Goal: Task Accomplishment & Management: Use online tool/utility

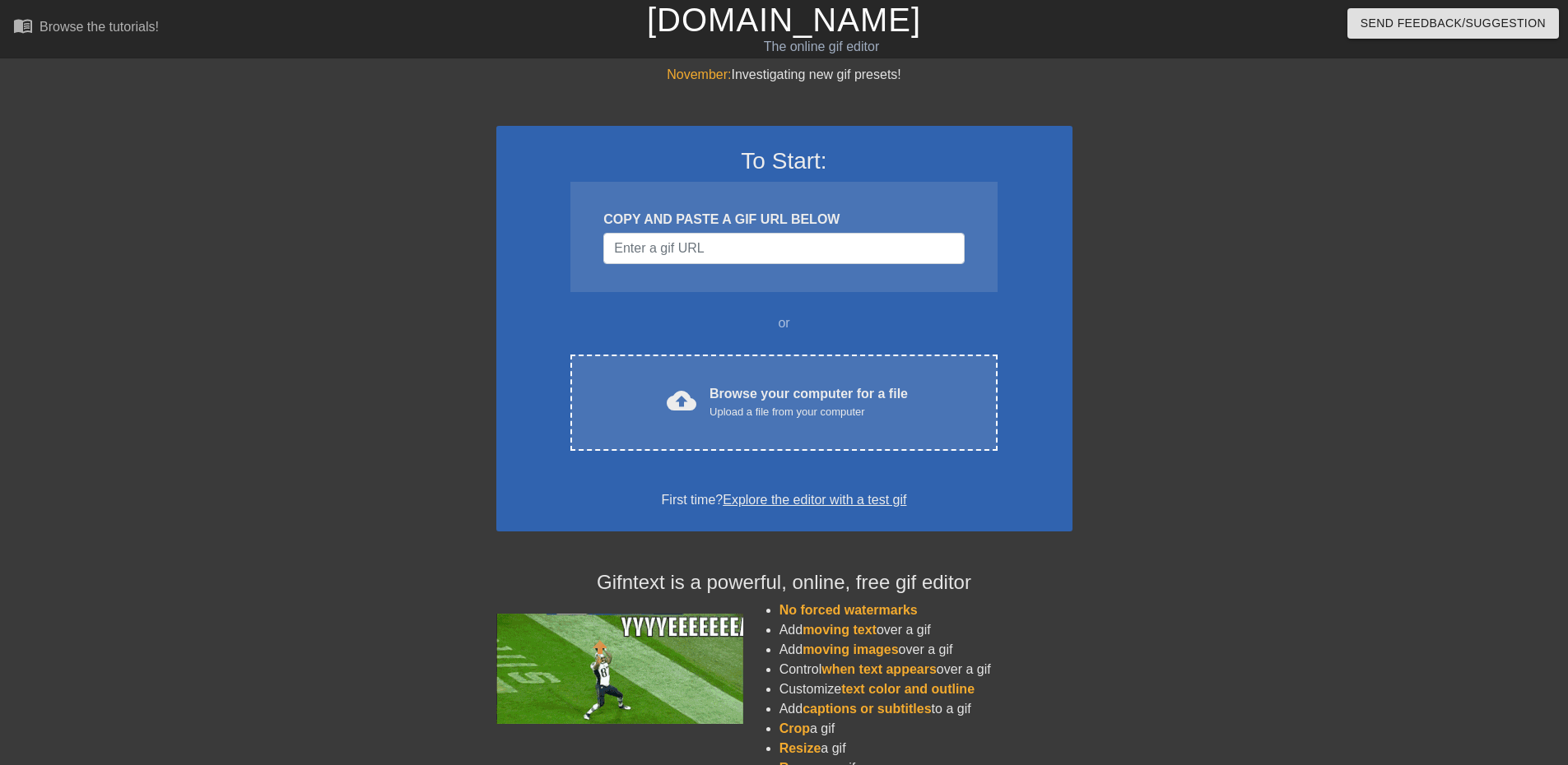
click at [655, 420] on div "cloud_upload Browse your computer for a file Upload a file from your computer" at bounding box center [783, 403] width 357 height 37
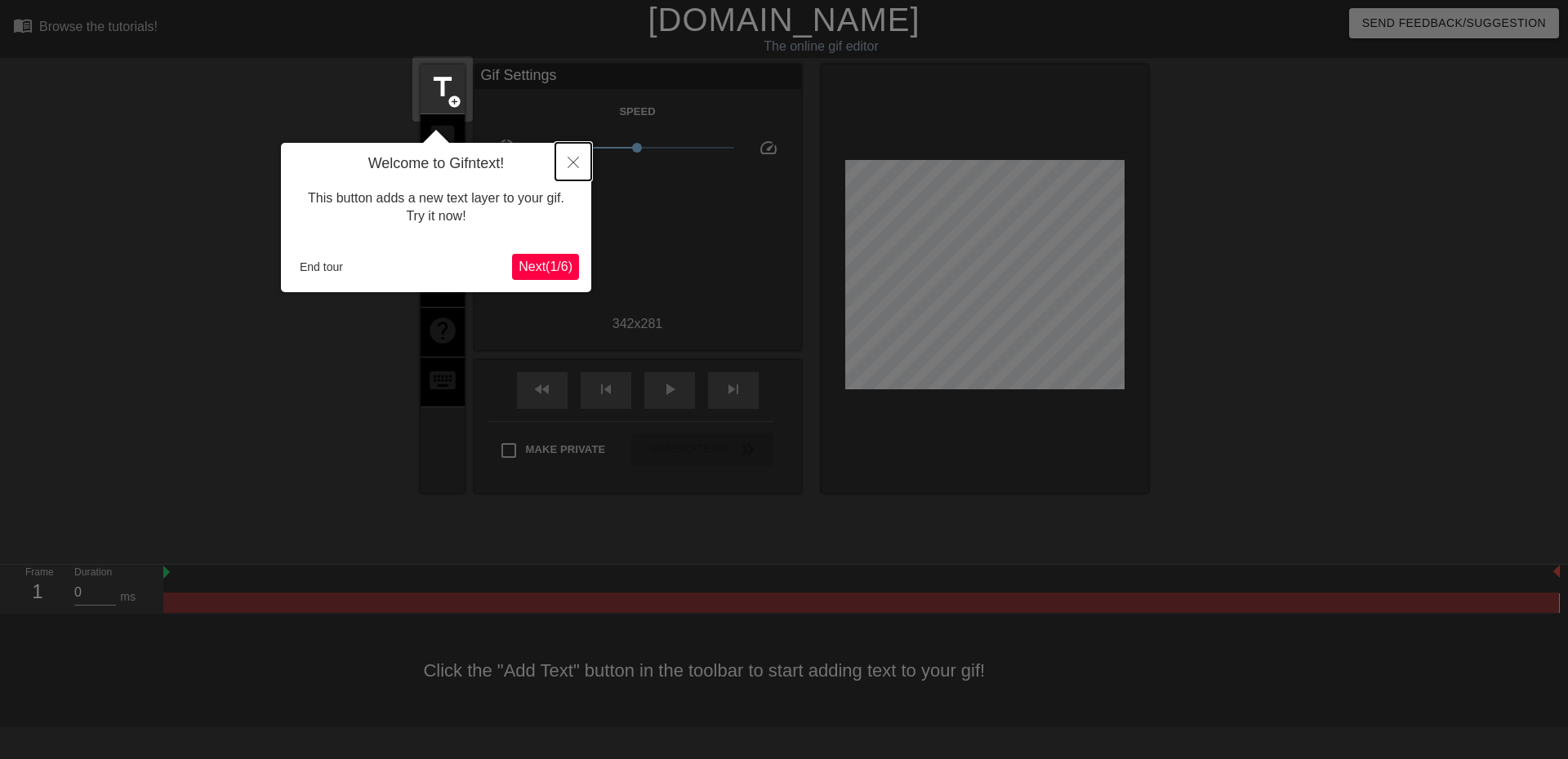
click at [574, 160] on icon "Close" at bounding box center [573, 162] width 11 height 11
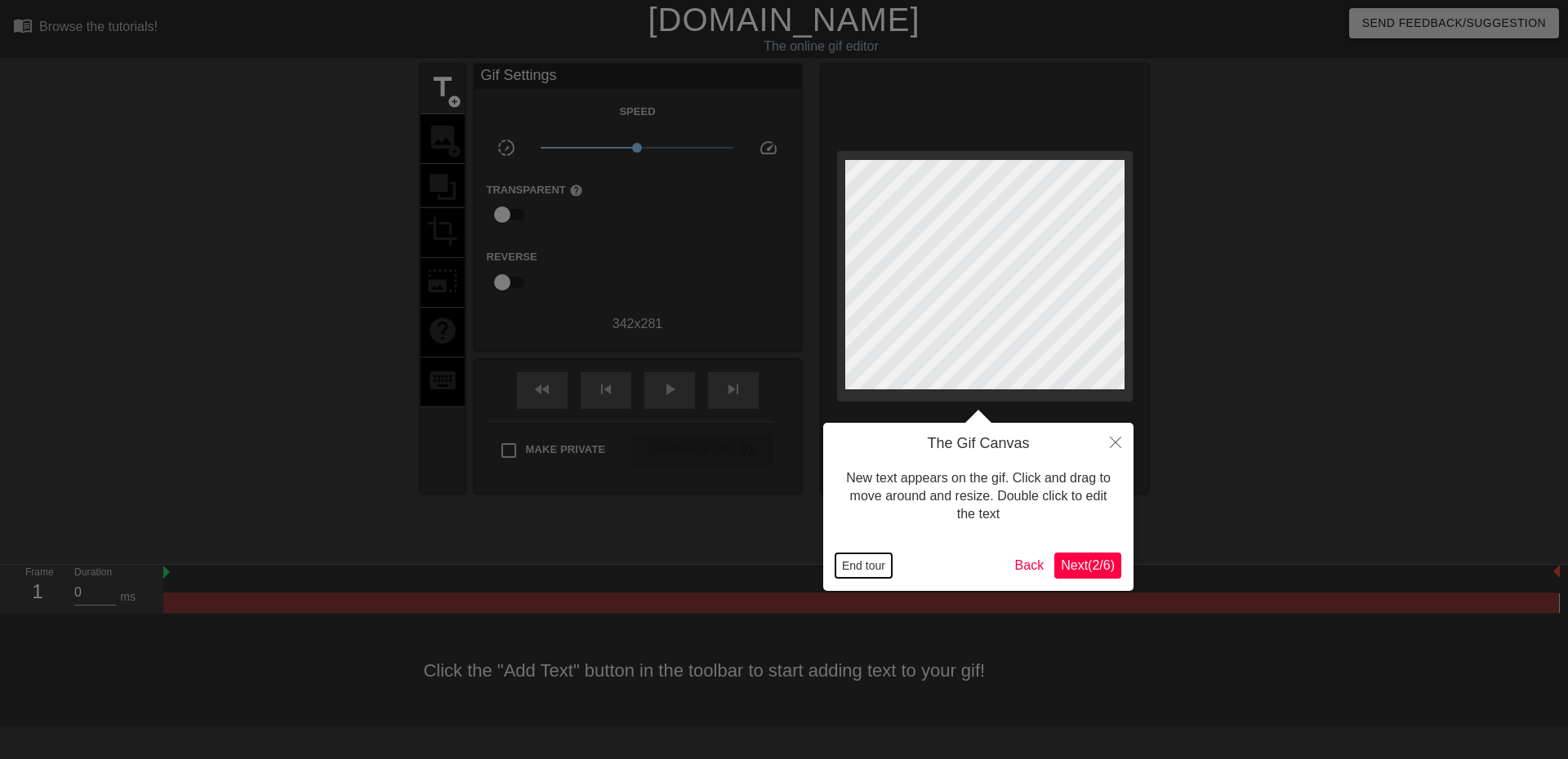
click at [874, 561] on button "End tour" at bounding box center [863, 566] width 56 height 24
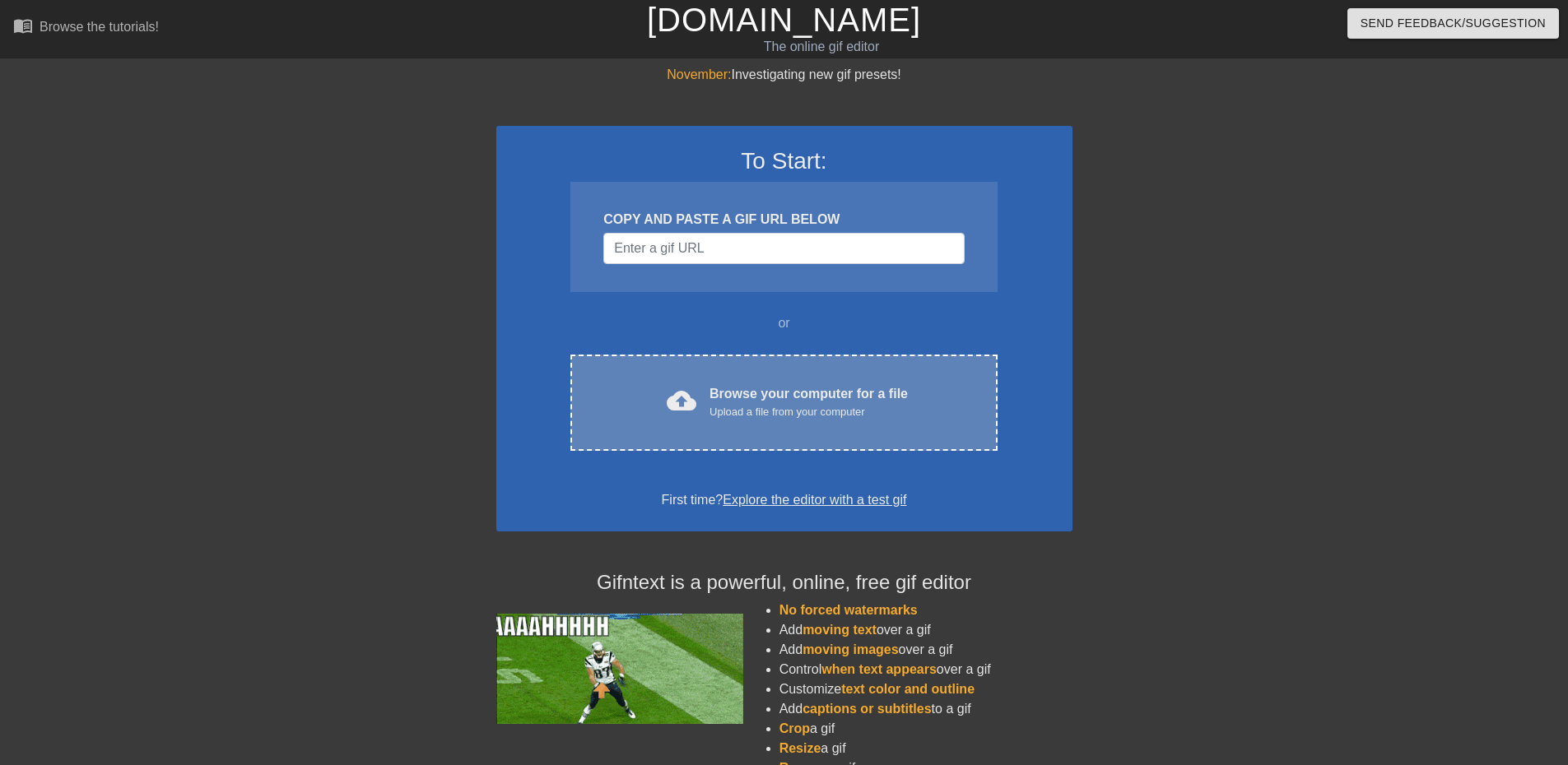
click at [691, 382] on div "cloud_upload Browse your computer for a file Upload a file from your computer C…" at bounding box center [784, 402] width 427 height 96
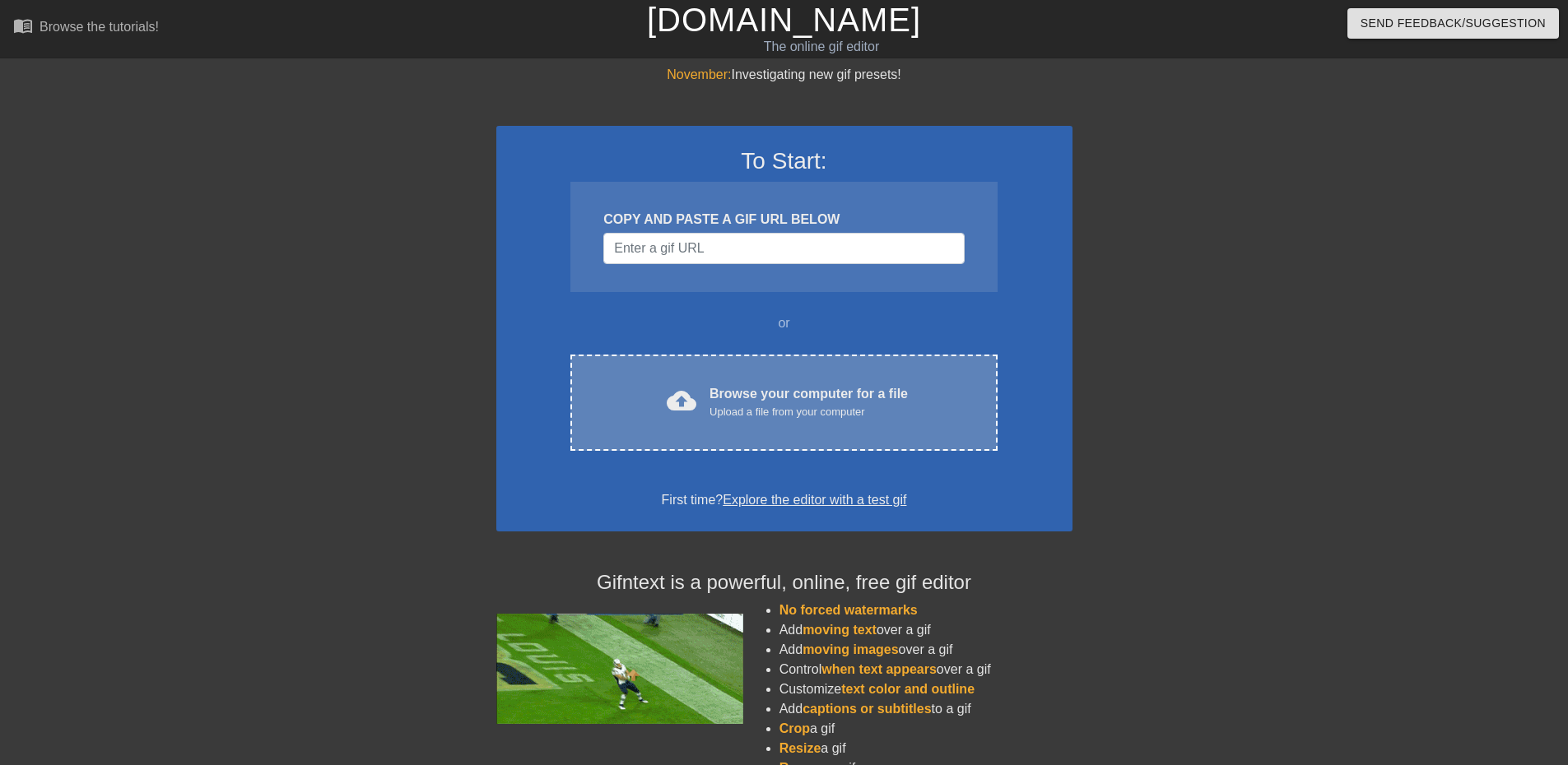
click at [791, 405] on div "Upload a file from your computer" at bounding box center [808, 412] width 198 height 17
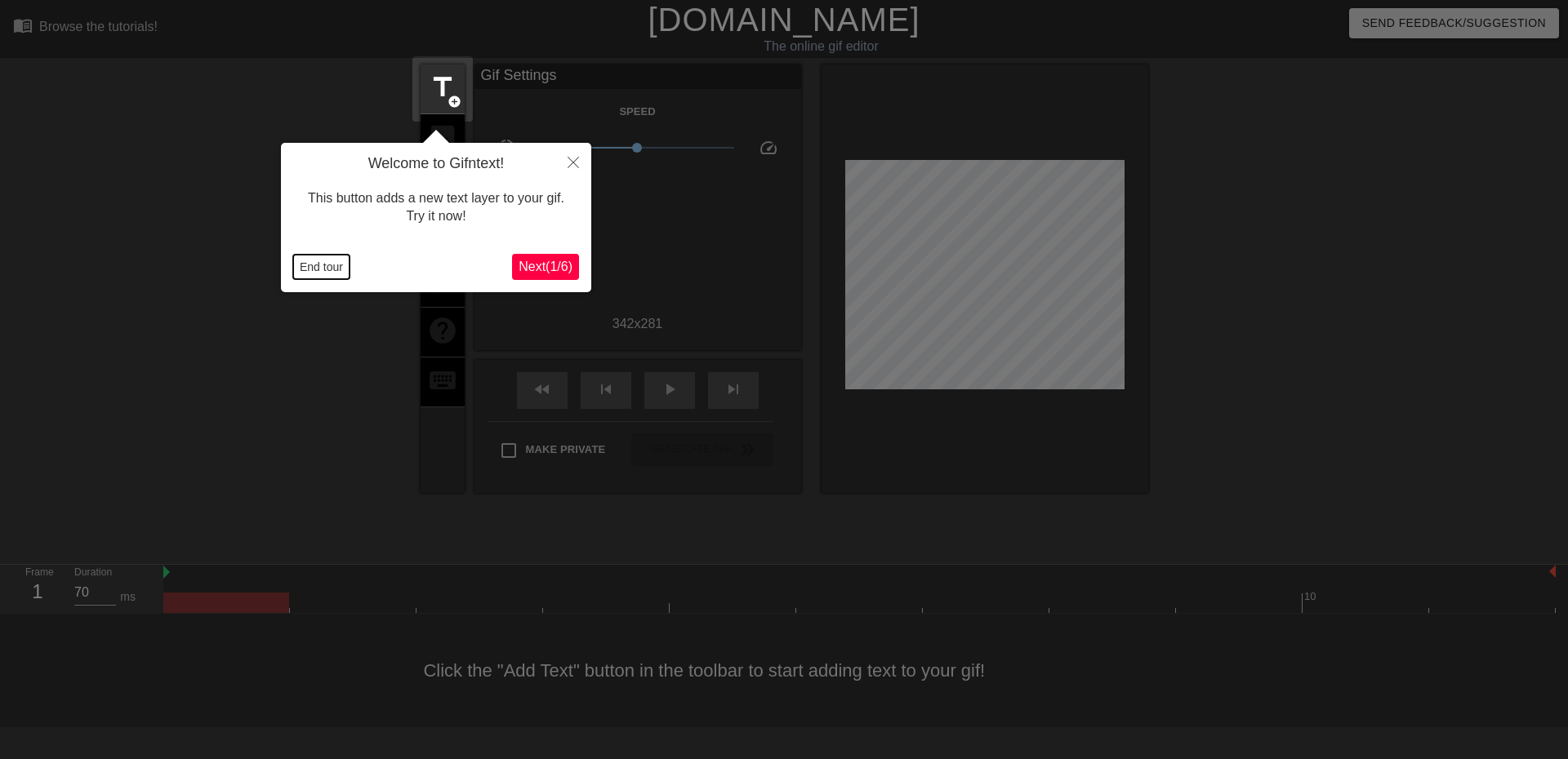
click at [316, 271] on button "End tour" at bounding box center [321, 267] width 56 height 24
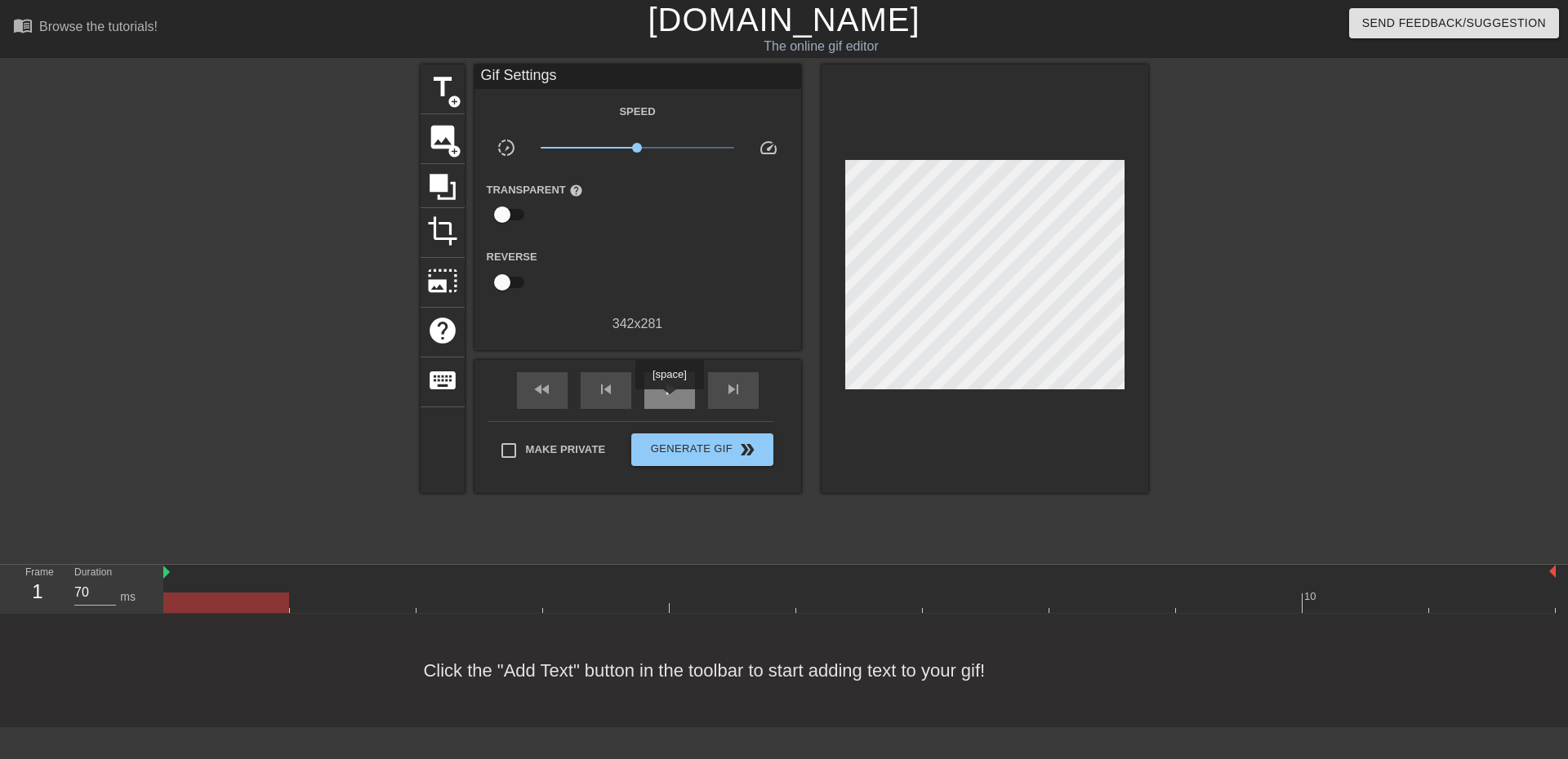
click at [671, 399] on div "play_arrow" at bounding box center [670, 391] width 51 height 37
click at [672, 390] on span "pause" at bounding box center [670, 389] width 19 height 19
click at [672, 390] on span "play_arrow" at bounding box center [670, 389] width 19 height 19
click at [672, 390] on span "pause" at bounding box center [670, 389] width 19 height 19
click at [660, 393] on span "play_arrow" at bounding box center [670, 389] width 19 height 19
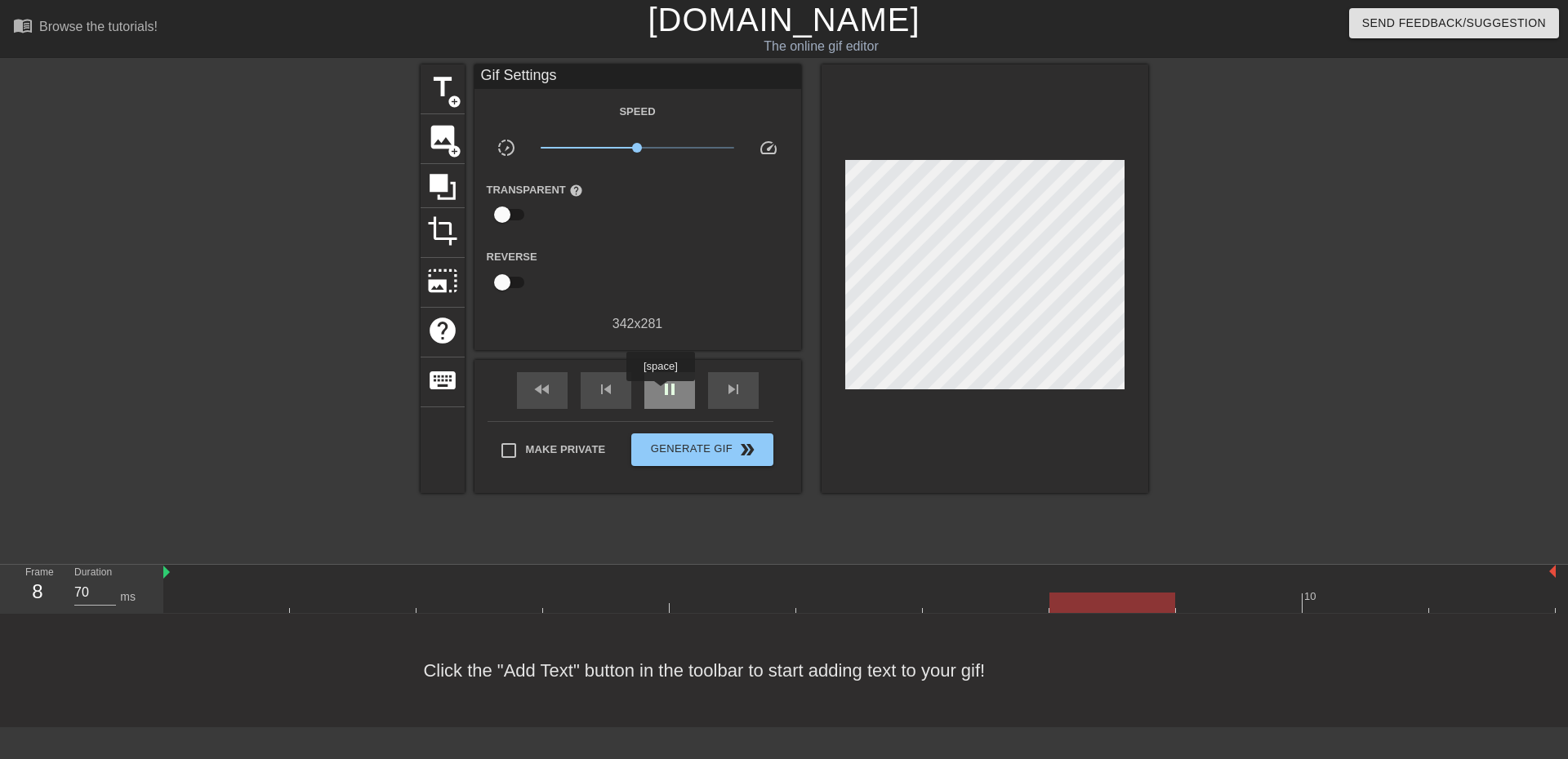
click at [660, 393] on span "pause" at bounding box center [670, 389] width 19 height 19
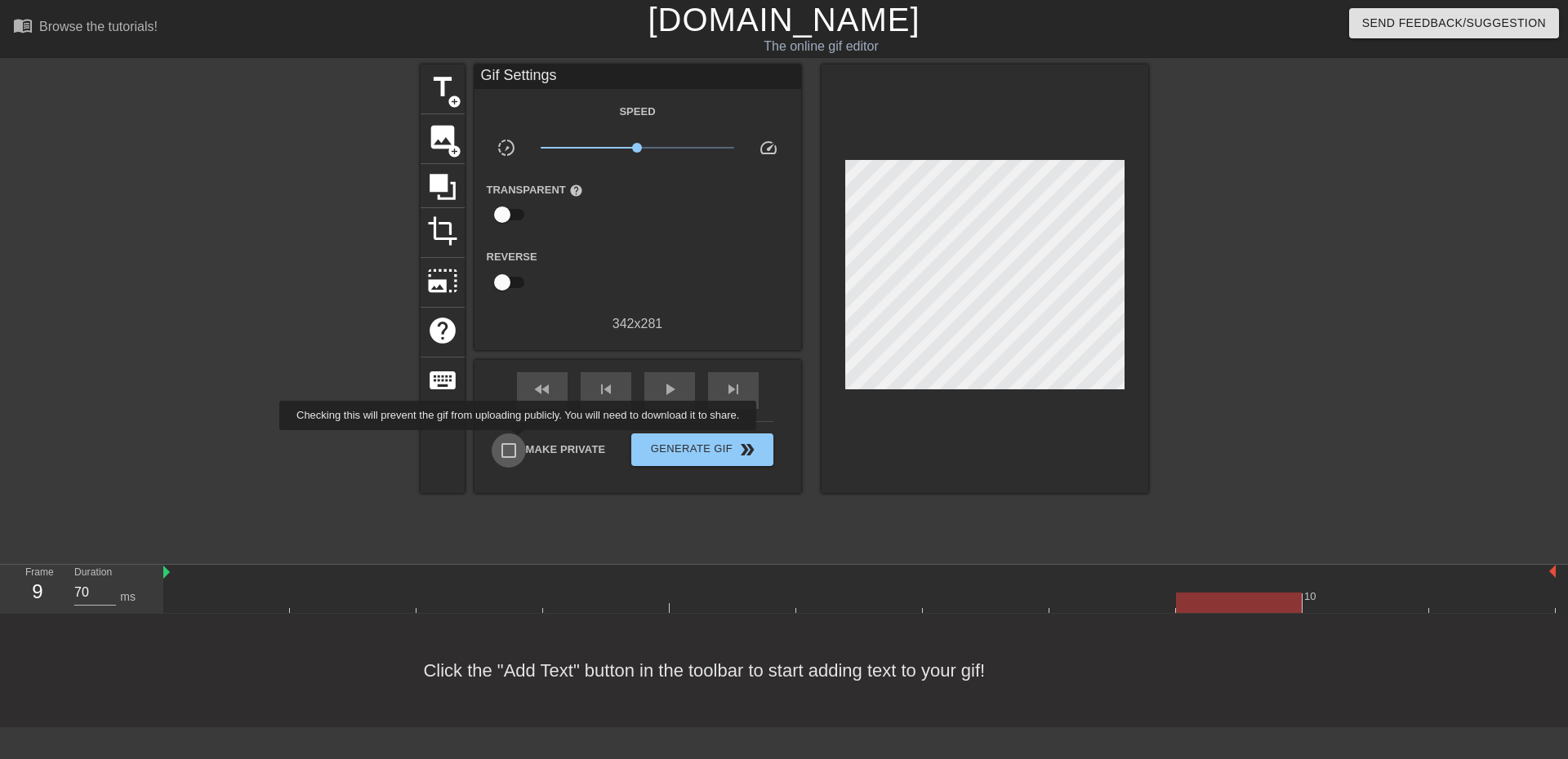
click at [521, 442] on input "Make Private" at bounding box center [508, 450] width 34 height 34
checkbox input "true"
click at [451, 91] on span "title" at bounding box center [442, 87] width 31 height 31
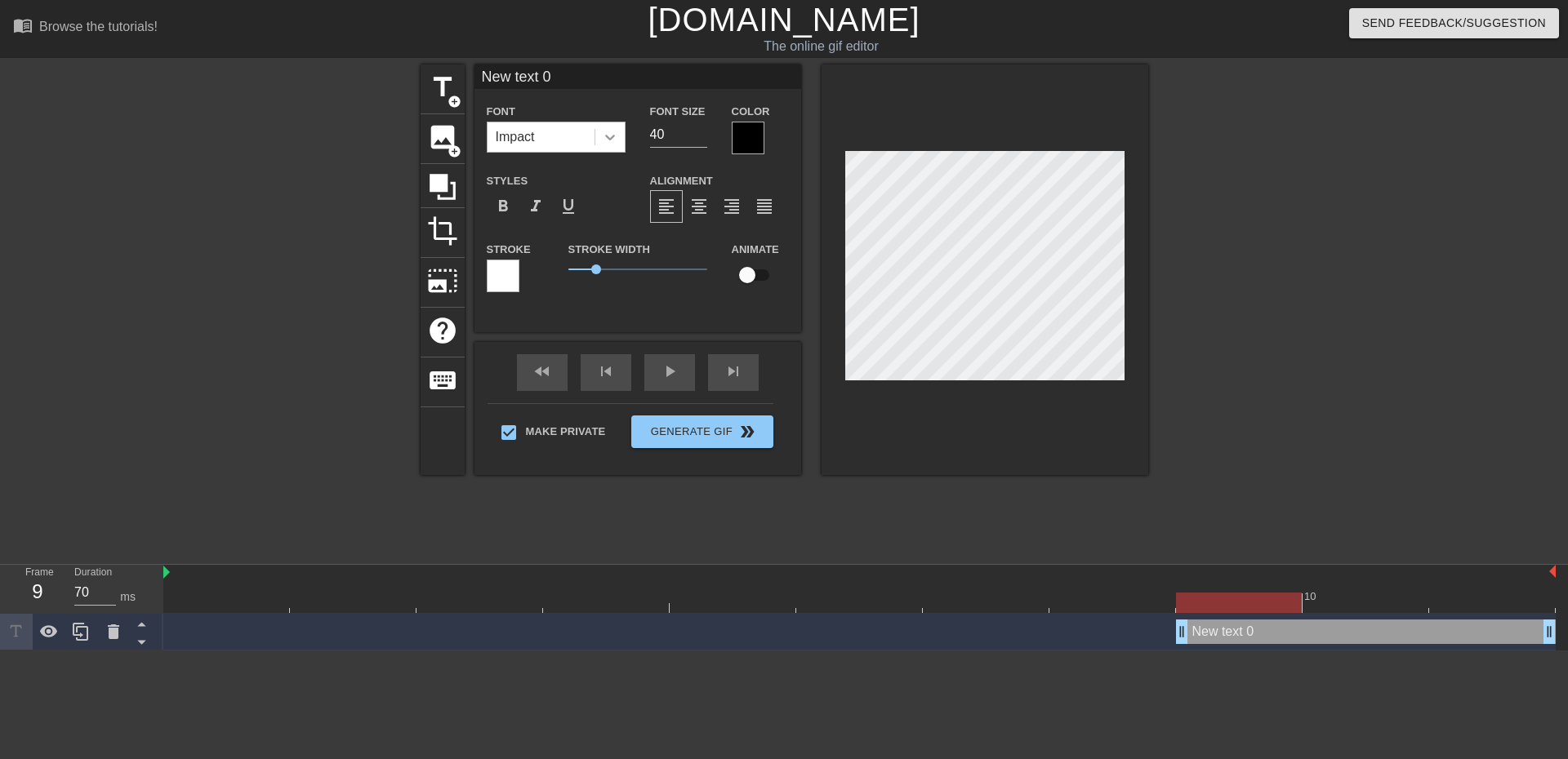
click at [618, 122] on div at bounding box center [610, 137] width 30 height 30
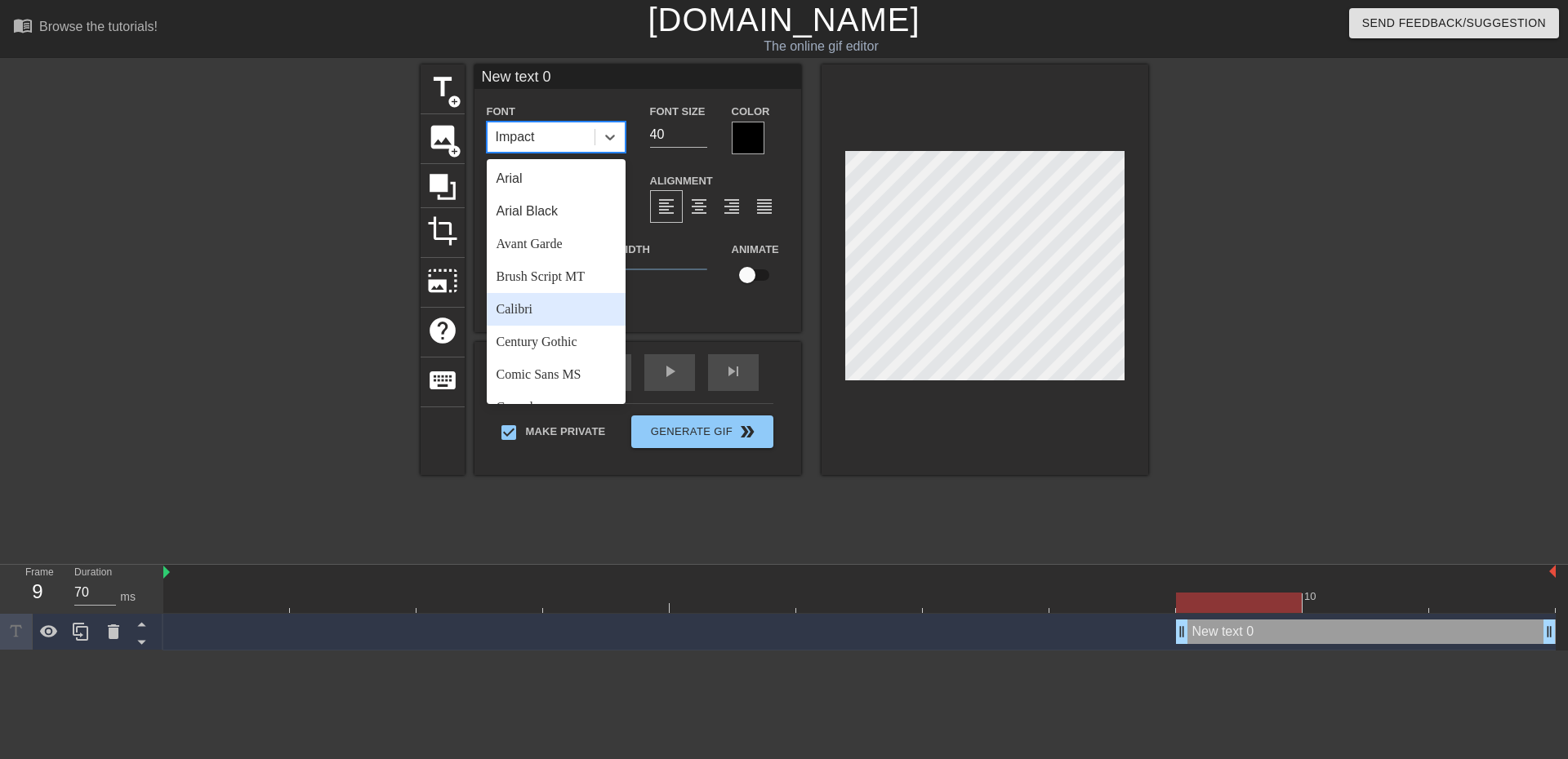
click at [576, 308] on div "Calibri" at bounding box center [556, 309] width 139 height 32
click at [610, 135] on icon at bounding box center [610, 137] width 17 height 17
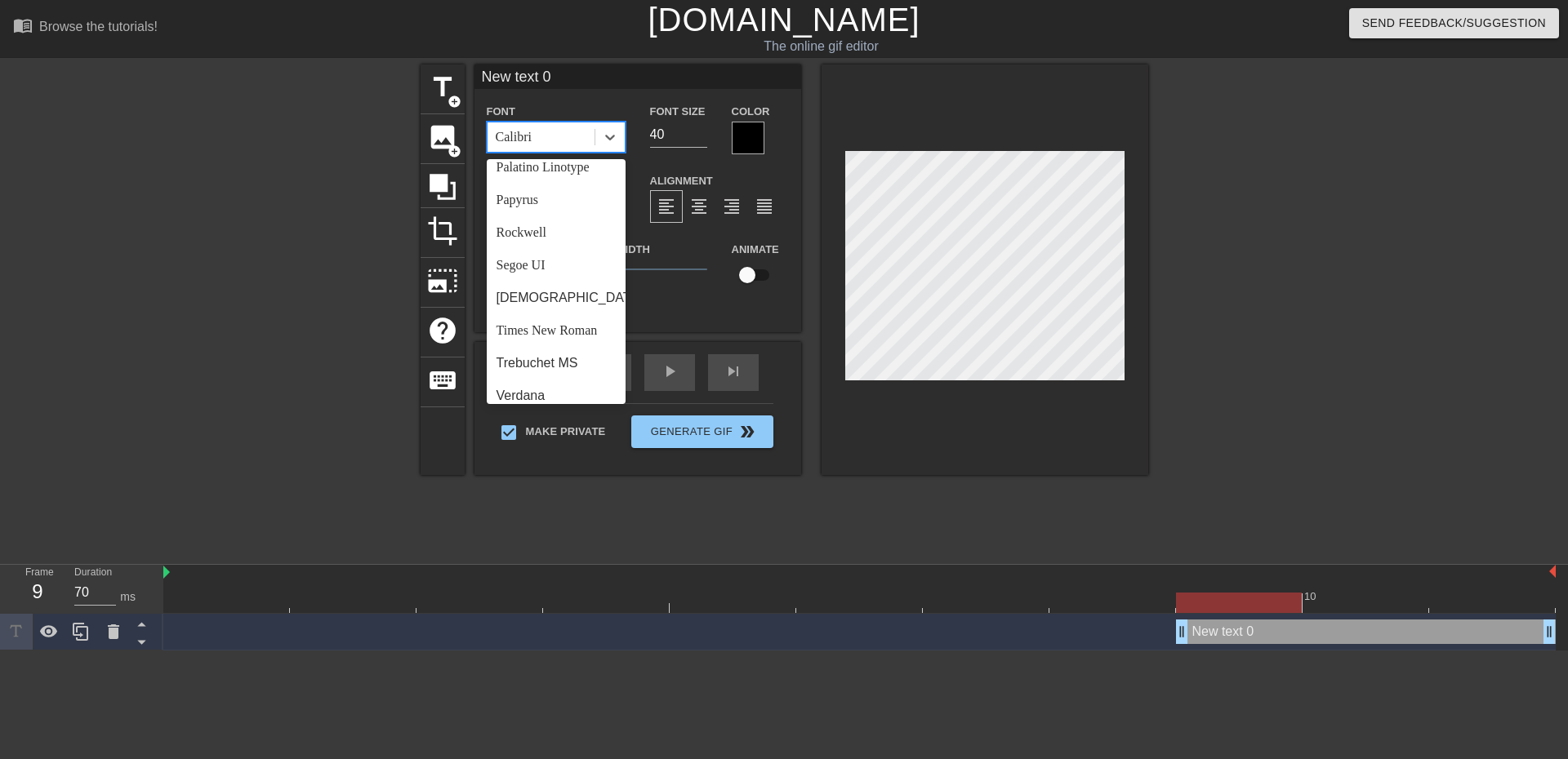
scroll to position [585, 0]
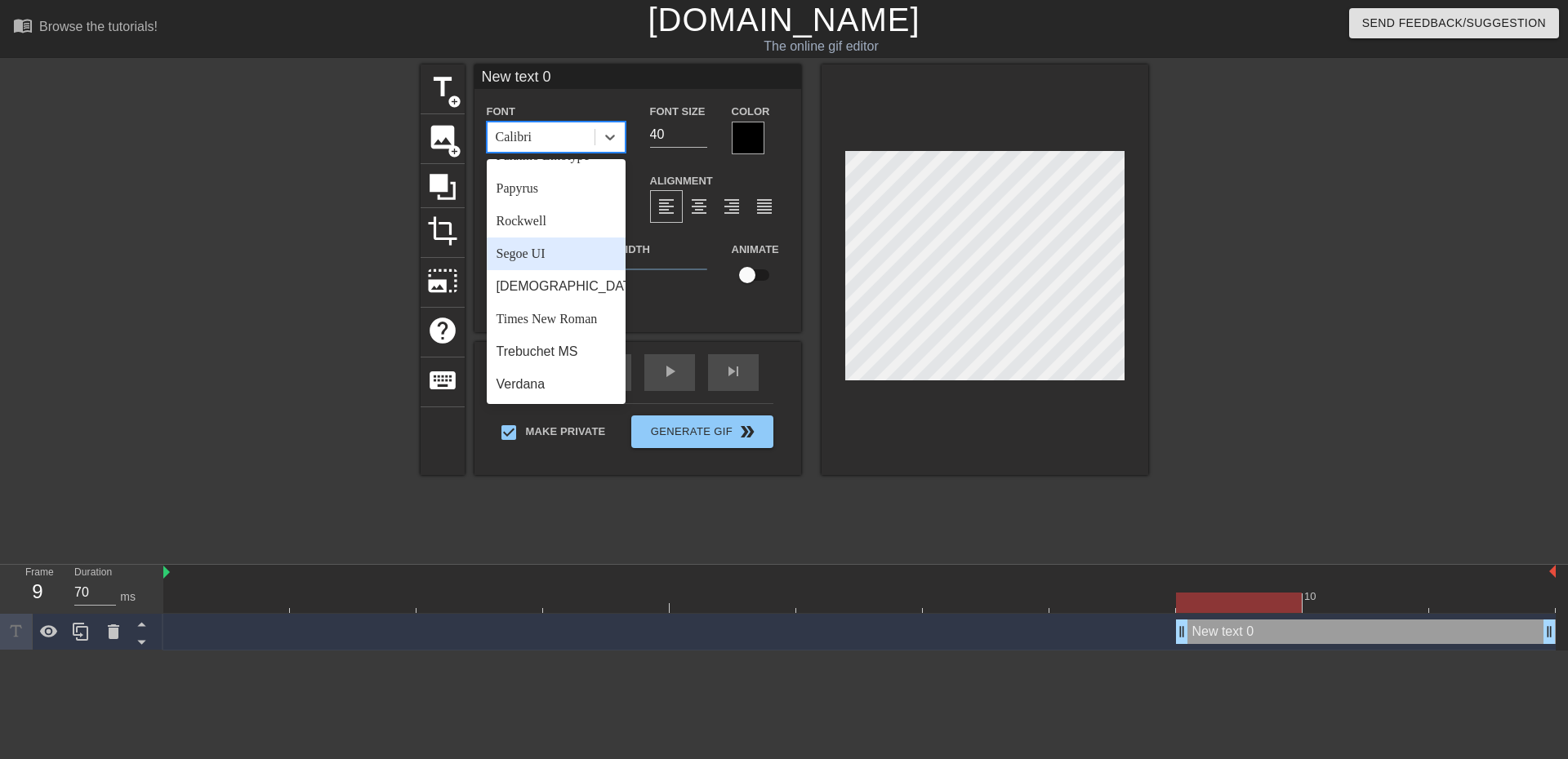
click at [565, 259] on div "Segoe UI" at bounding box center [556, 254] width 139 height 32
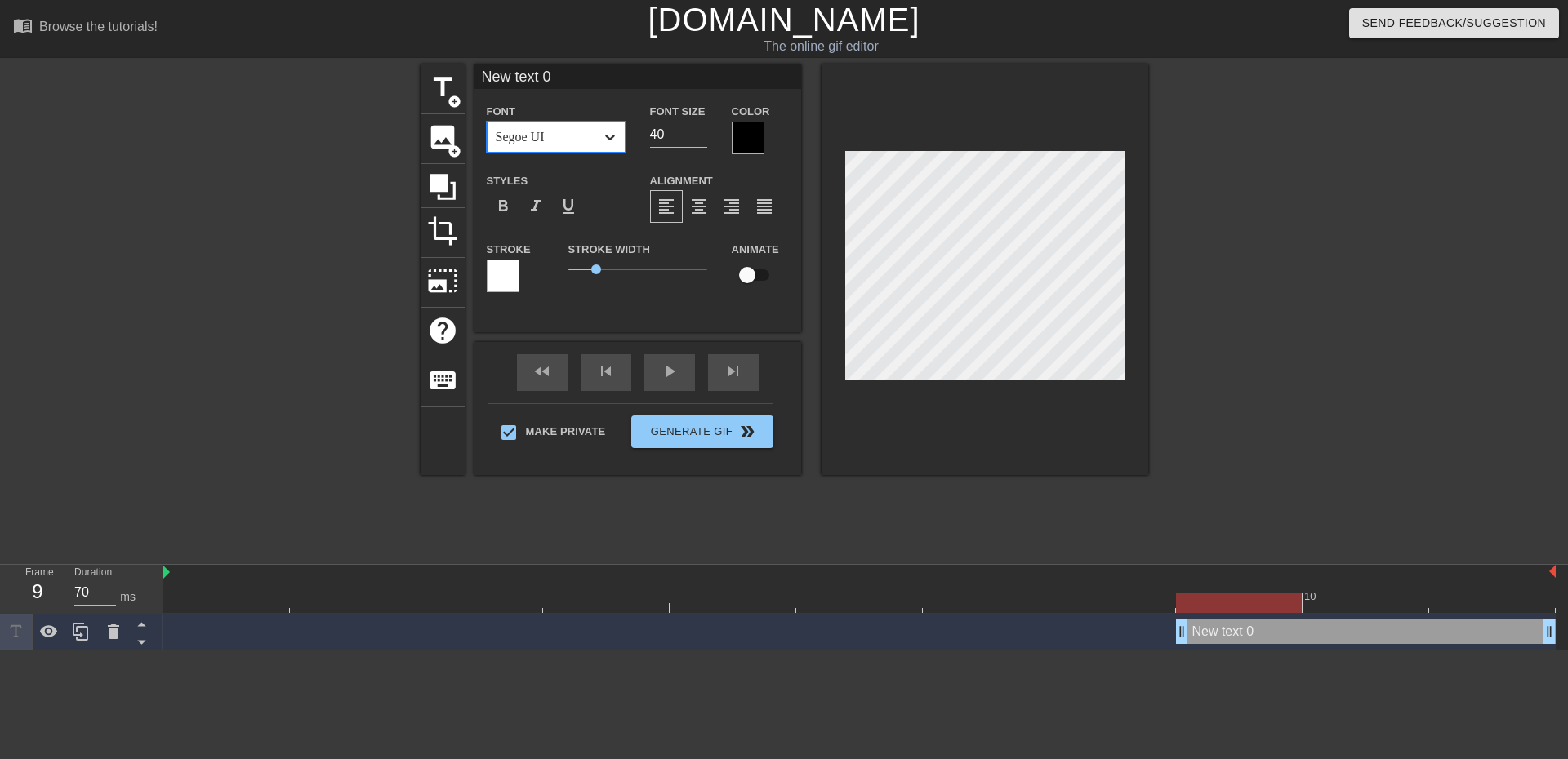
click at [613, 130] on icon at bounding box center [610, 137] width 17 height 17
click at [705, 137] on input "39" at bounding box center [678, 135] width 57 height 26
click at [705, 137] on input "38" at bounding box center [678, 135] width 57 height 26
click at [705, 137] on input "37" at bounding box center [678, 135] width 57 height 26
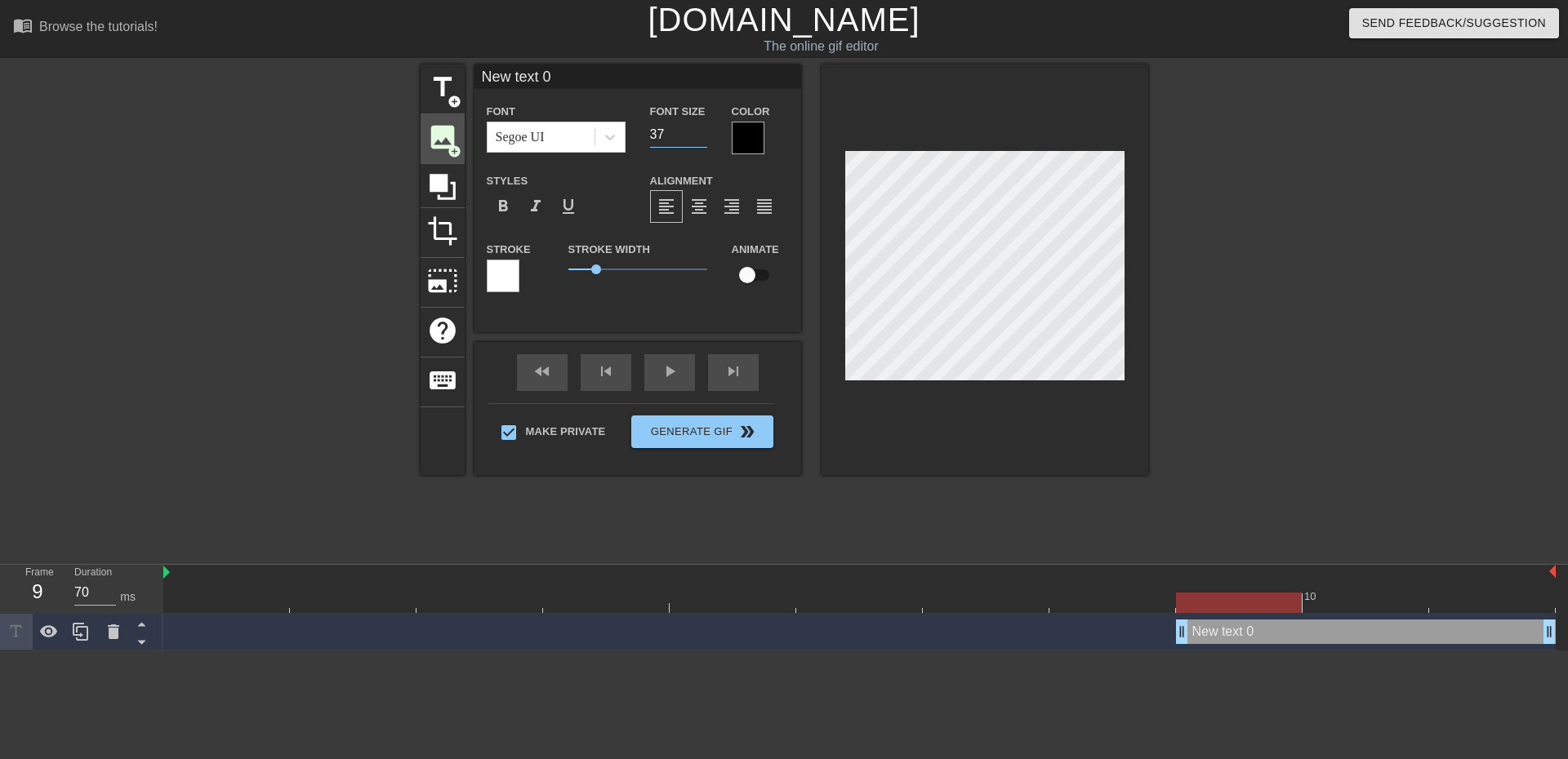
drag, startPoint x: 666, startPoint y: 136, endPoint x: 450, endPoint y: 115, distance: 217.0
click at [464, 129] on div "title add_circle image add_circle crop photo_size_select_large help keyboard Ne…" at bounding box center [784, 270] width 728 height 411
type input "22"
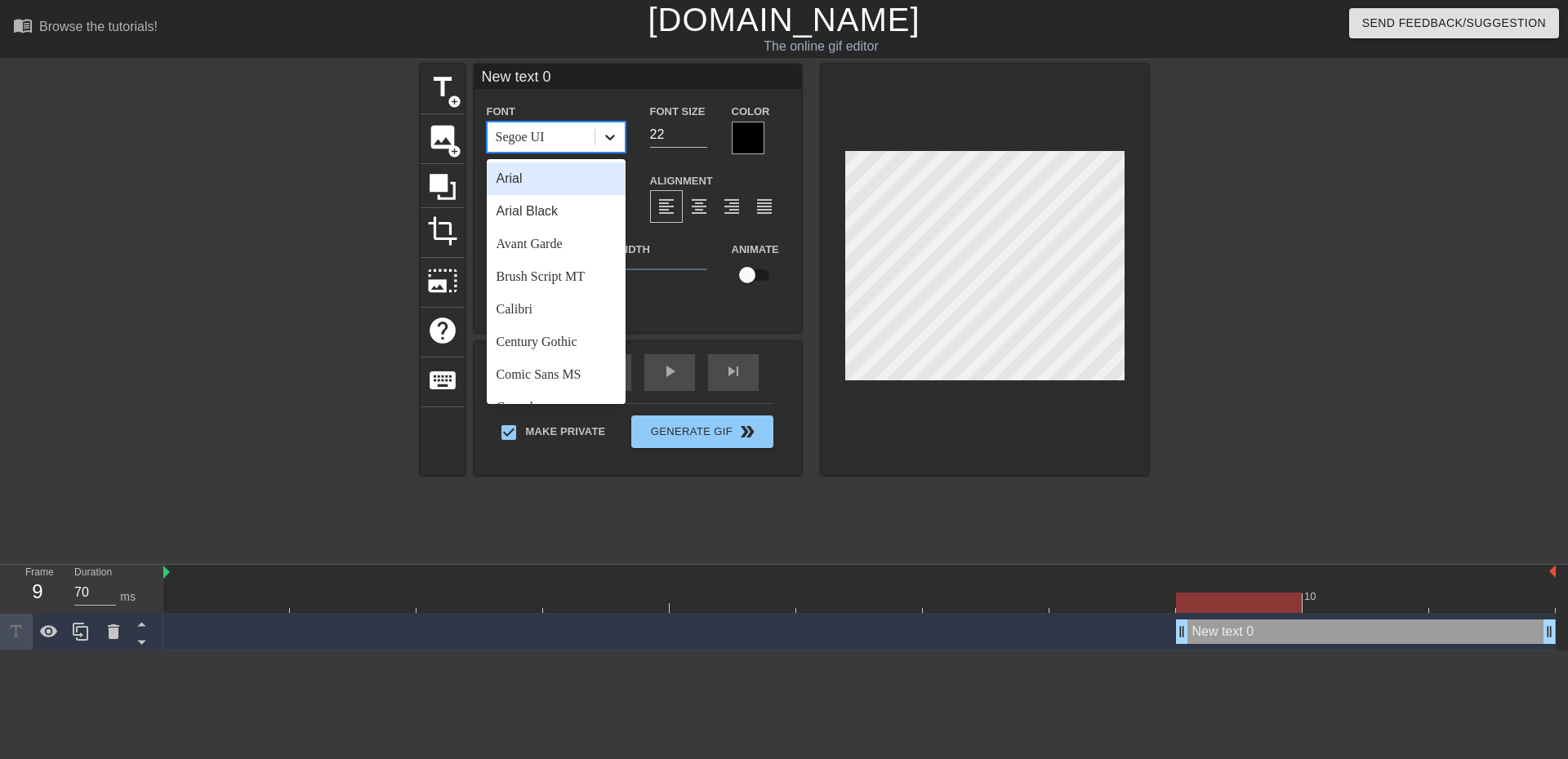
click at [613, 134] on icon at bounding box center [610, 137] width 17 height 17
click at [592, 186] on div "Arial" at bounding box center [556, 178] width 139 height 32
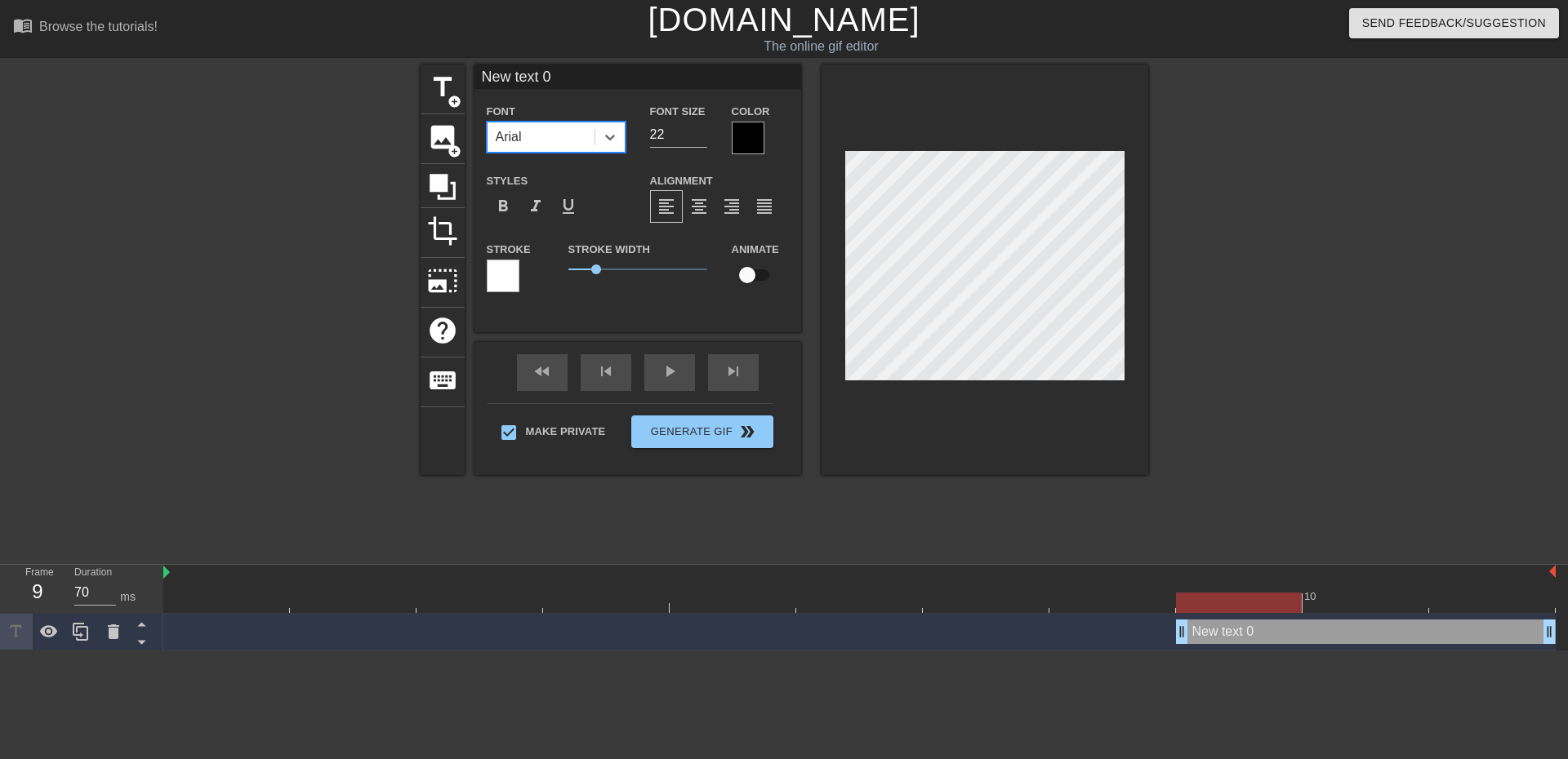
click at [741, 134] on div at bounding box center [748, 137] width 32 height 32
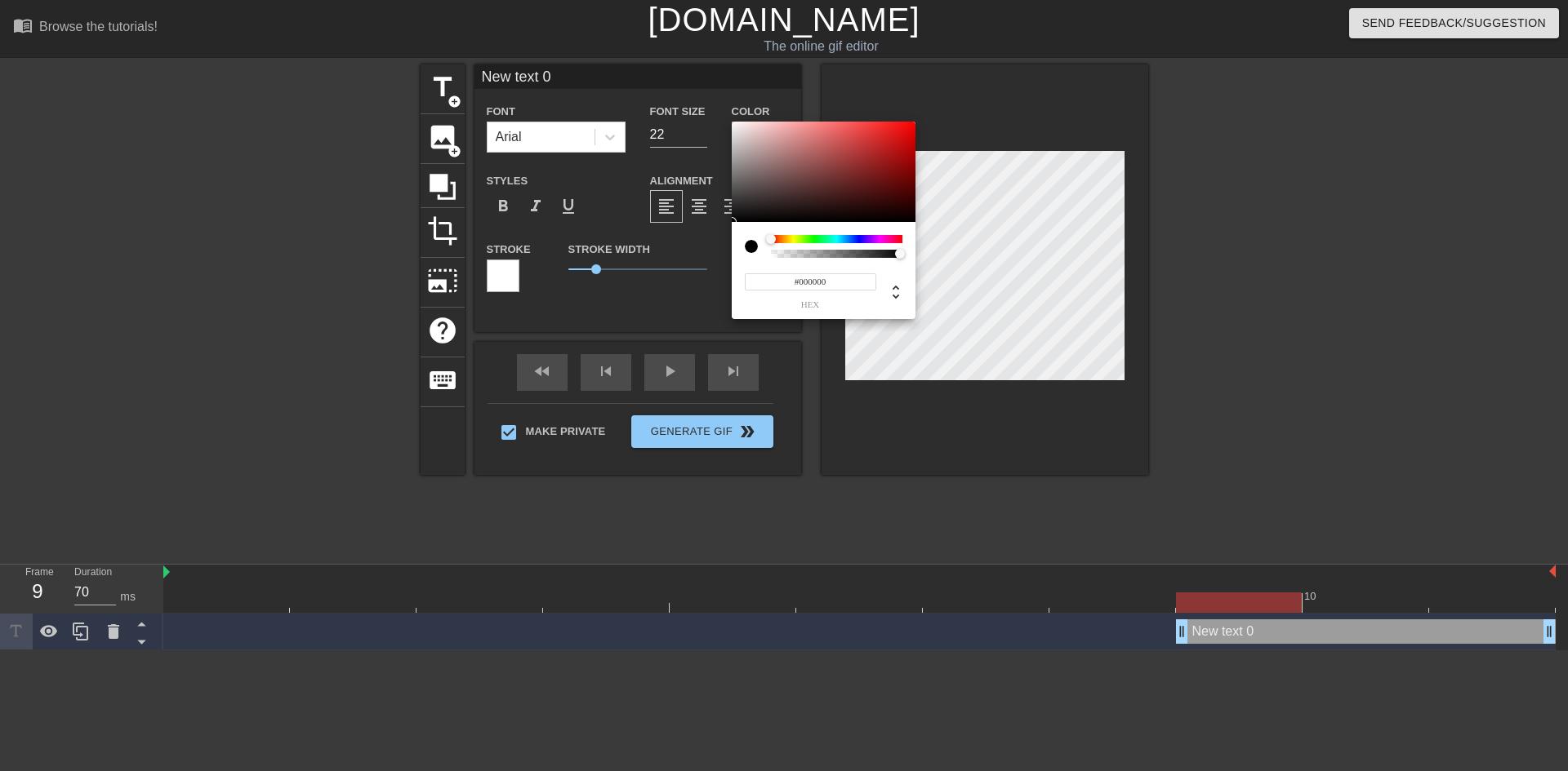
click at [751, 242] on div at bounding box center [751, 247] width 13 height 13
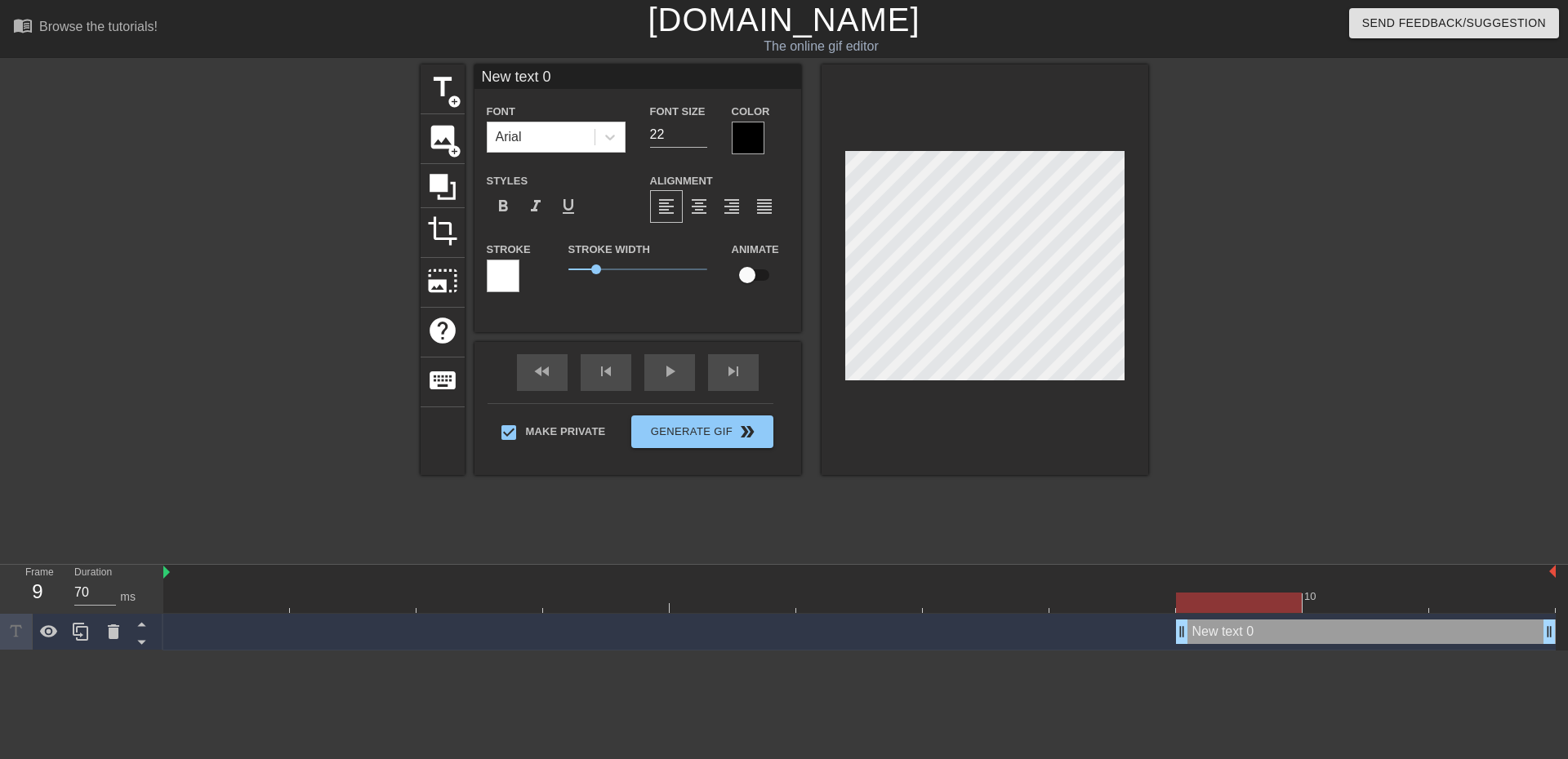
click at [505, 268] on div at bounding box center [503, 275] width 32 height 32
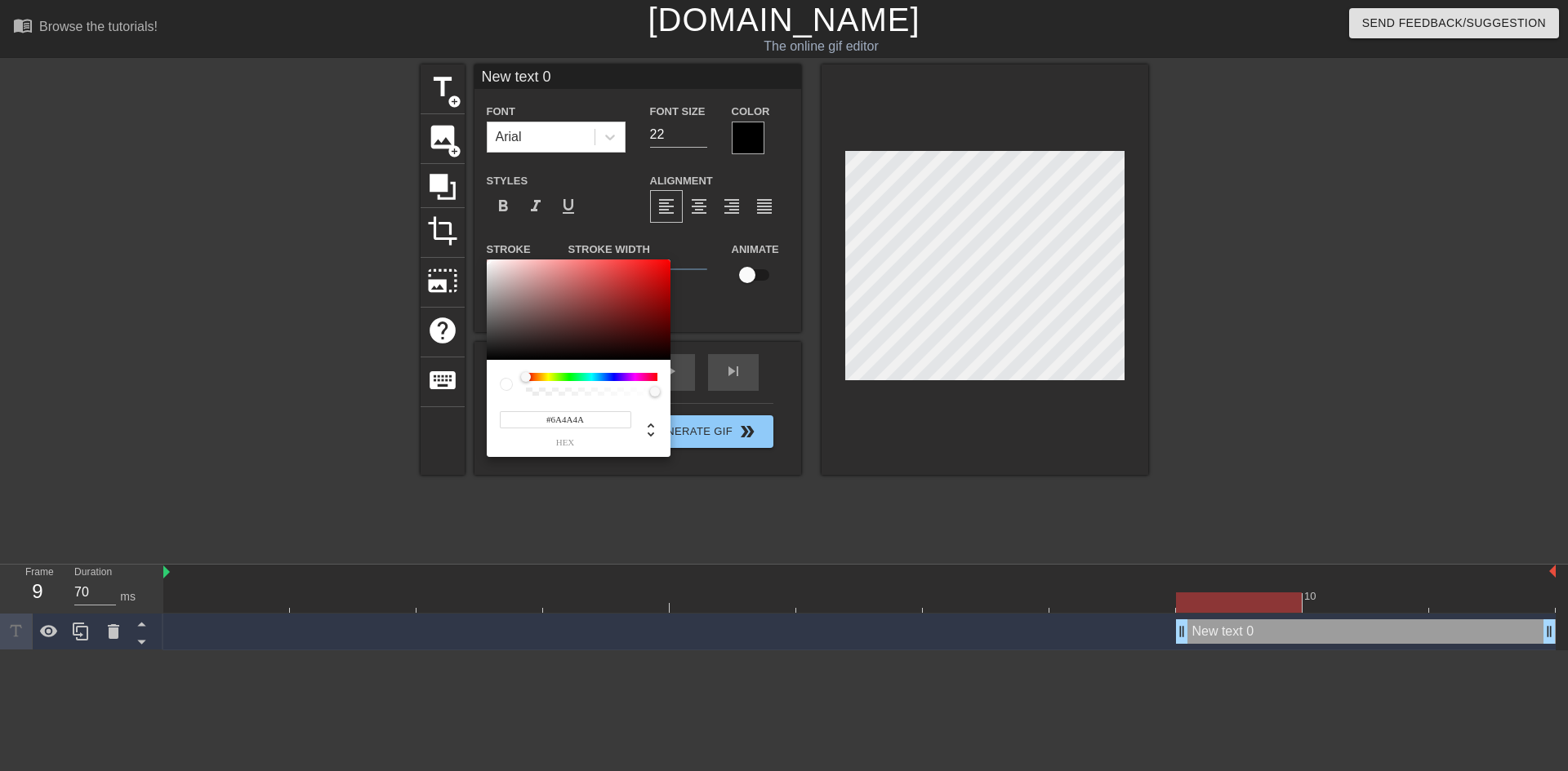
type input "#000000"
drag, startPoint x: 540, startPoint y: 318, endPoint x: 465, endPoint y: 379, distance: 96.7
click at [465, 379] on div "#000000 hex" at bounding box center [784, 386] width 1568 height 771
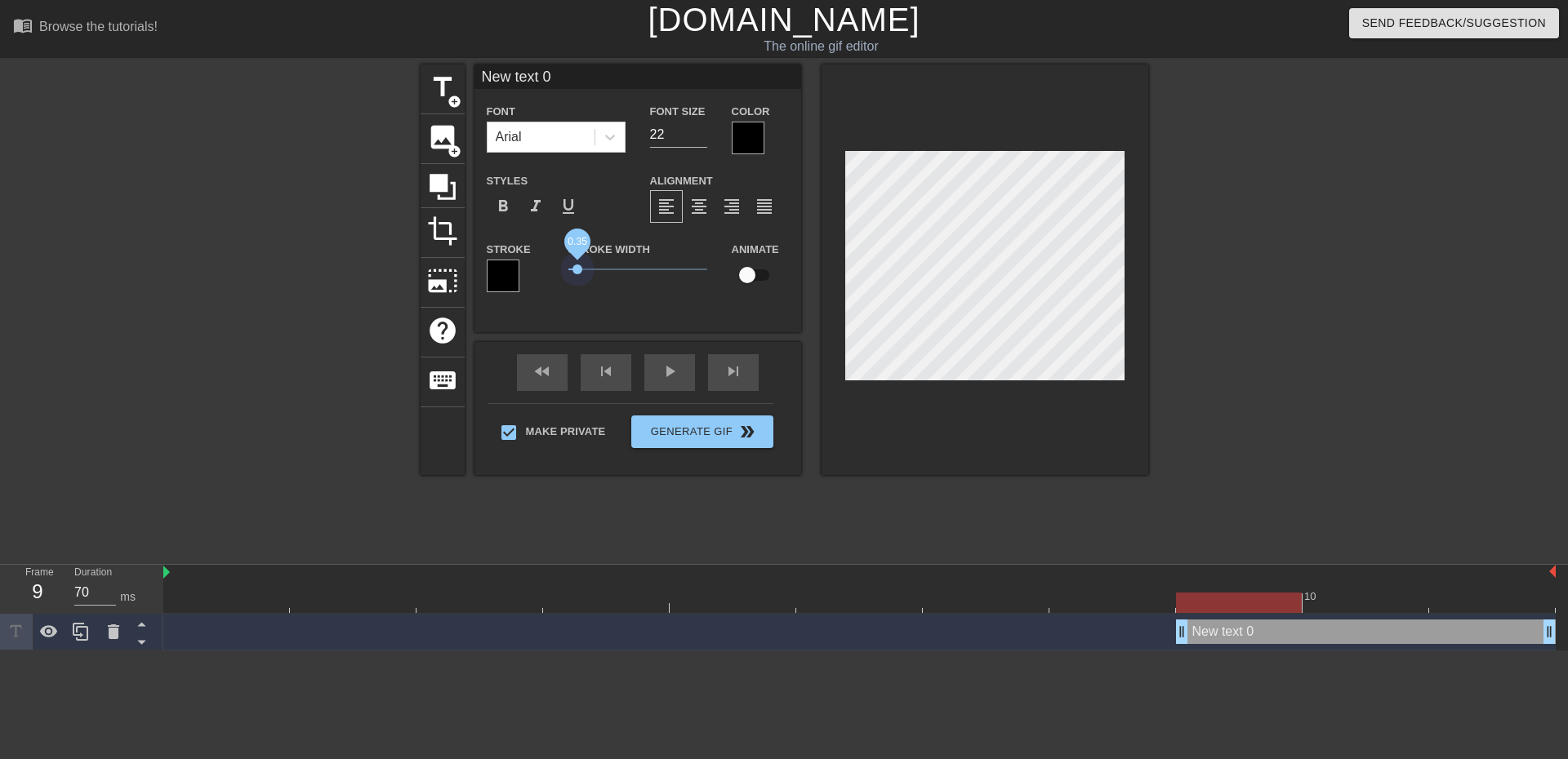
drag, startPoint x: 599, startPoint y: 274, endPoint x: 577, endPoint y: 275, distance: 22.0
click at [577, 275] on span "0.35" at bounding box center [638, 269] width 139 height 19
click at [507, 206] on span "format_bold" at bounding box center [503, 206] width 19 height 19
drag, startPoint x: 582, startPoint y: 267, endPoint x: 551, endPoint y: 274, distance: 31.8
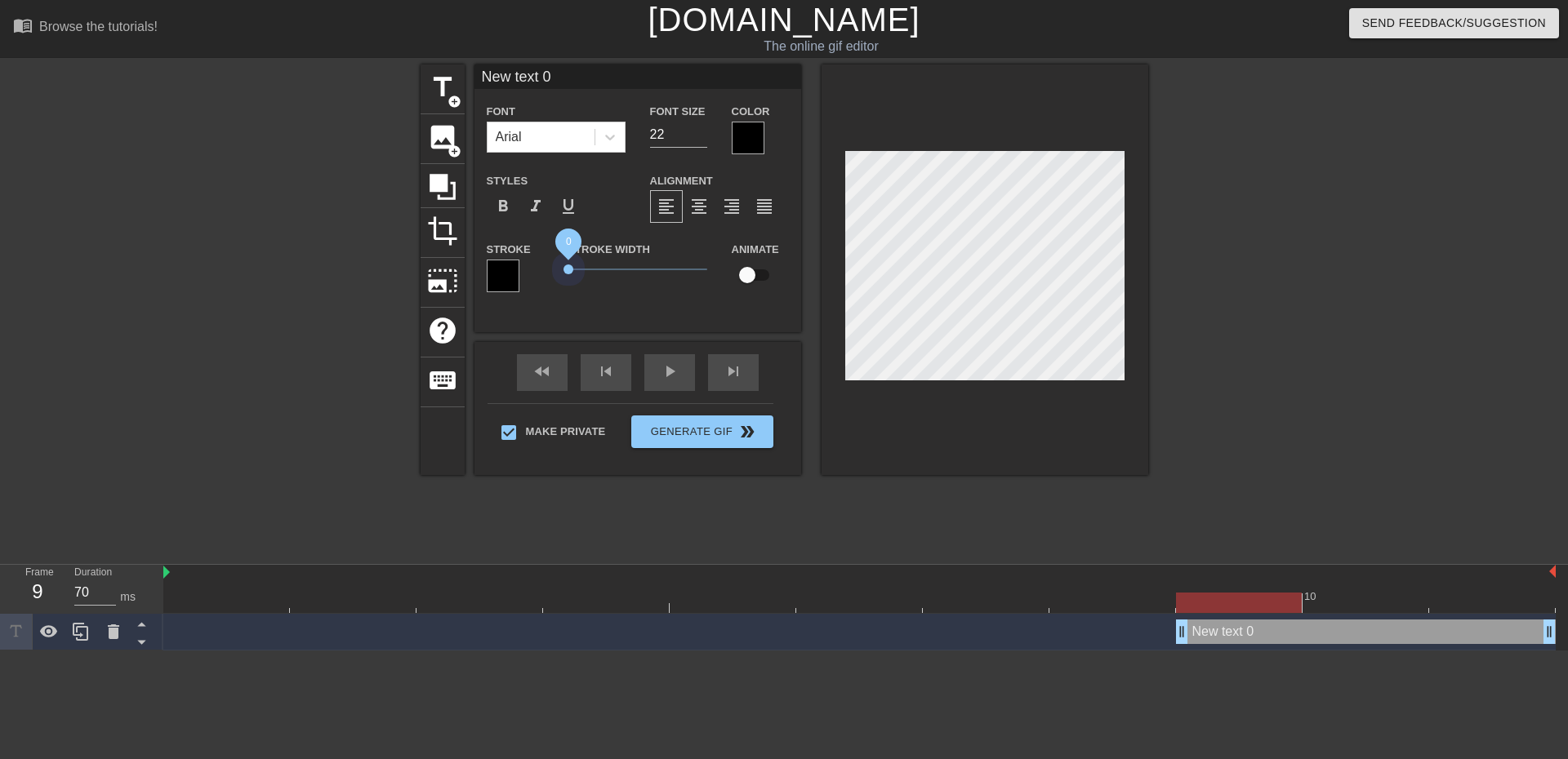
click at [551, 274] on div "Stroke Stroke Width 0 Animate" at bounding box center [638, 274] width 327 height 68
click at [613, 140] on icon at bounding box center [610, 137] width 17 height 17
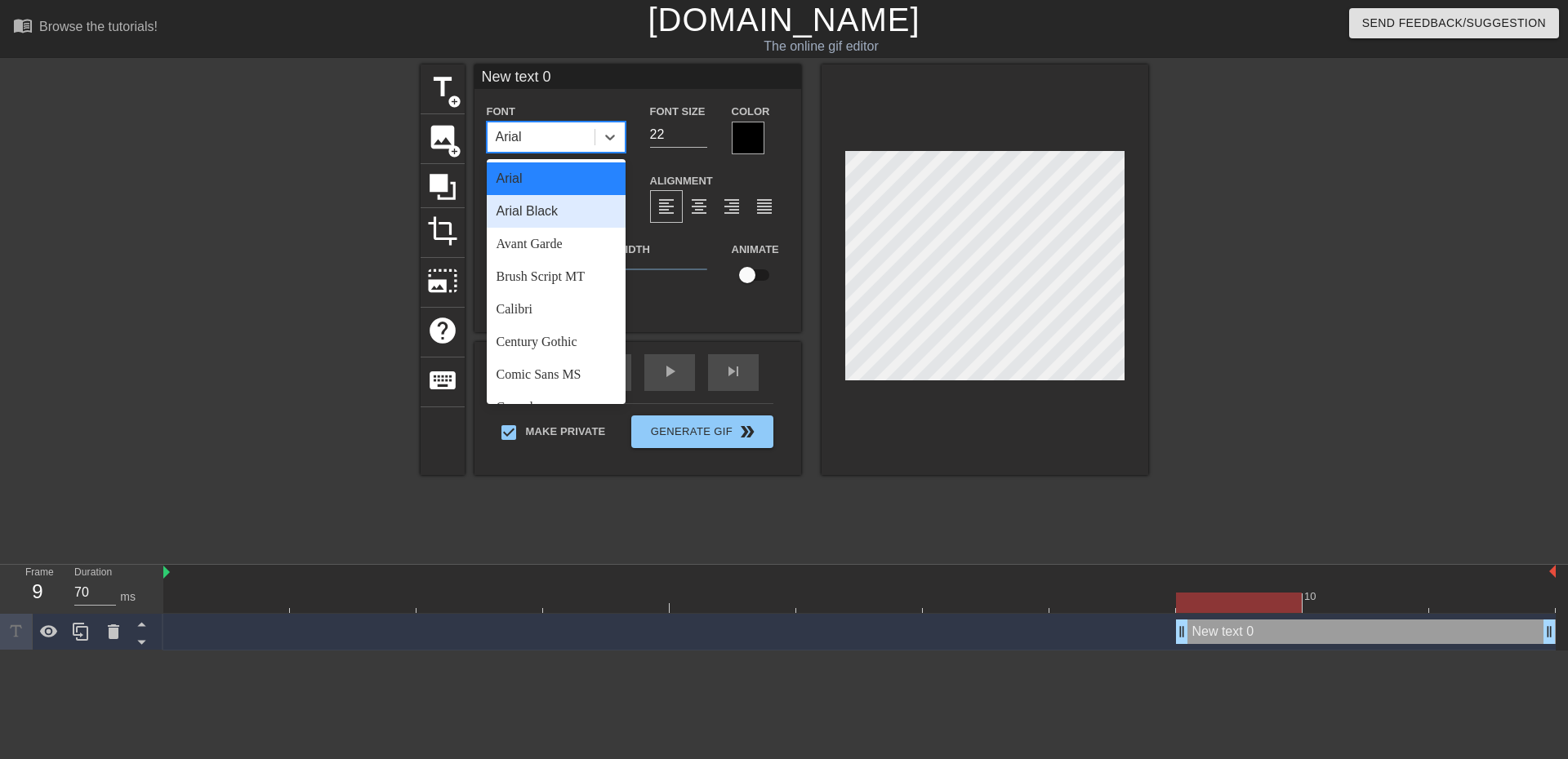
click at [546, 212] on div "Arial Black" at bounding box center [556, 211] width 139 height 32
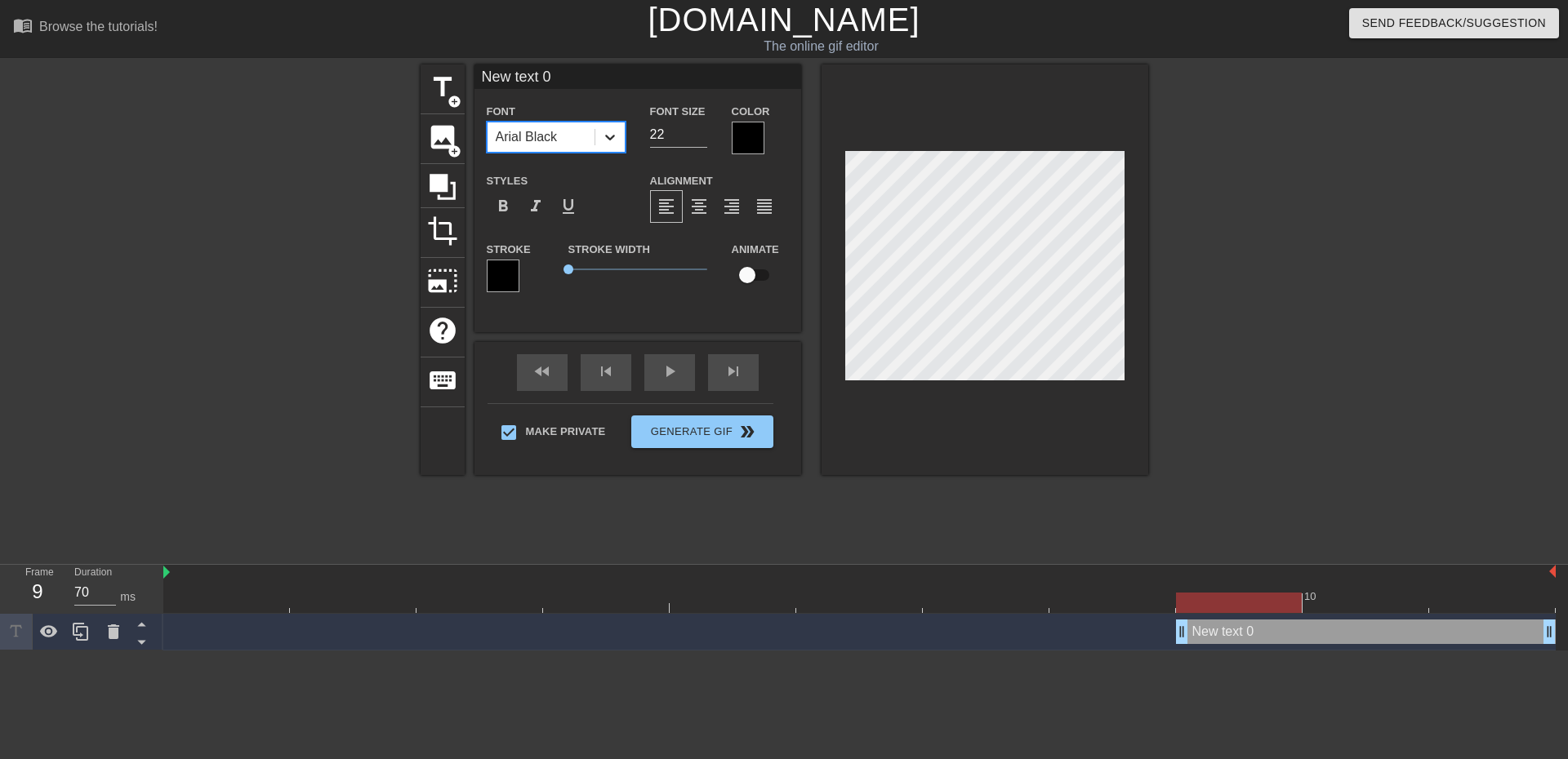
click at [606, 136] on icon at bounding box center [610, 137] width 10 height 6
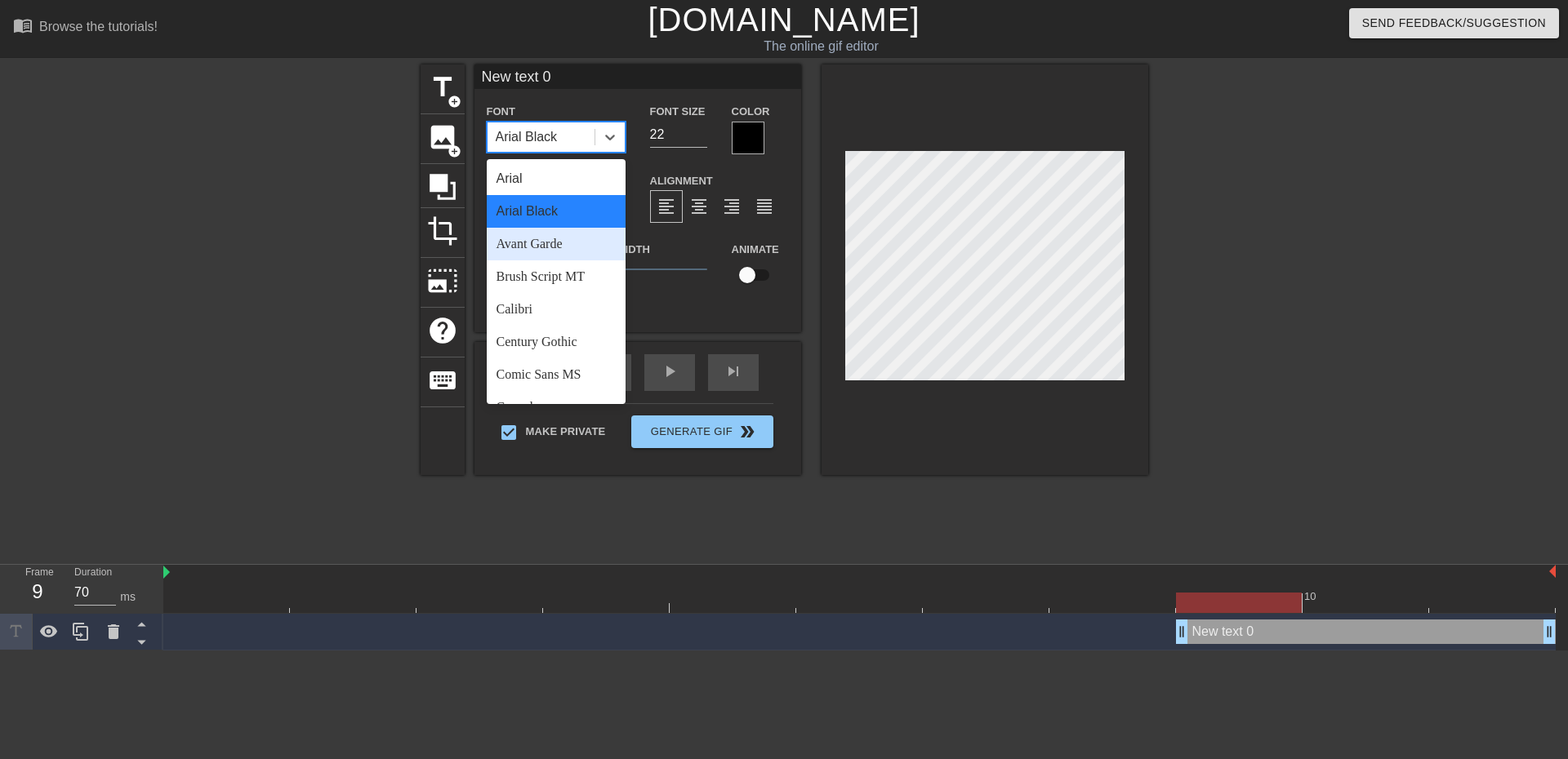
click at [559, 251] on div "Avant Garde" at bounding box center [556, 244] width 139 height 32
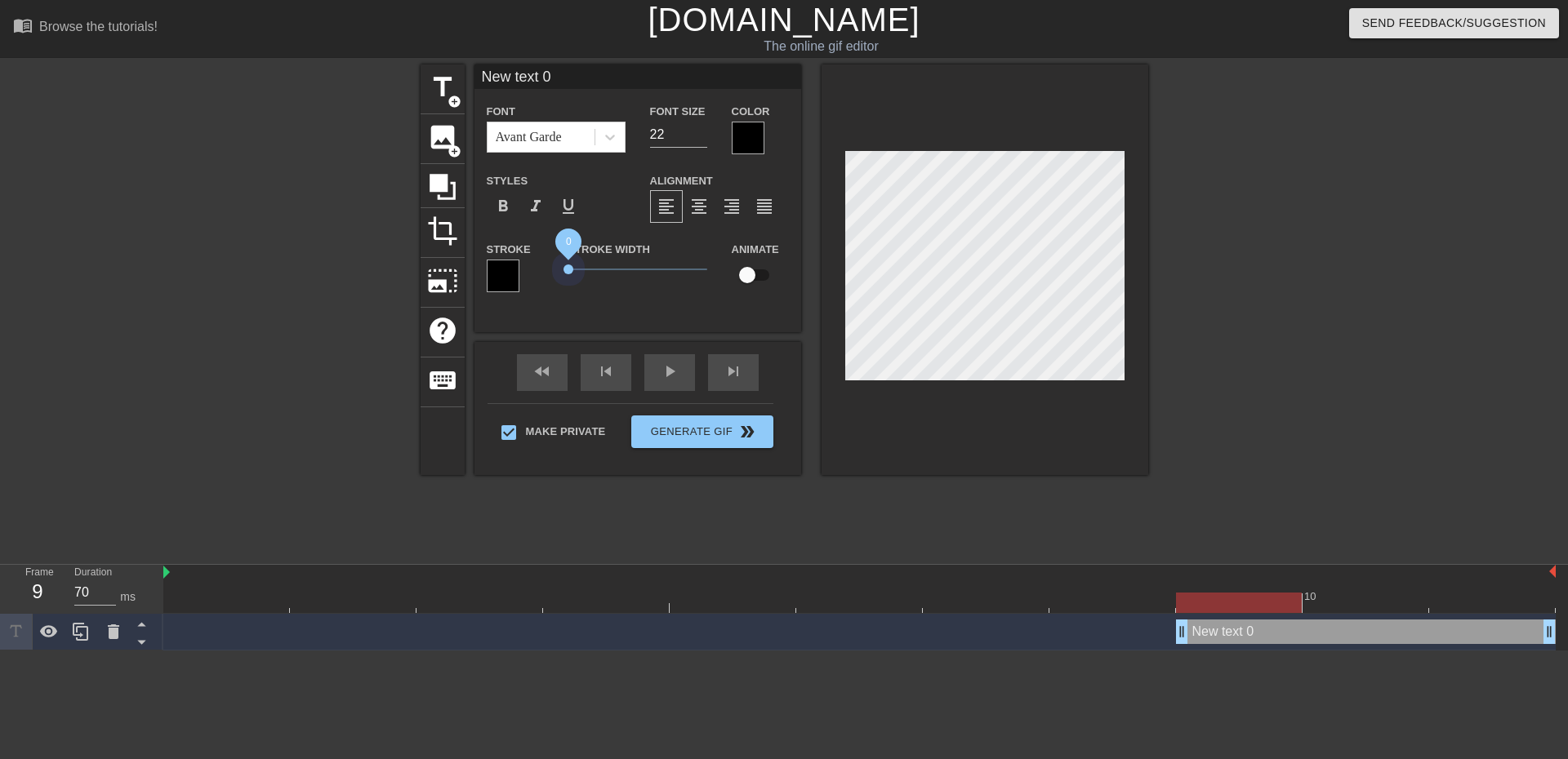
drag, startPoint x: 574, startPoint y: 271, endPoint x: 539, endPoint y: 268, distance: 35.1
click at [539, 268] on div "Stroke Stroke Width 0 Animate" at bounding box center [638, 274] width 327 height 68
click at [615, 142] on icon at bounding box center [610, 137] width 17 height 17
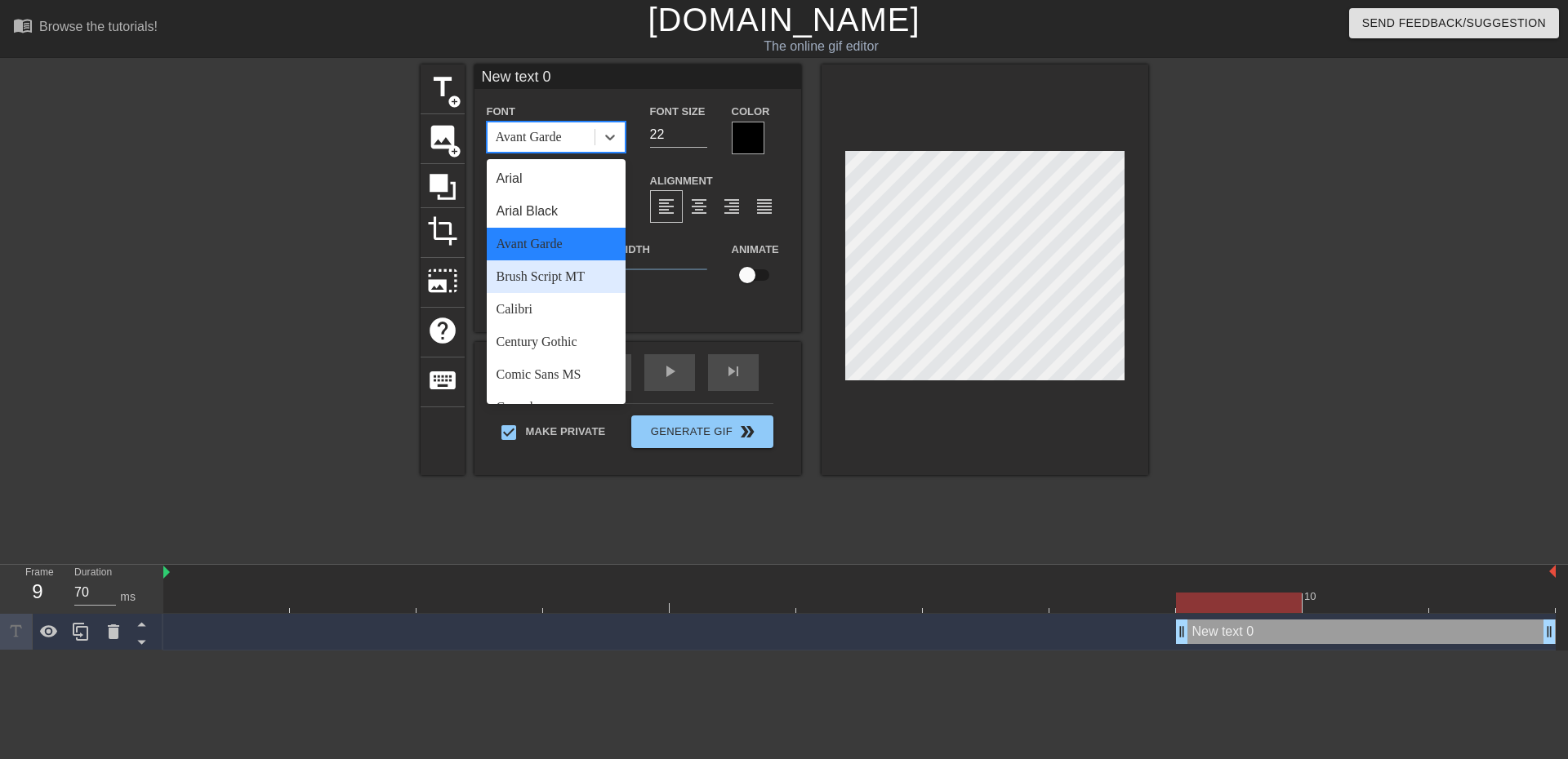
click at [582, 274] on div "Brush Script MT" at bounding box center [556, 276] width 139 height 32
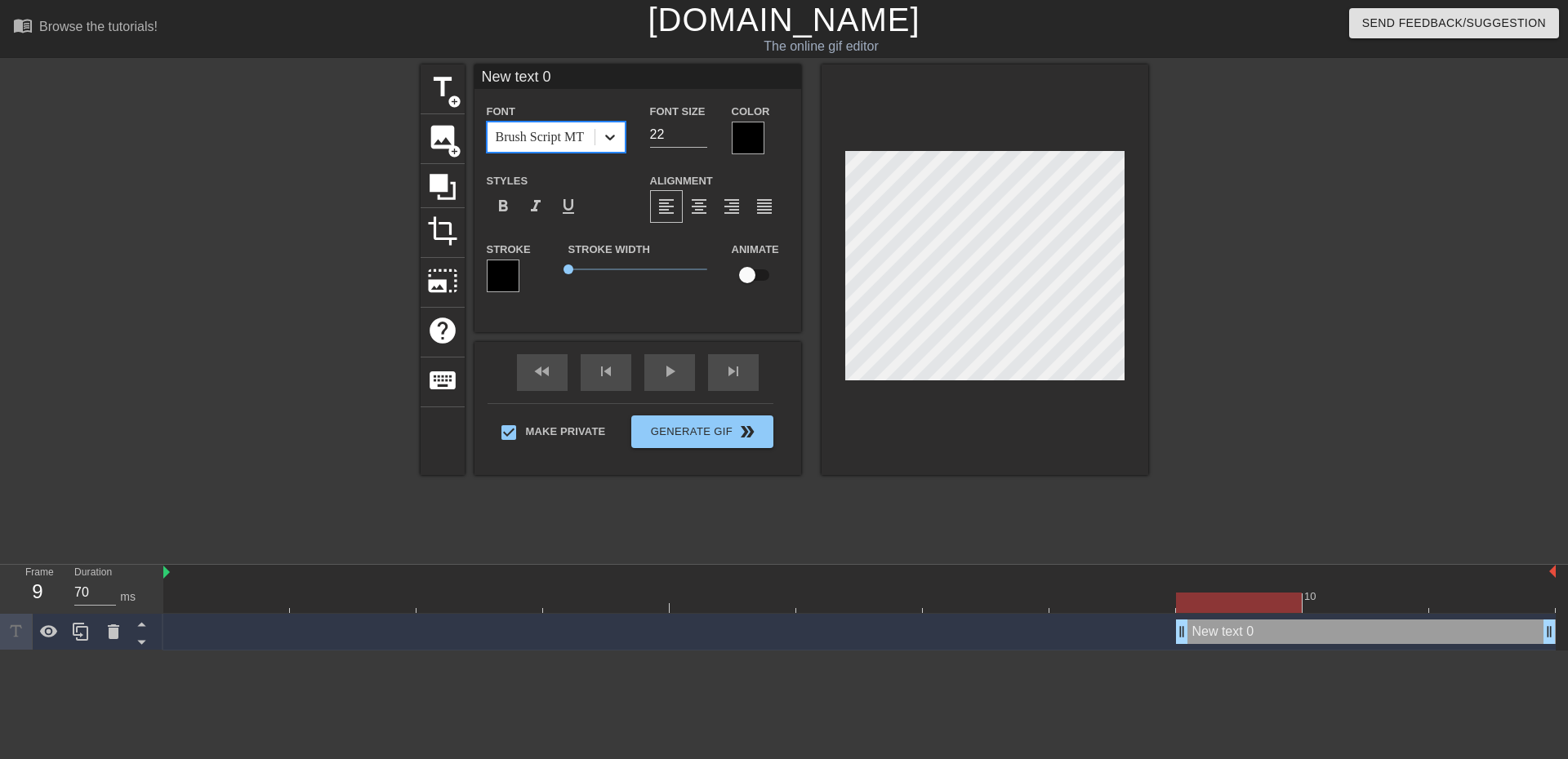
click at [608, 142] on icon at bounding box center [610, 137] width 17 height 17
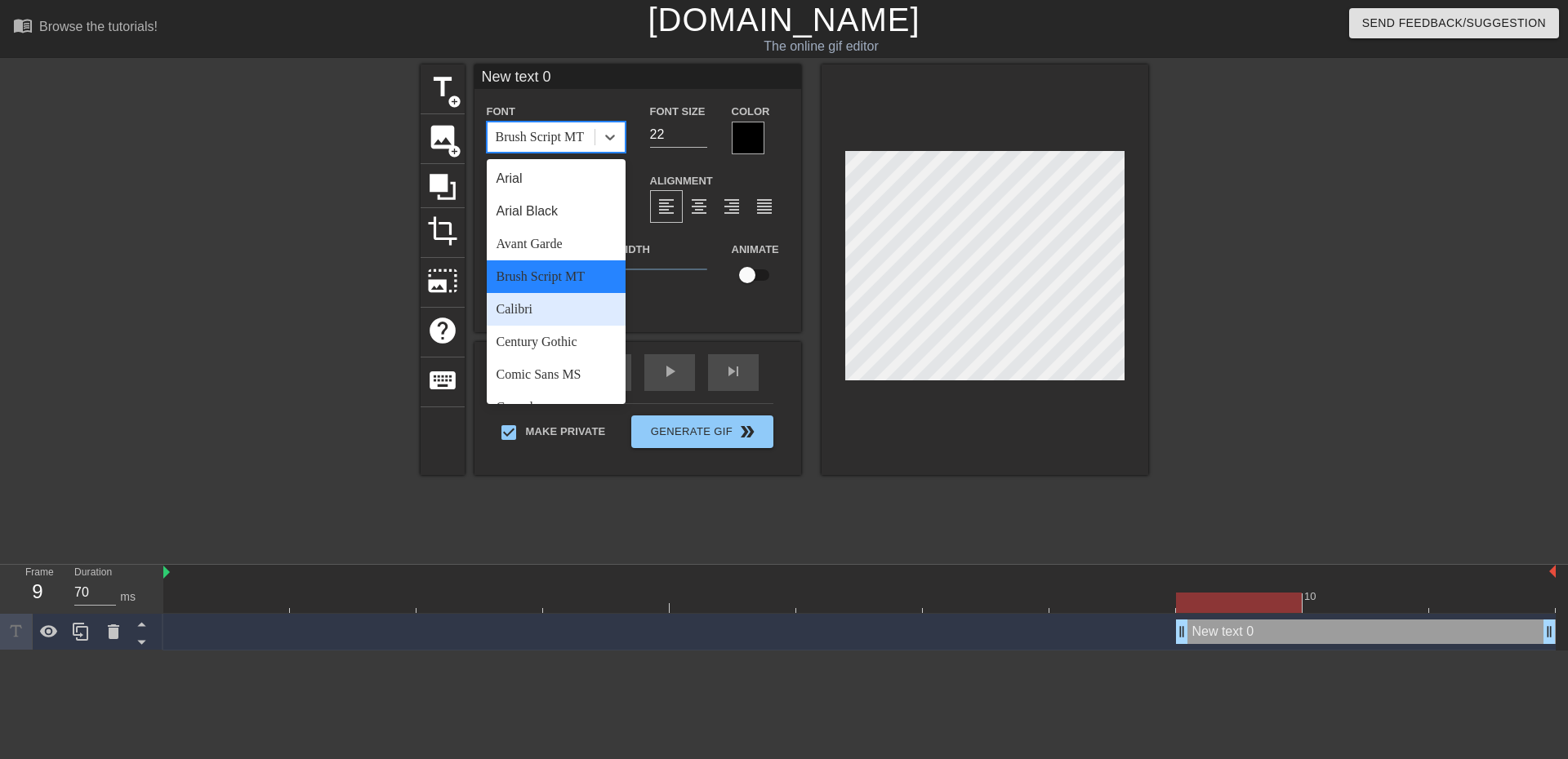
click at [558, 316] on div "Calibri" at bounding box center [556, 309] width 139 height 32
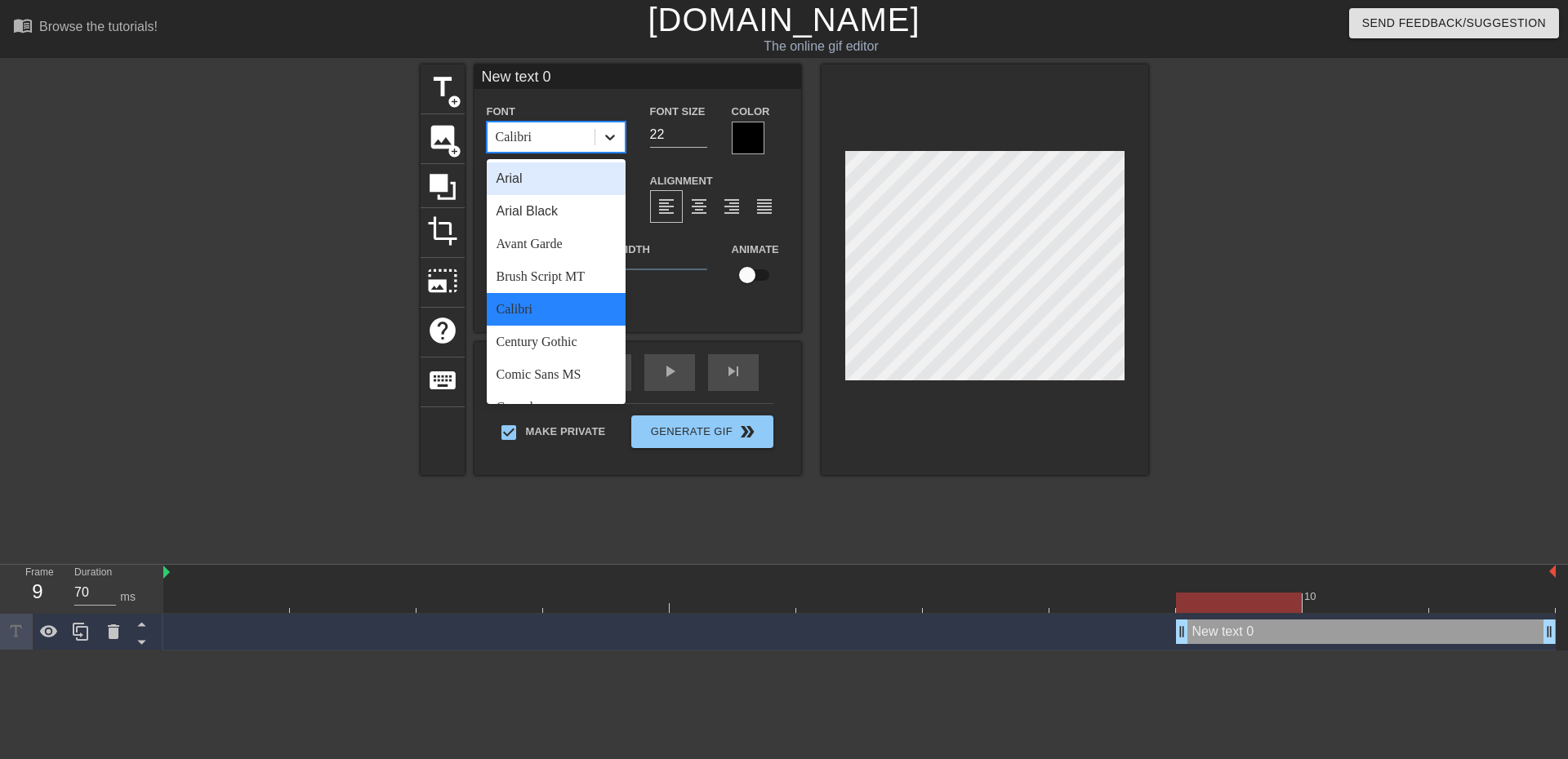
drag, startPoint x: 612, startPoint y: 136, endPoint x: 611, endPoint y: 193, distance: 57.0
click at [613, 136] on icon at bounding box center [610, 137] width 10 height 6
click at [575, 335] on div "Century Gothic" at bounding box center [556, 342] width 139 height 32
click at [610, 133] on icon at bounding box center [610, 137] width 17 height 17
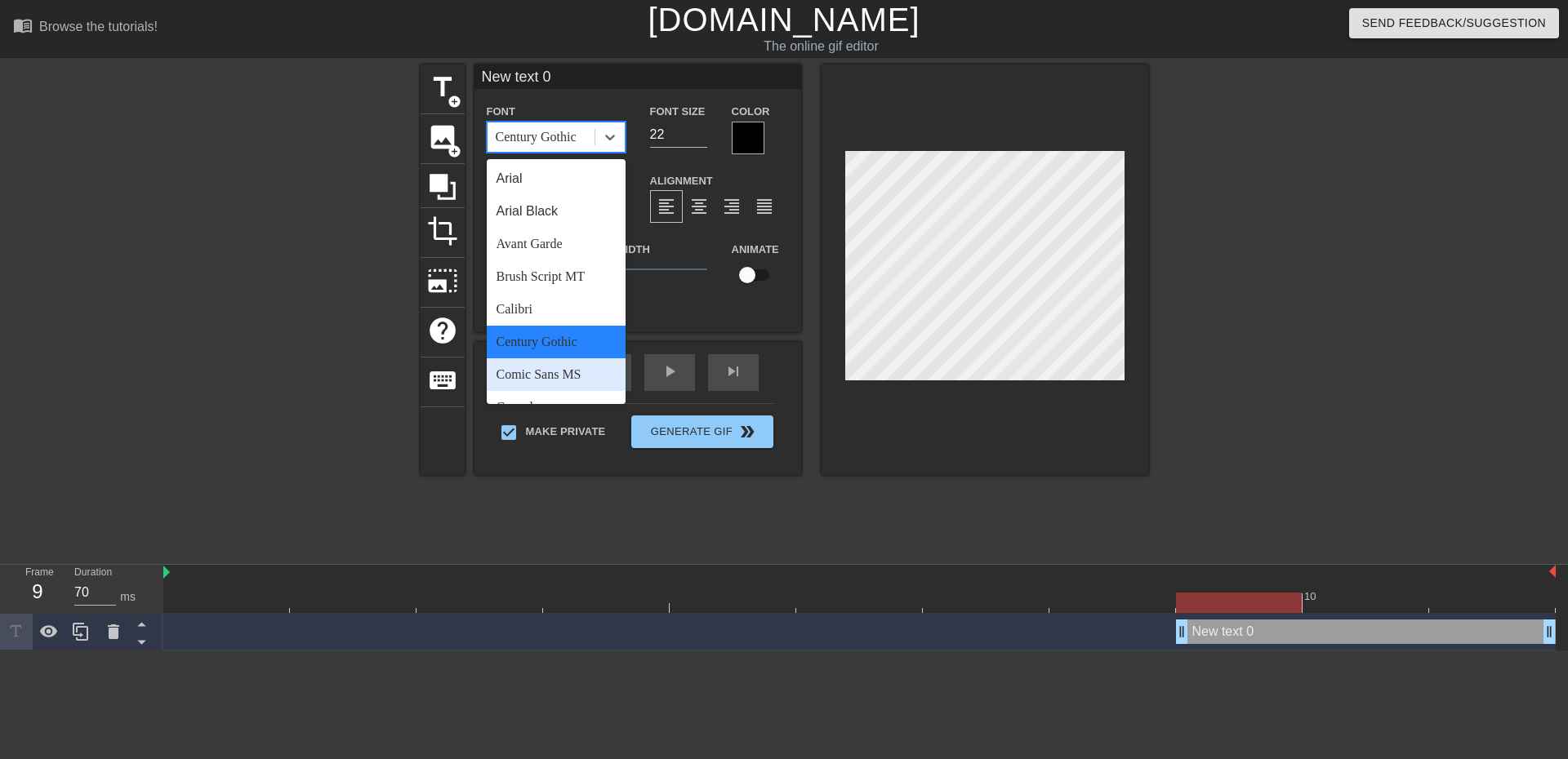
click at [572, 369] on div "Comic Sans MS" at bounding box center [556, 374] width 139 height 32
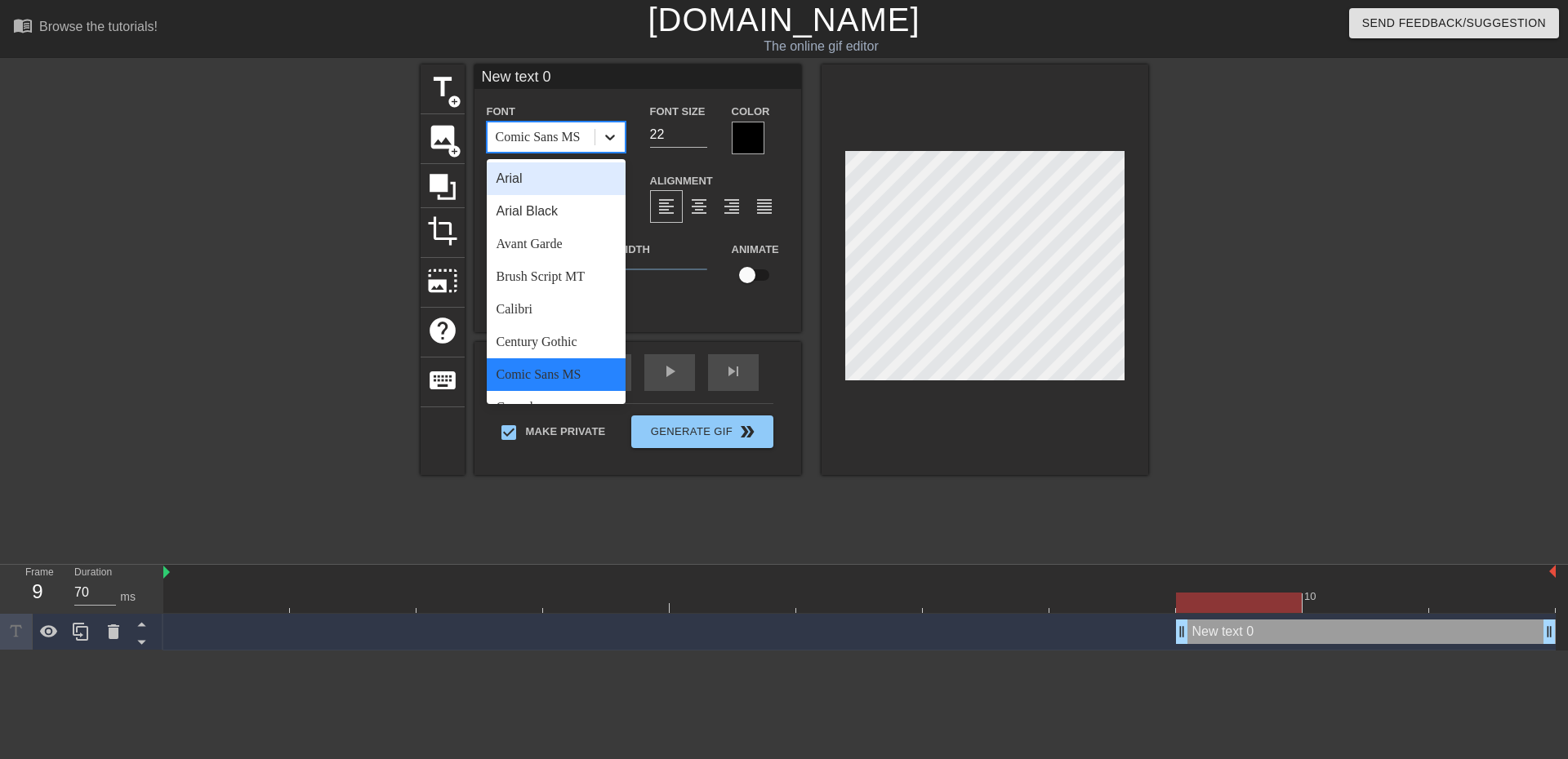
click at [611, 135] on icon at bounding box center [610, 137] width 17 height 17
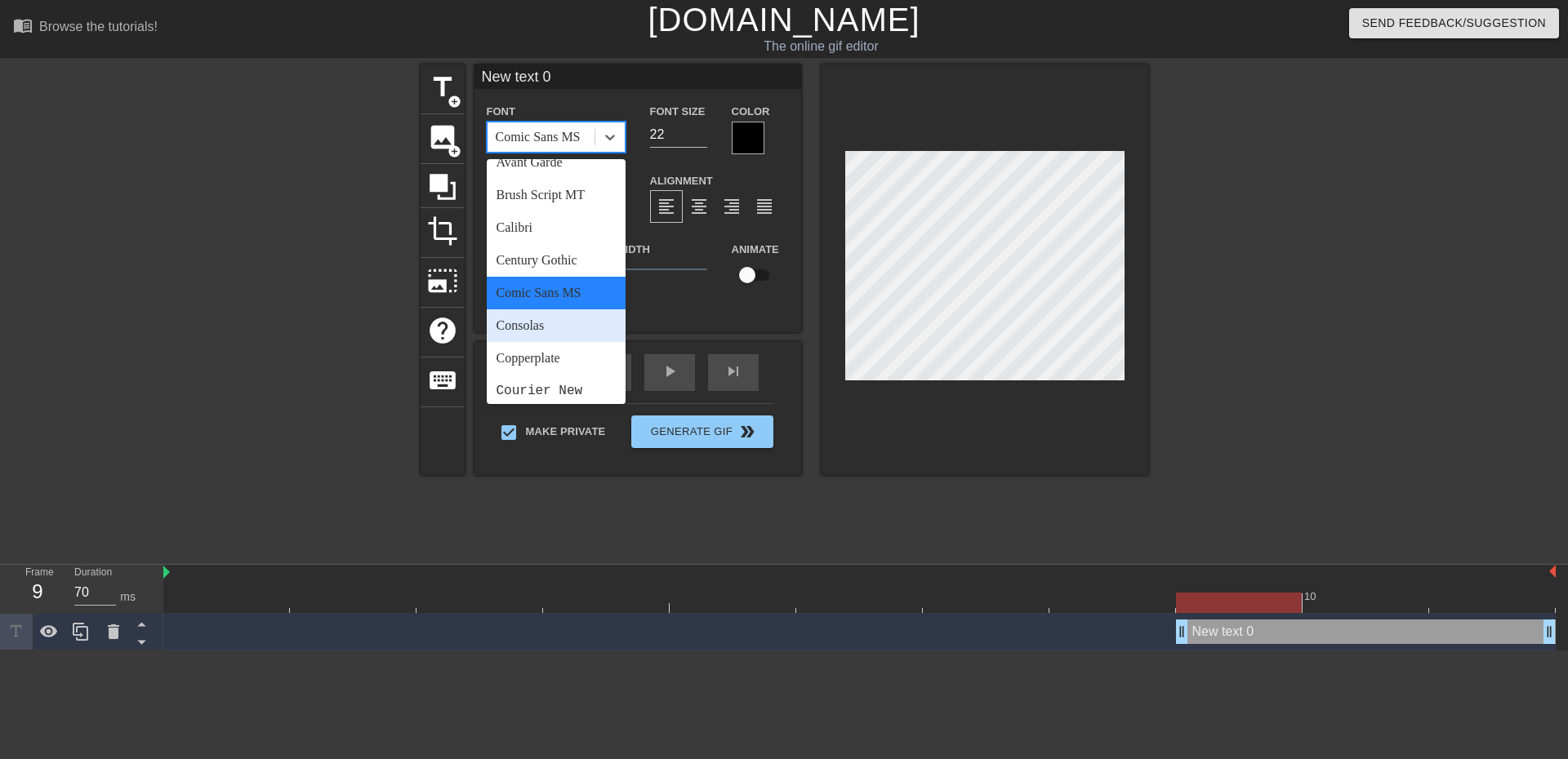
click at [564, 321] on div "Consolas" at bounding box center [556, 325] width 139 height 32
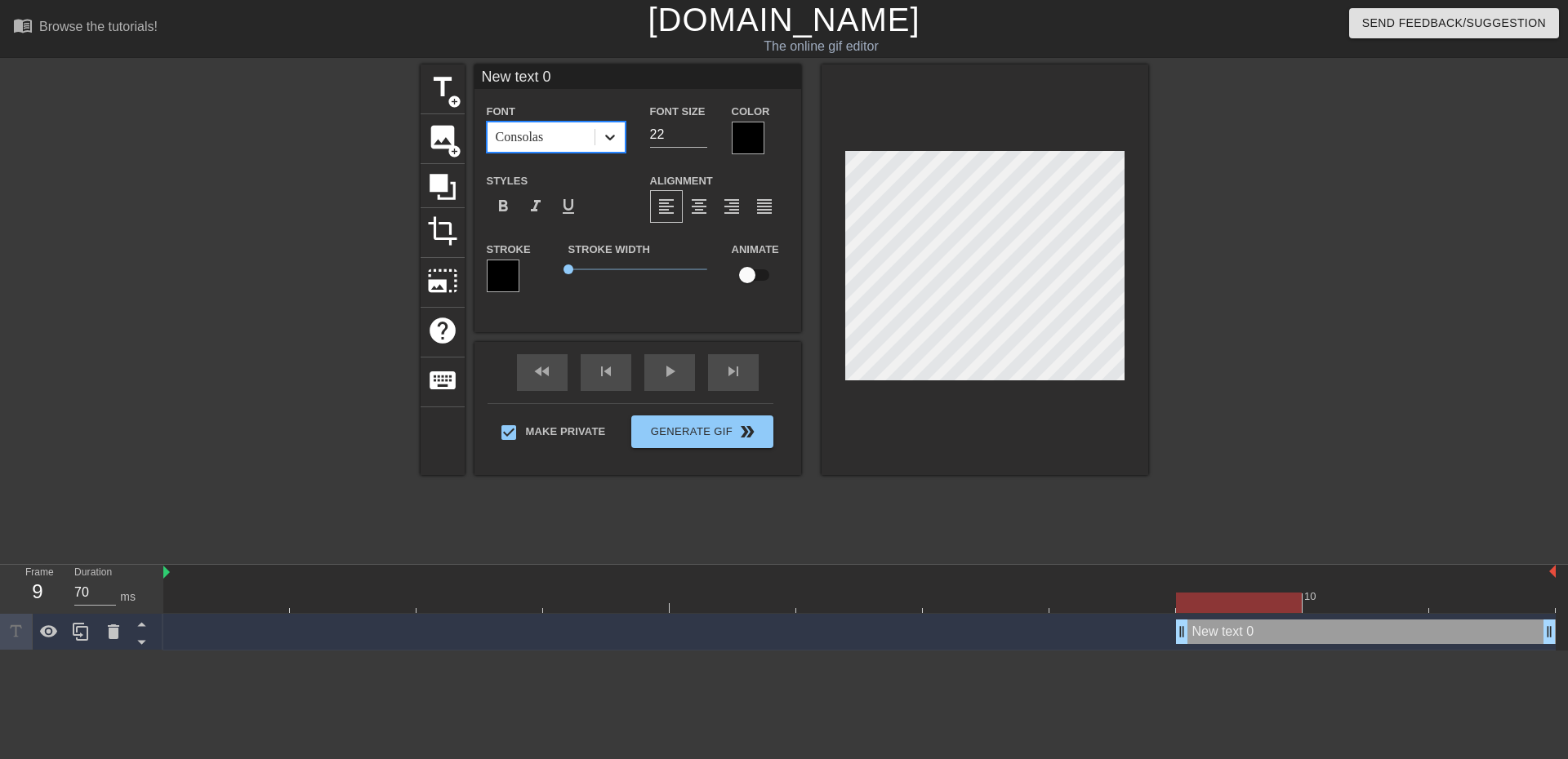
click at [613, 135] on icon at bounding box center [610, 137] width 10 height 6
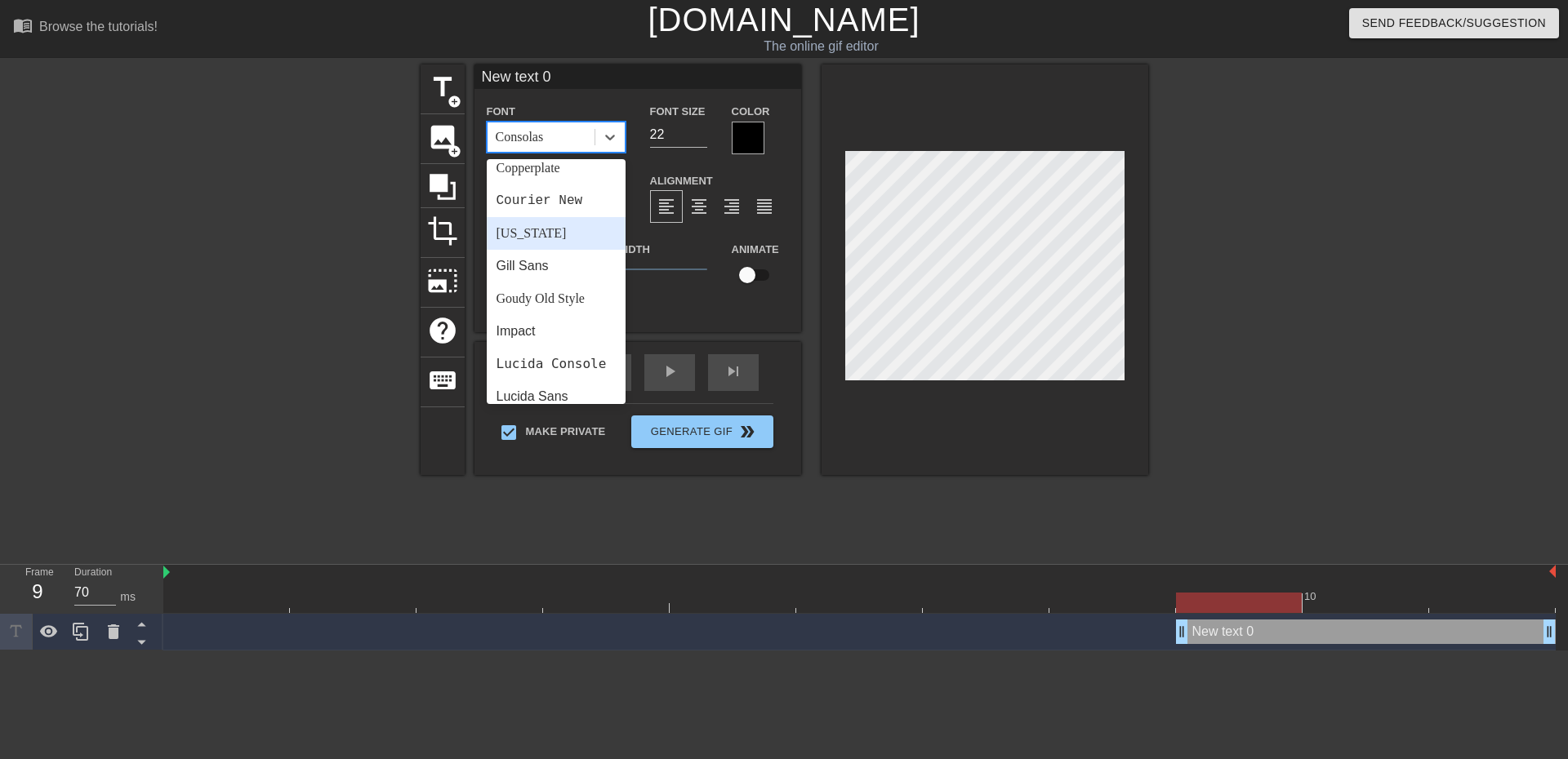
scroll to position [245, 0]
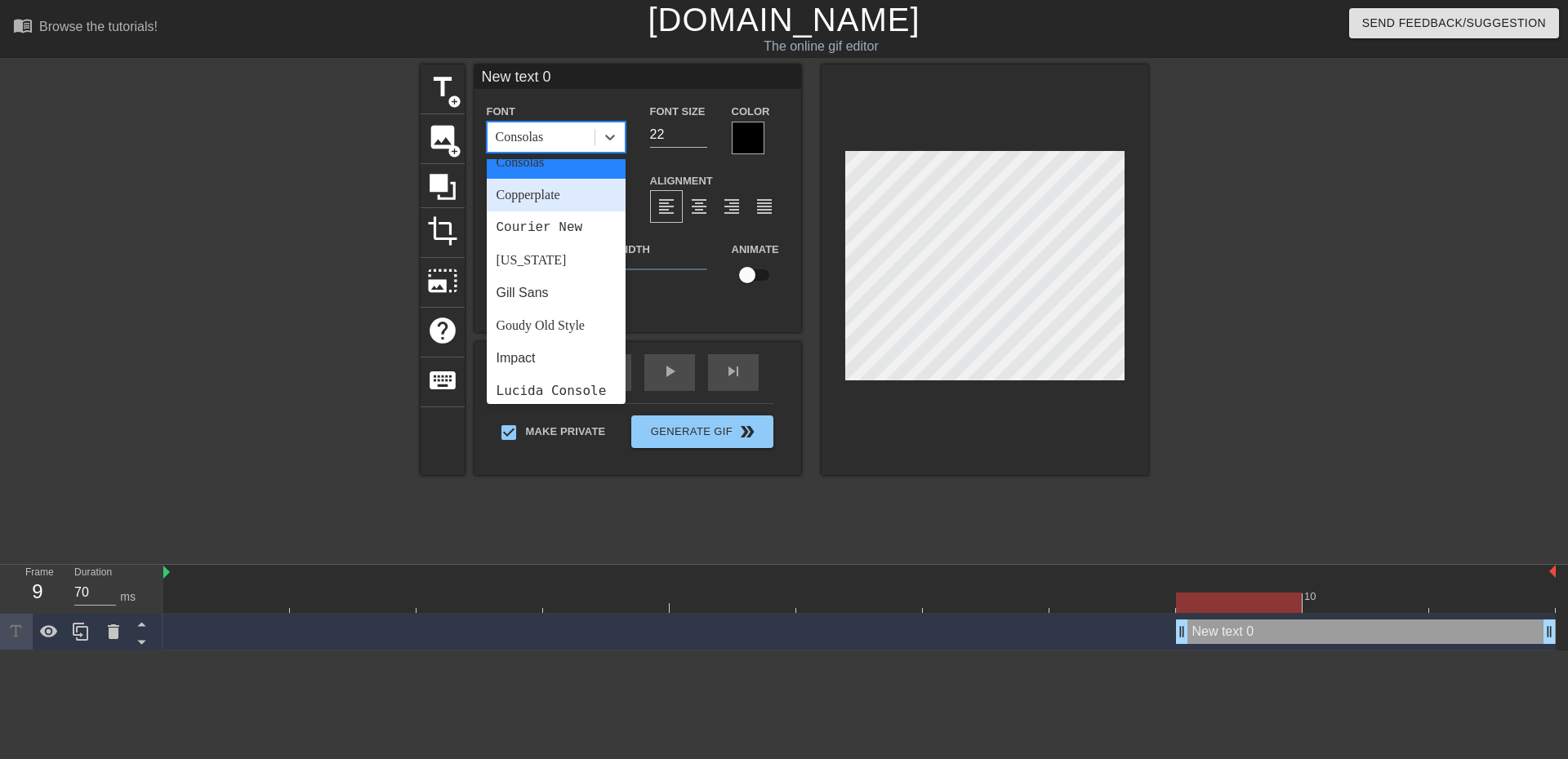
click at [551, 193] on div "Copperplate" at bounding box center [556, 195] width 139 height 32
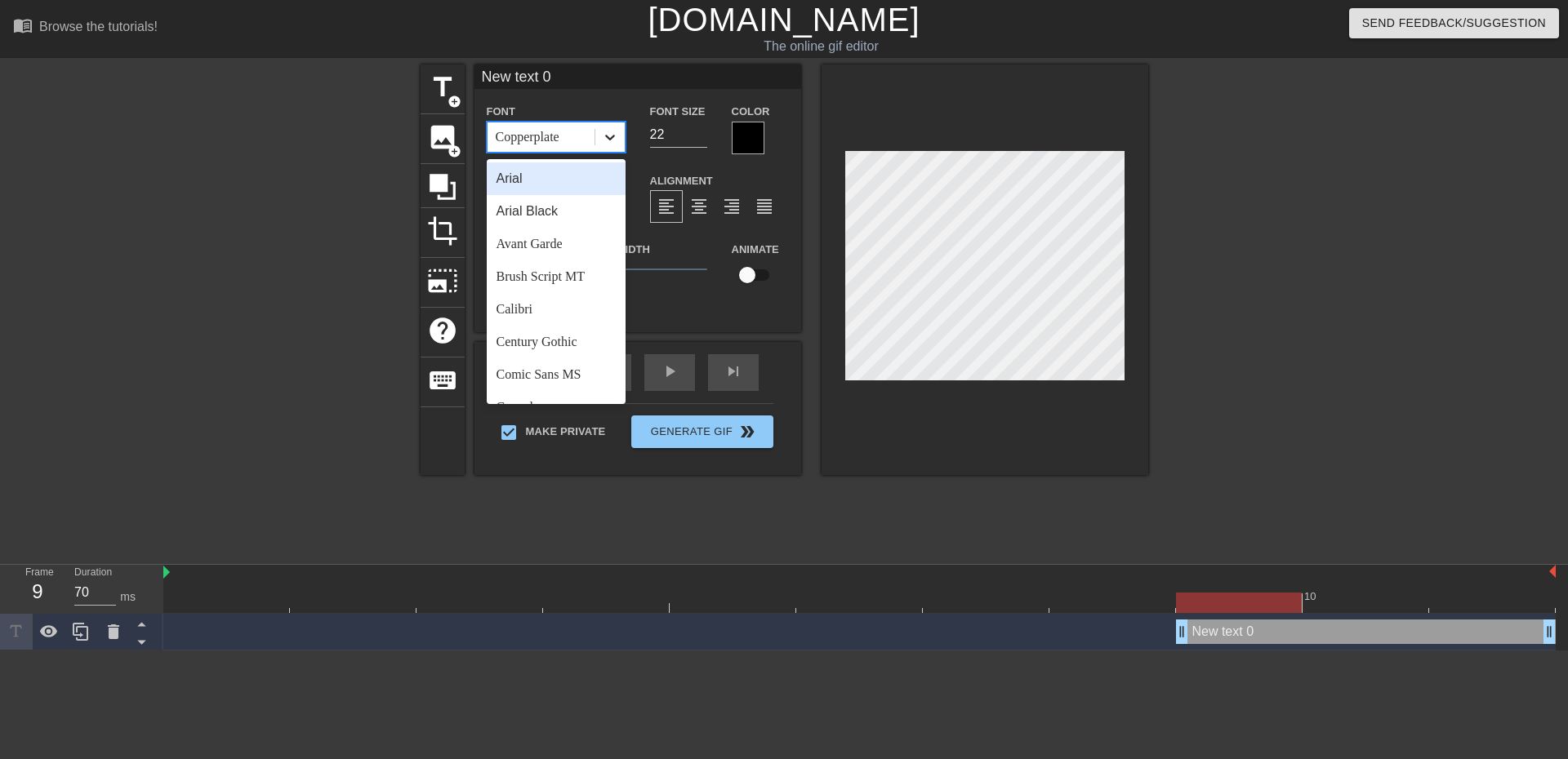
click at [614, 136] on icon at bounding box center [610, 137] width 10 height 6
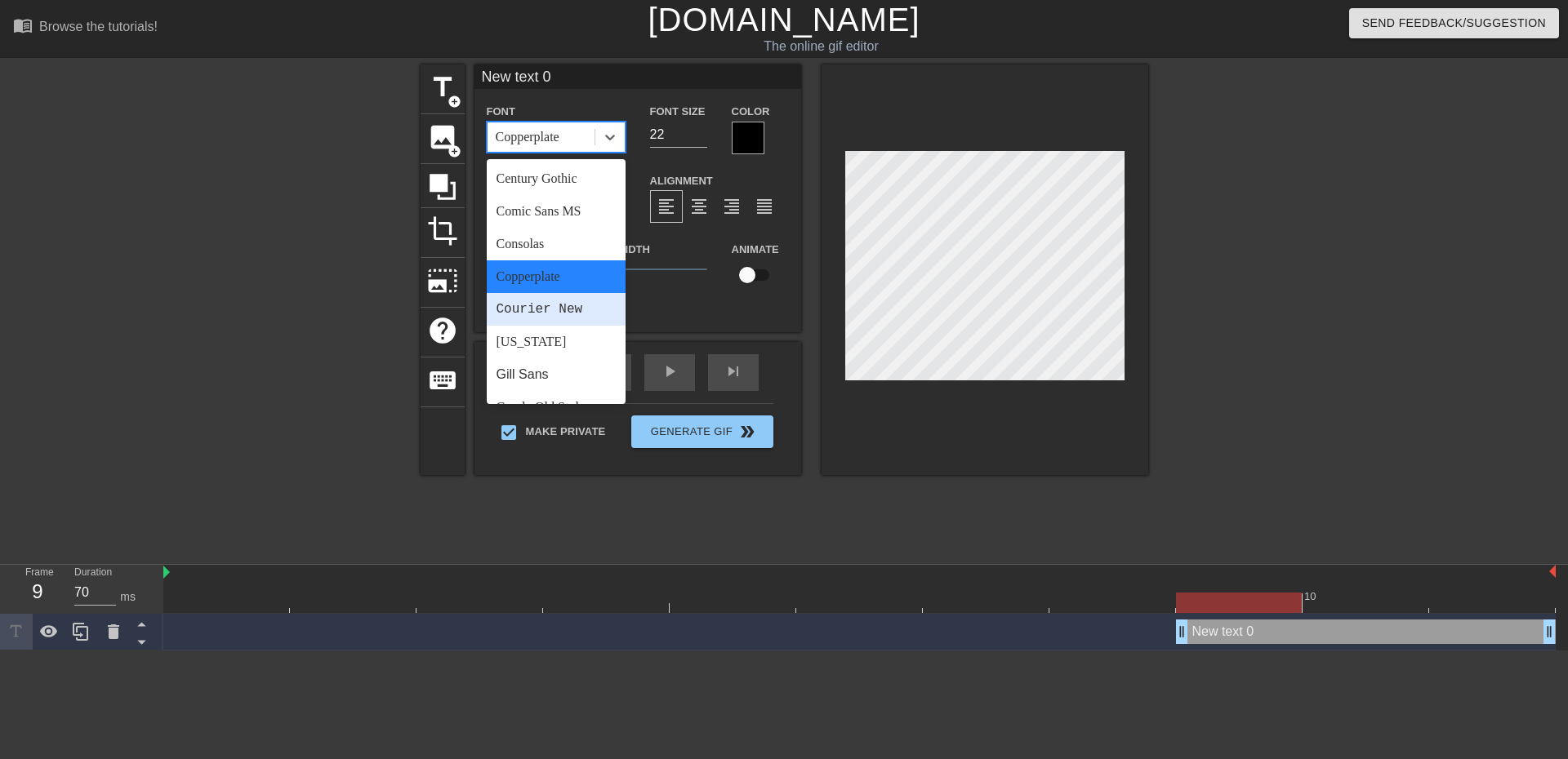
click at [560, 303] on div "Courier New" at bounding box center [556, 309] width 139 height 32
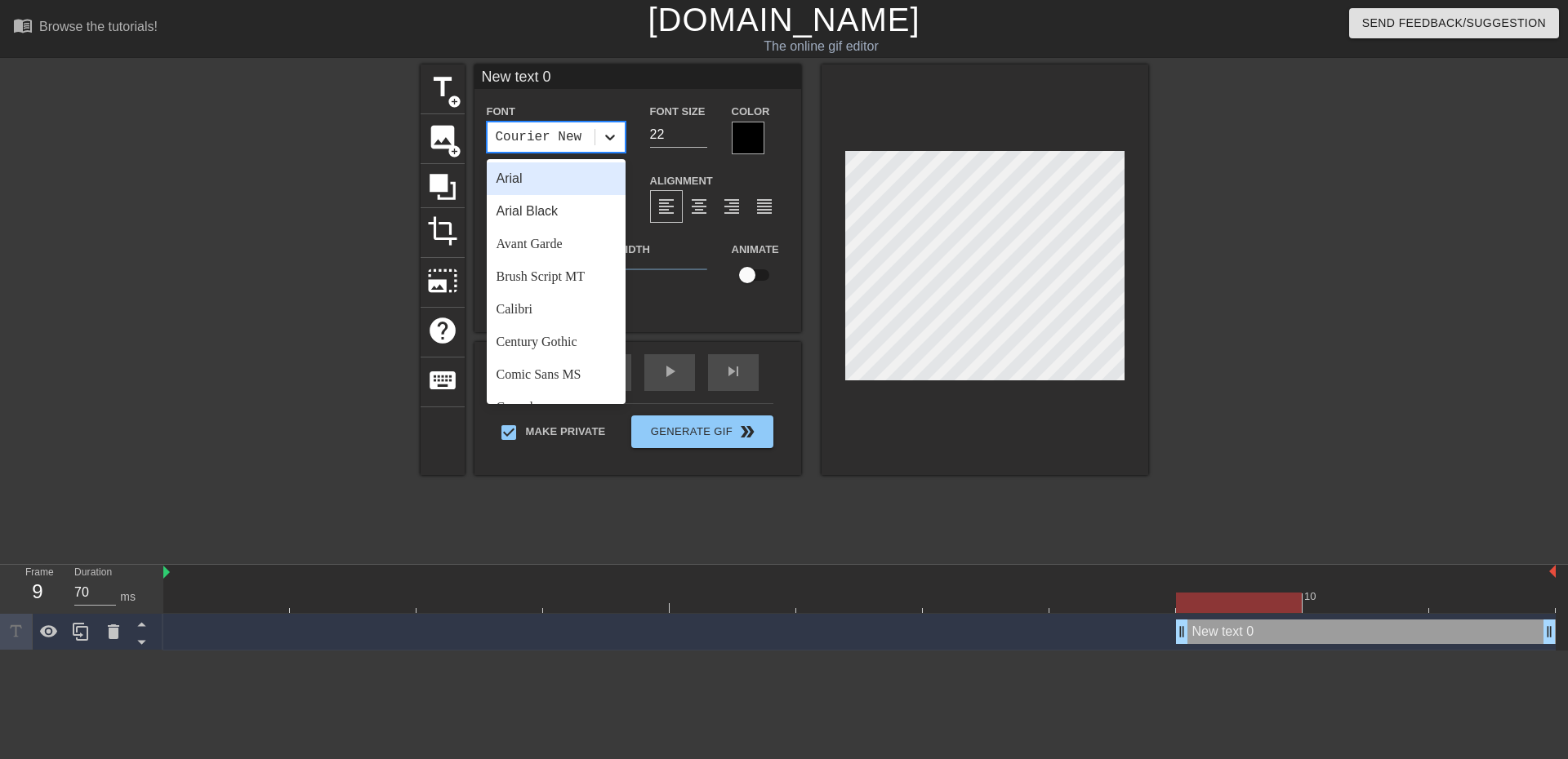
click at [617, 139] on icon at bounding box center [610, 137] width 17 height 17
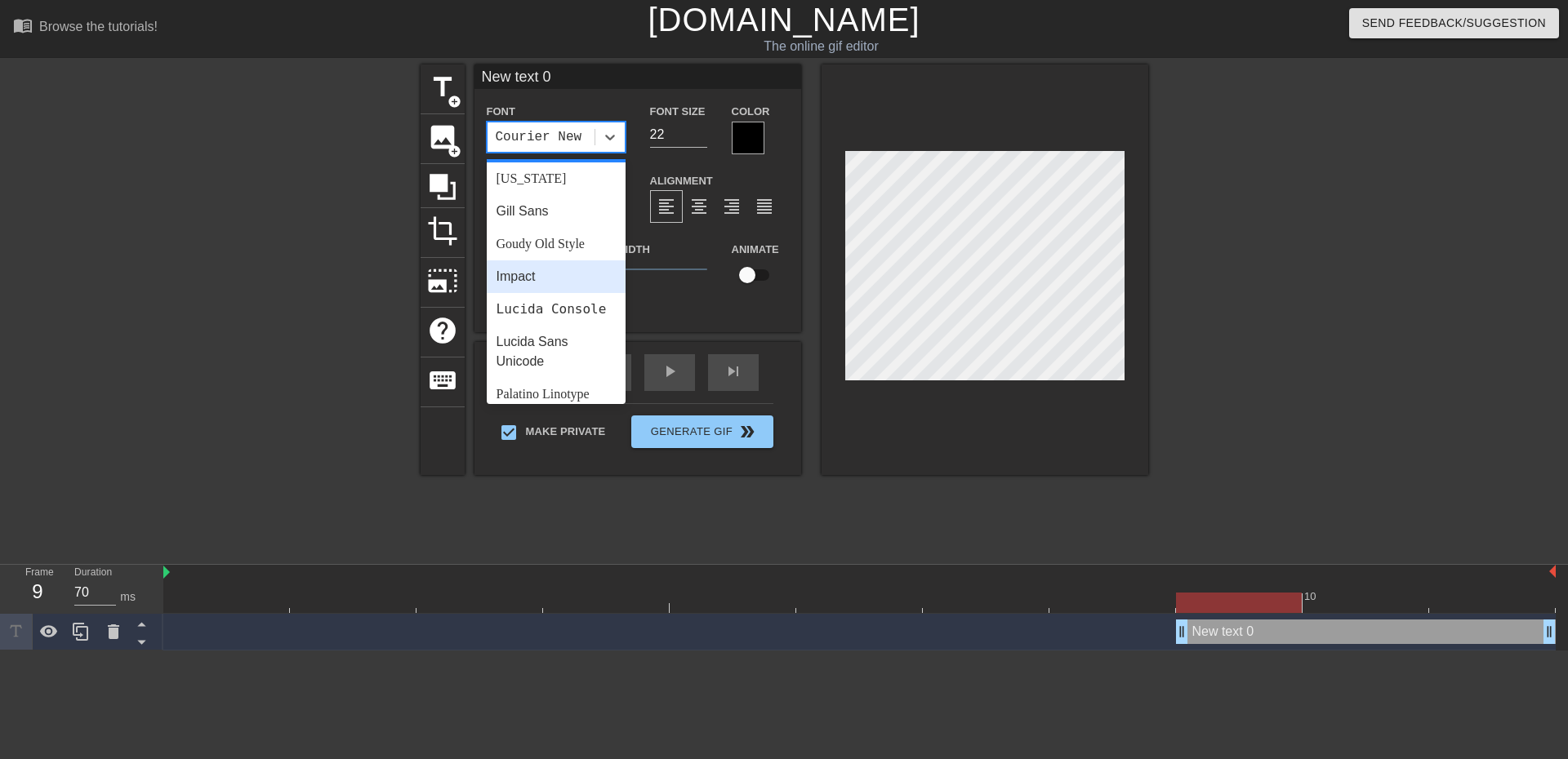
scroll to position [245, 0]
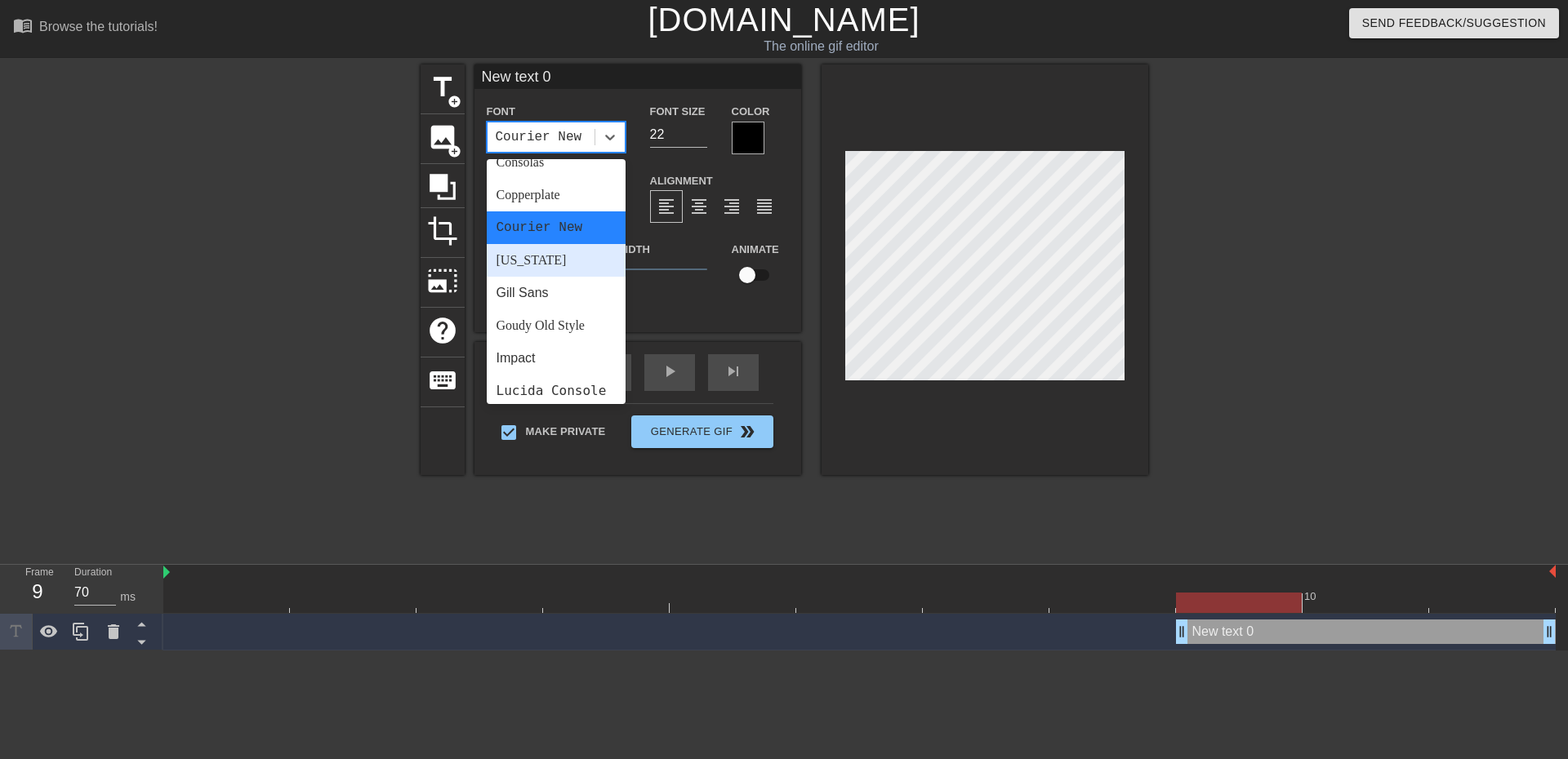
click at [569, 258] on div "[US_STATE]" at bounding box center [556, 260] width 139 height 32
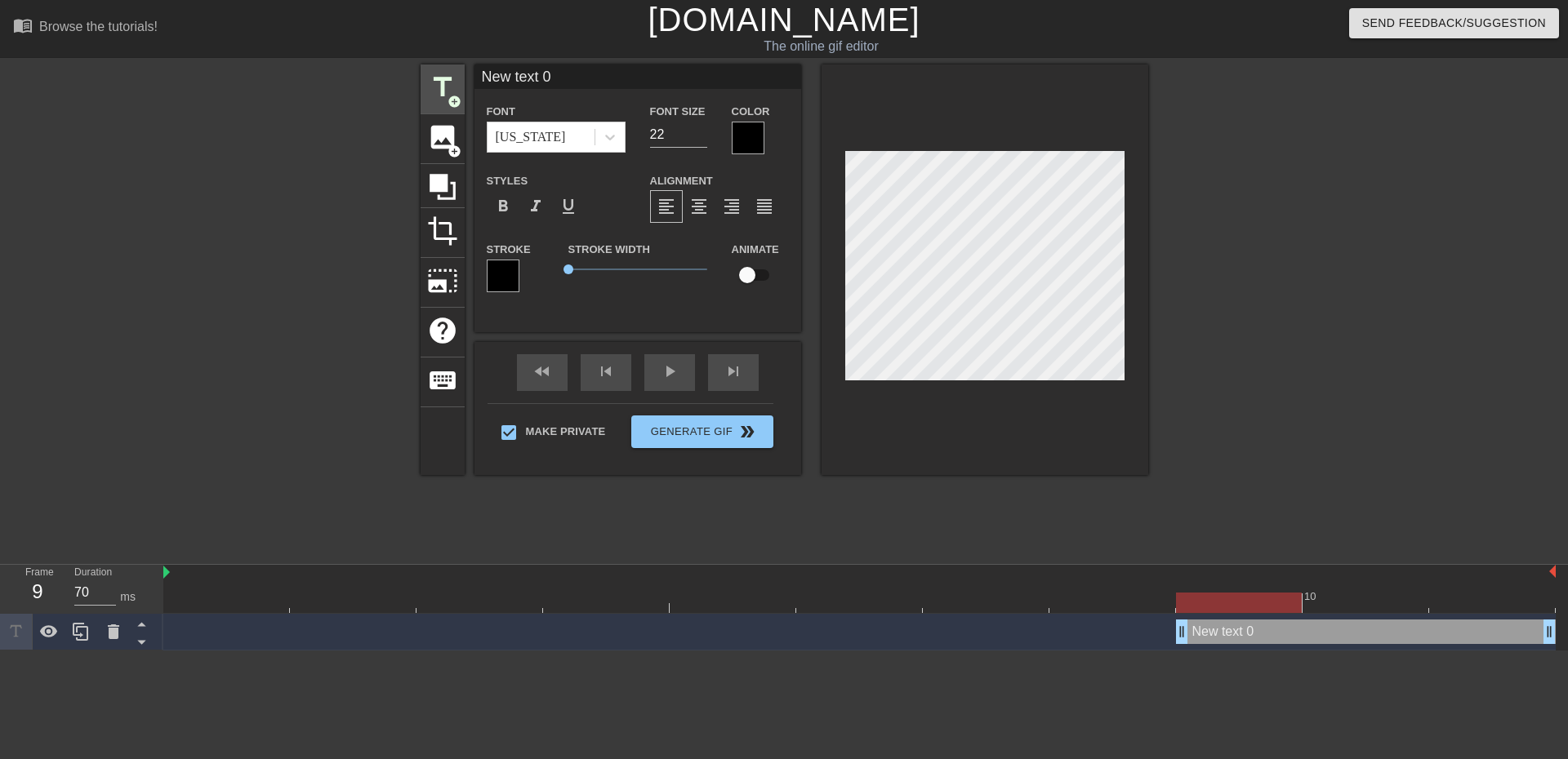
drag, startPoint x: 582, startPoint y: 77, endPoint x: 456, endPoint y: 92, distance: 126.9
click at [460, 88] on div "title add_circle image add_circle crop photo_size_select_large help keyboard Ne…" at bounding box center [784, 270] width 728 height 411
type input "If after the 10th cock"
click at [606, 136] on icon at bounding box center [610, 137] width 10 height 6
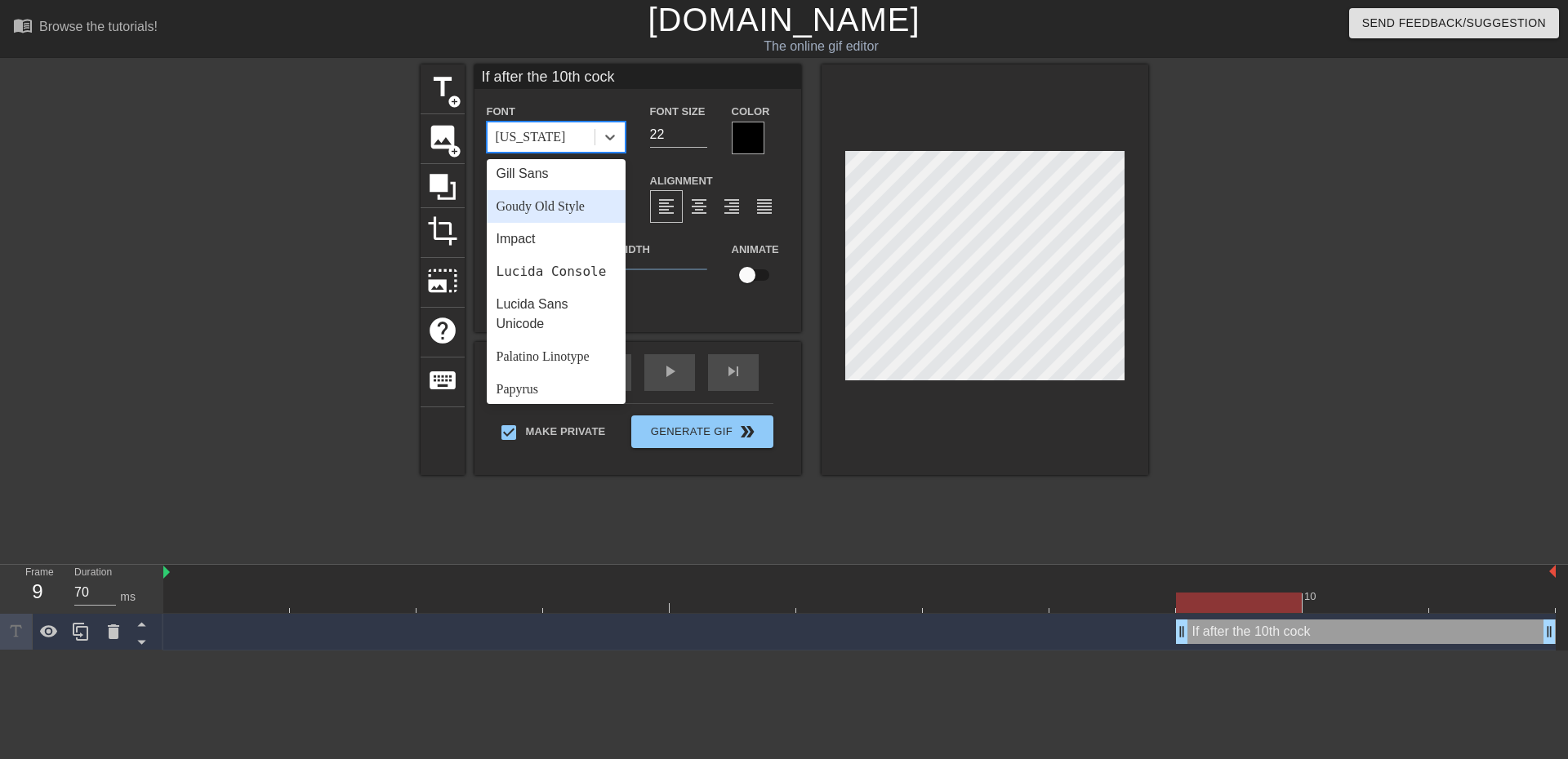
scroll to position [327, 0]
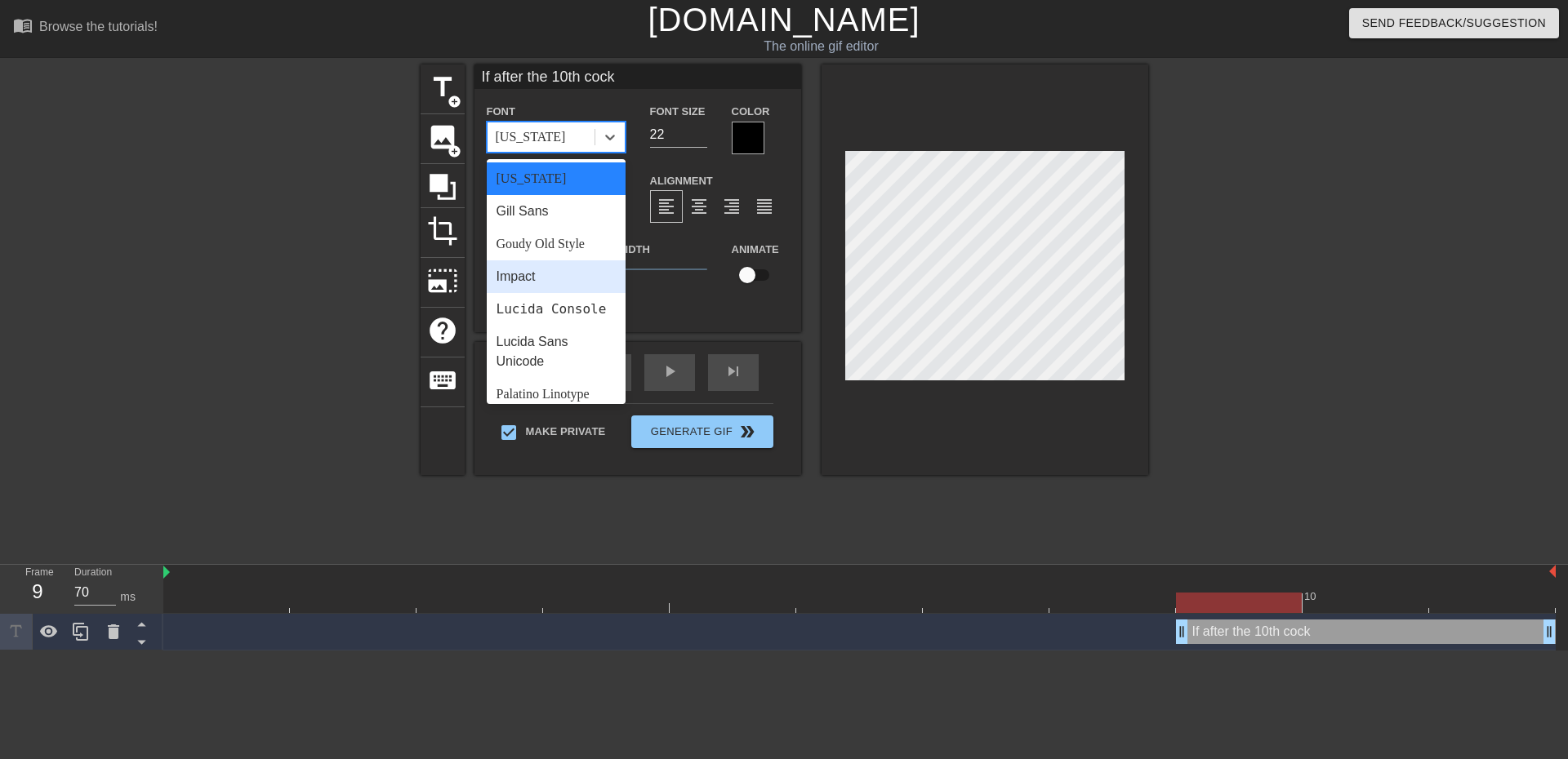
click at [561, 275] on div "Impact" at bounding box center [556, 276] width 139 height 32
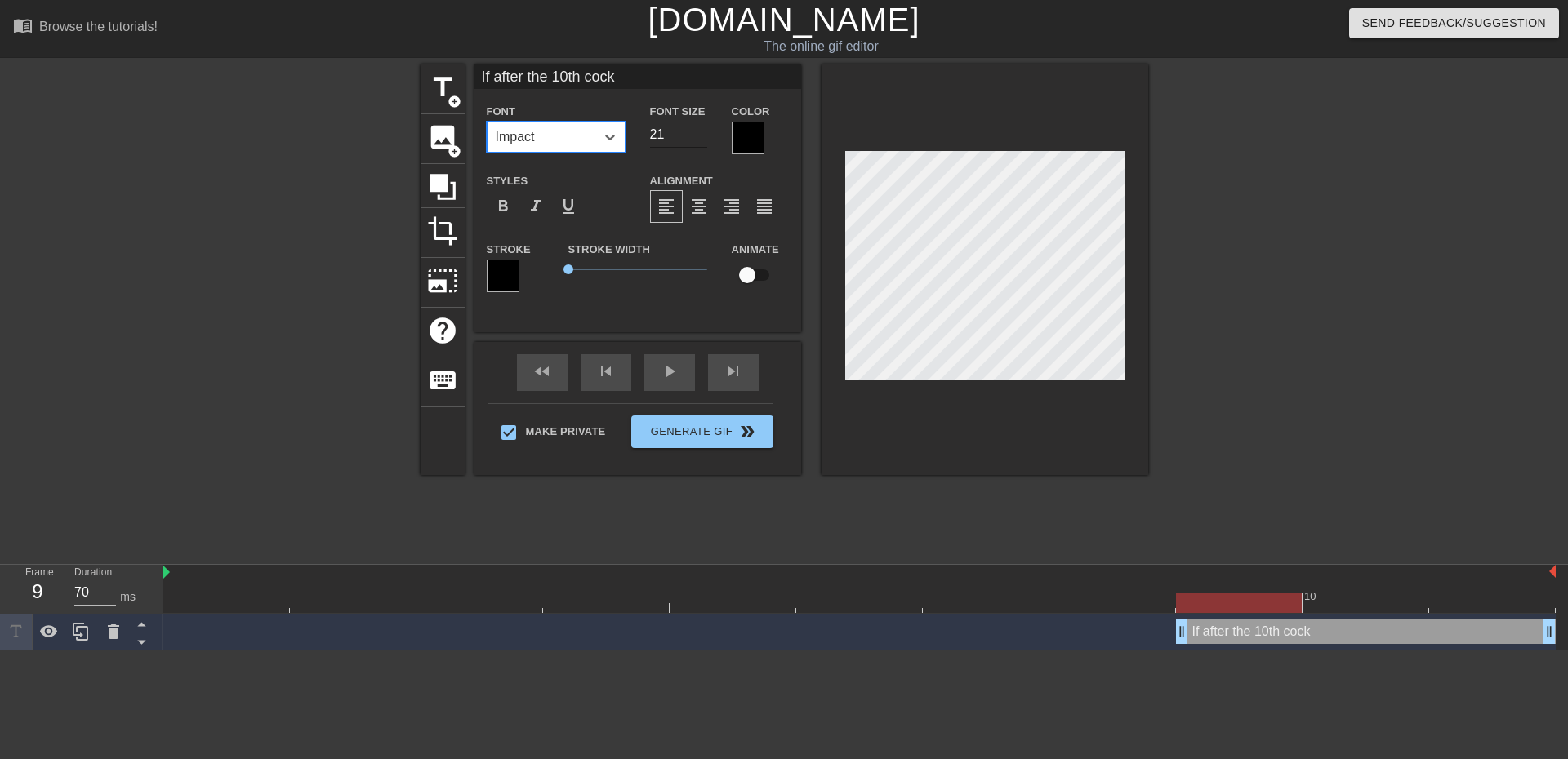
click at [702, 141] on input "21" at bounding box center [678, 135] width 57 height 26
type input "20"
click at [700, 136] on input "20" at bounding box center [678, 135] width 57 height 26
drag, startPoint x: 567, startPoint y: 268, endPoint x: 547, endPoint y: 268, distance: 20.0
click at [547, 268] on div "Stroke Stroke Width 0 Animate" at bounding box center [638, 274] width 327 height 68
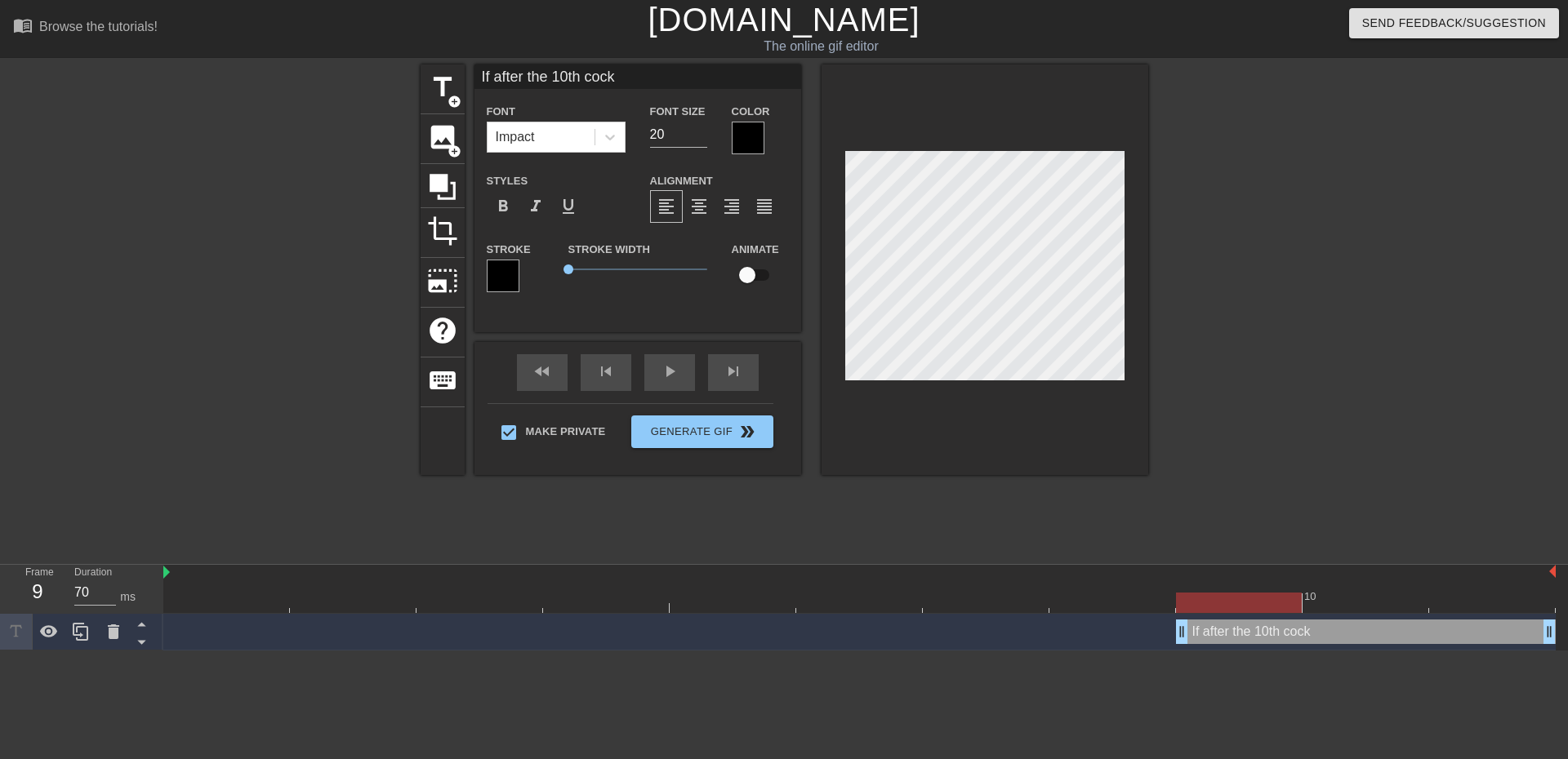
click at [648, 81] on input "If after the 10th cock" at bounding box center [638, 77] width 327 height 24
click at [432, 77] on span "title" at bounding box center [442, 87] width 31 height 31
type input "New text 1"
type input "40"
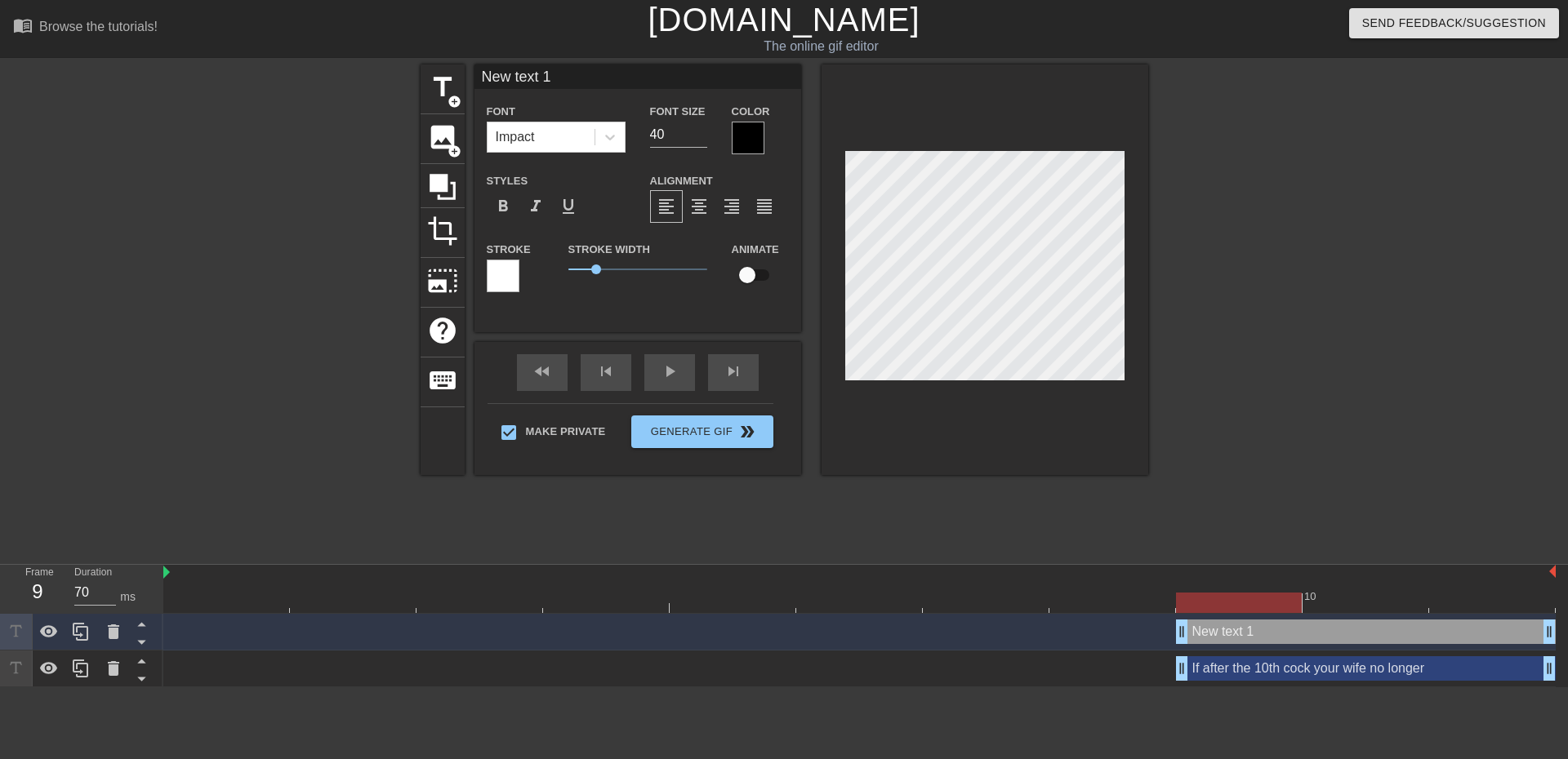
type input "If after the 10th cock your wife no longer"
type input "20"
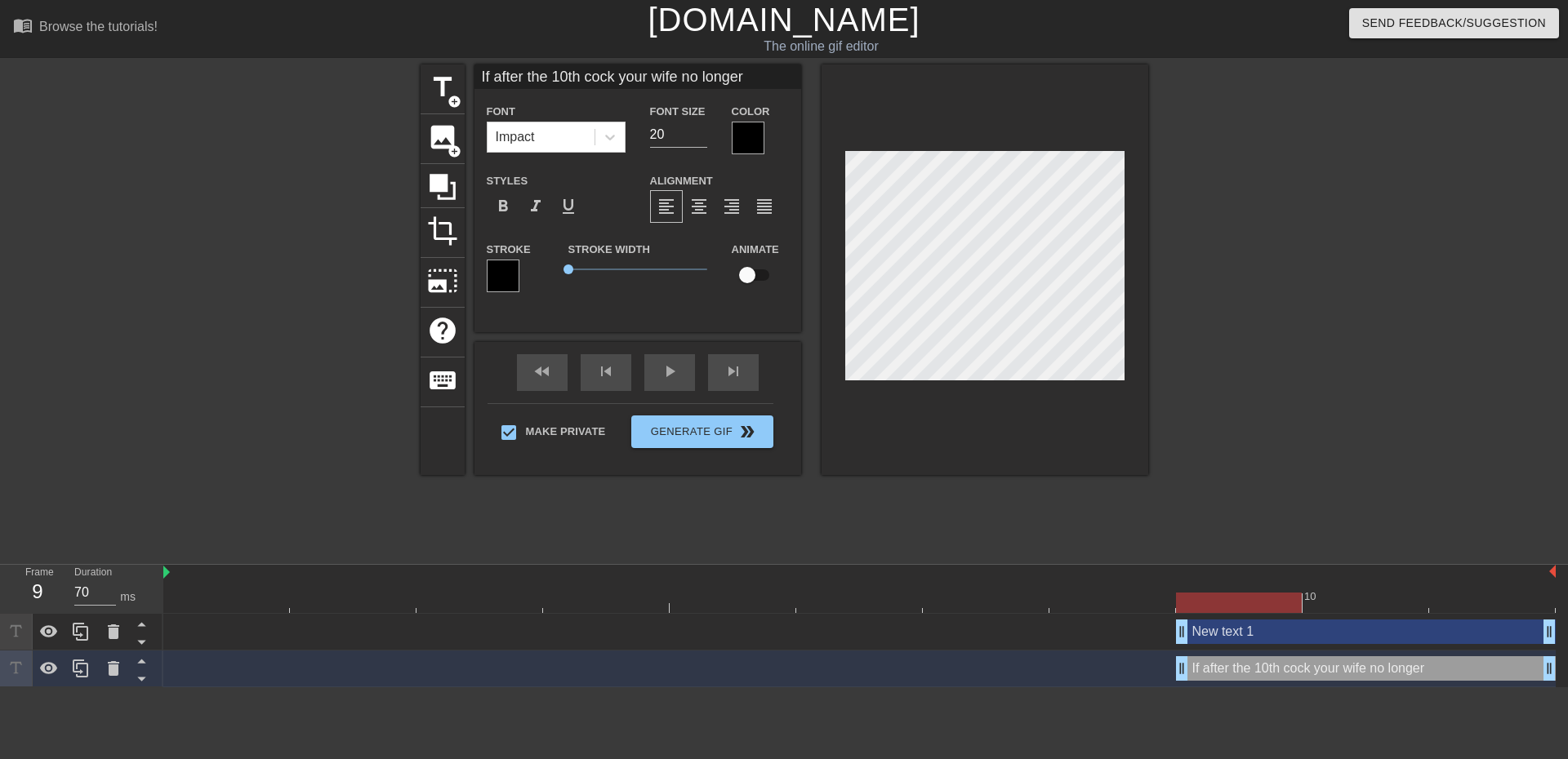
type input "New text 1"
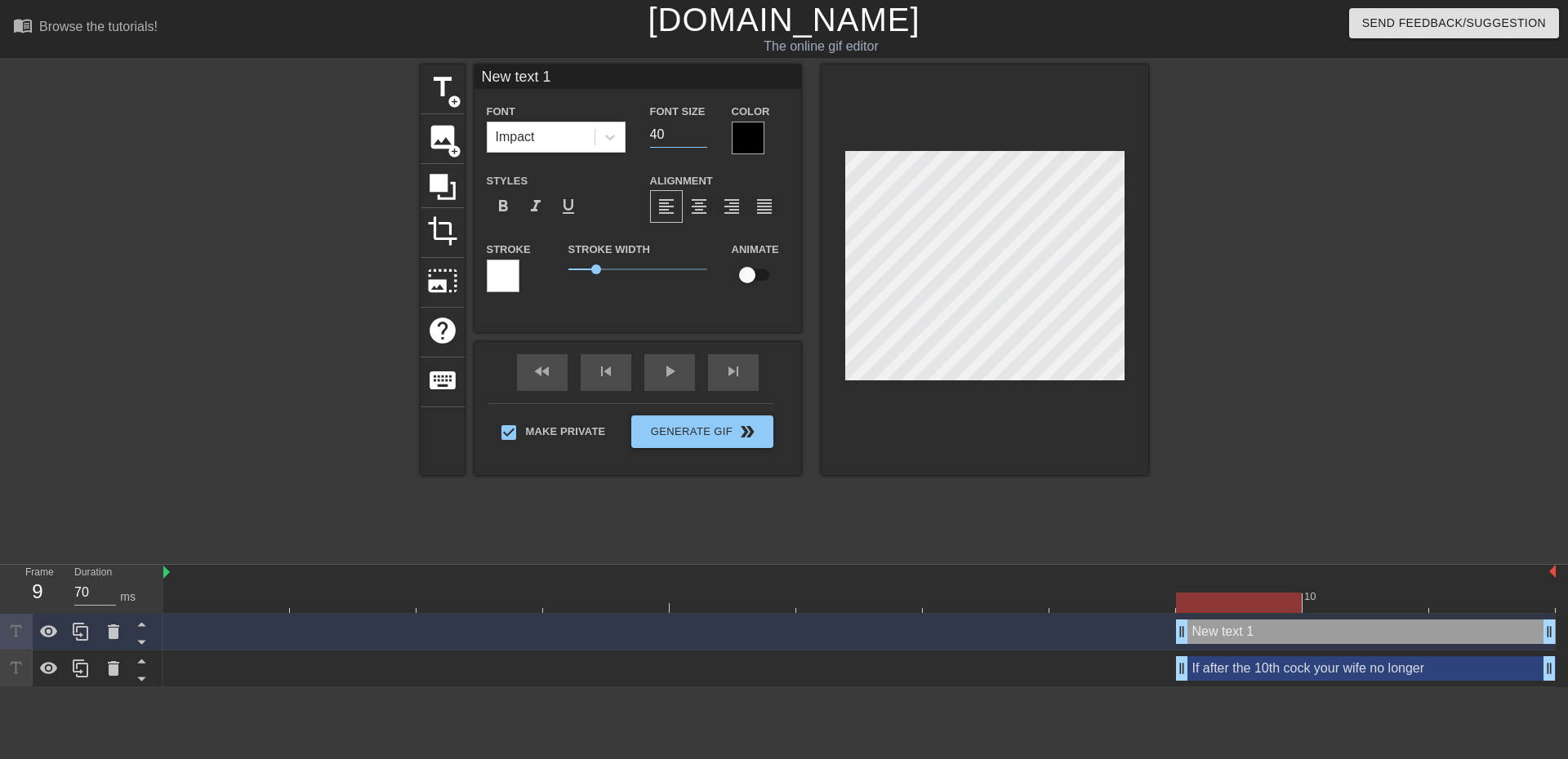
drag, startPoint x: 664, startPoint y: 131, endPoint x: 304, endPoint y: 104, distance: 361.0
click at [307, 99] on div "title add_circle image add_circle crop photo_size_select_large help keyboard Ne…" at bounding box center [784, 310] width 1568 height 490
type input "20"
drag, startPoint x: 596, startPoint y: 267, endPoint x: 547, endPoint y: 266, distance: 49.0
click at [547, 266] on div "Stroke Stroke Width 0 Animate" at bounding box center [638, 274] width 327 height 68
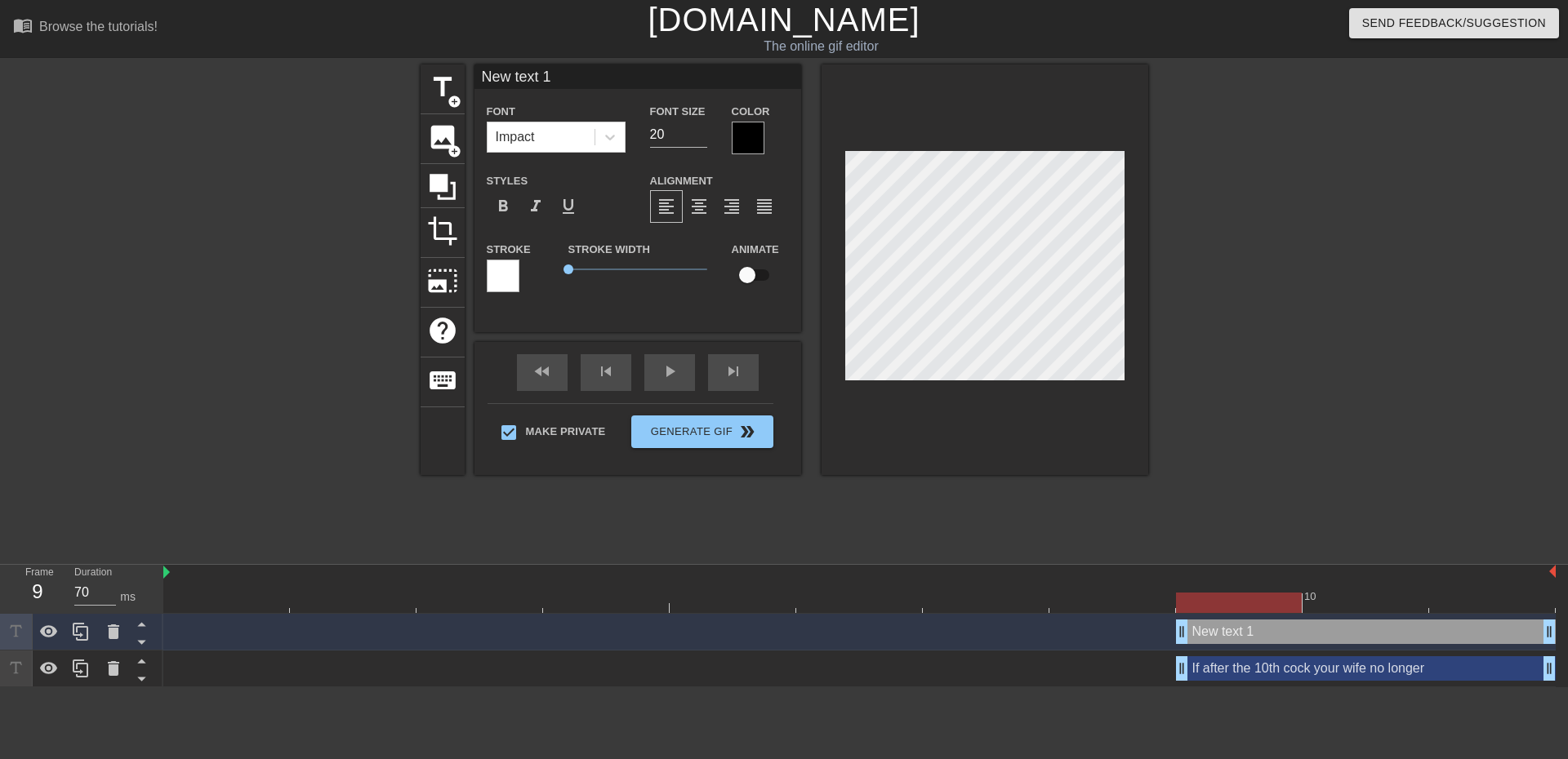
click at [499, 277] on div at bounding box center [503, 275] width 32 height 32
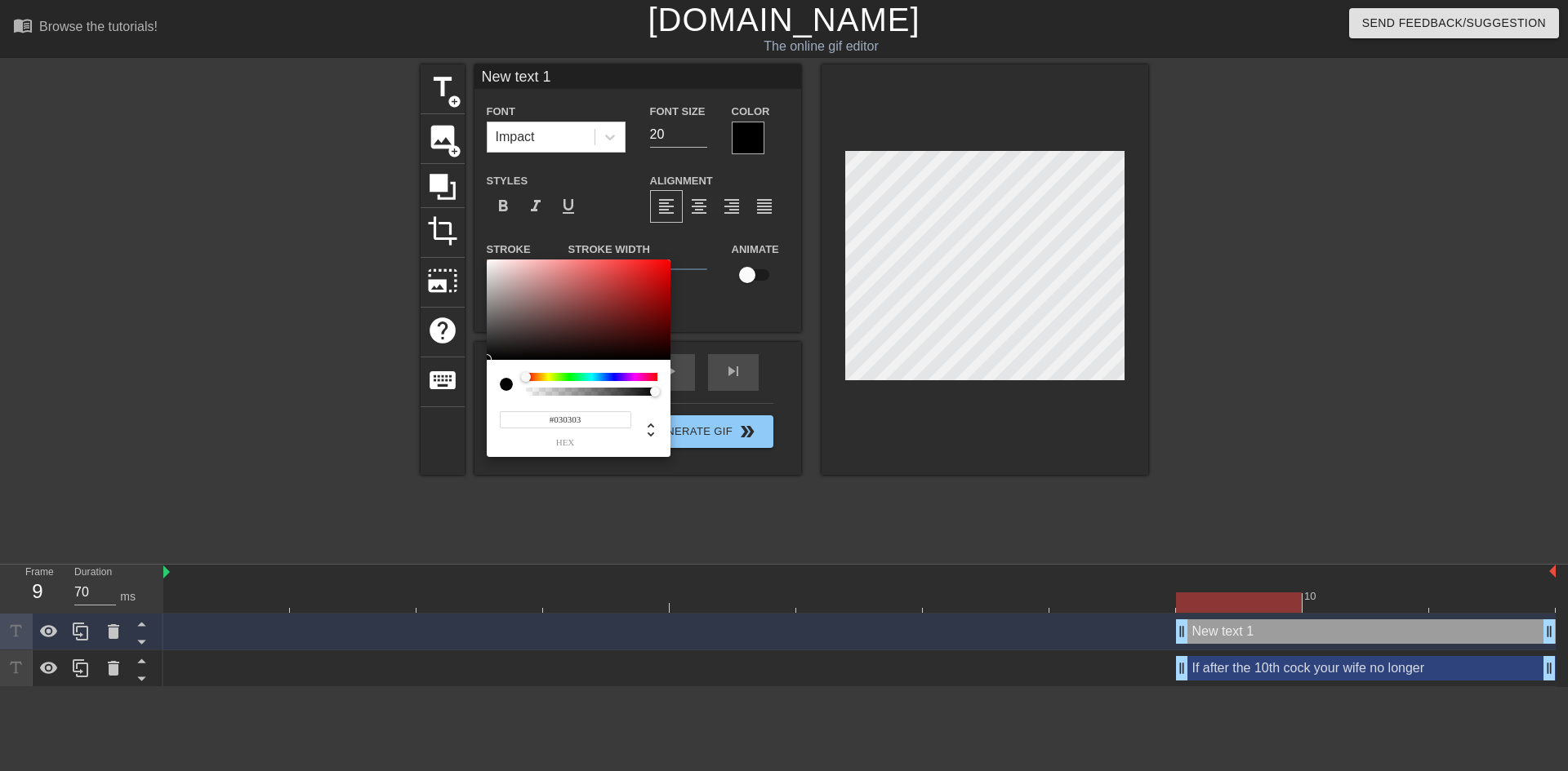
type input "#000000"
drag, startPoint x: 566, startPoint y: 302, endPoint x: 386, endPoint y: 381, distance: 196.6
click at [457, 375] on div "#000000 hex" at bounding box center [784, 386] width 1568 height 771
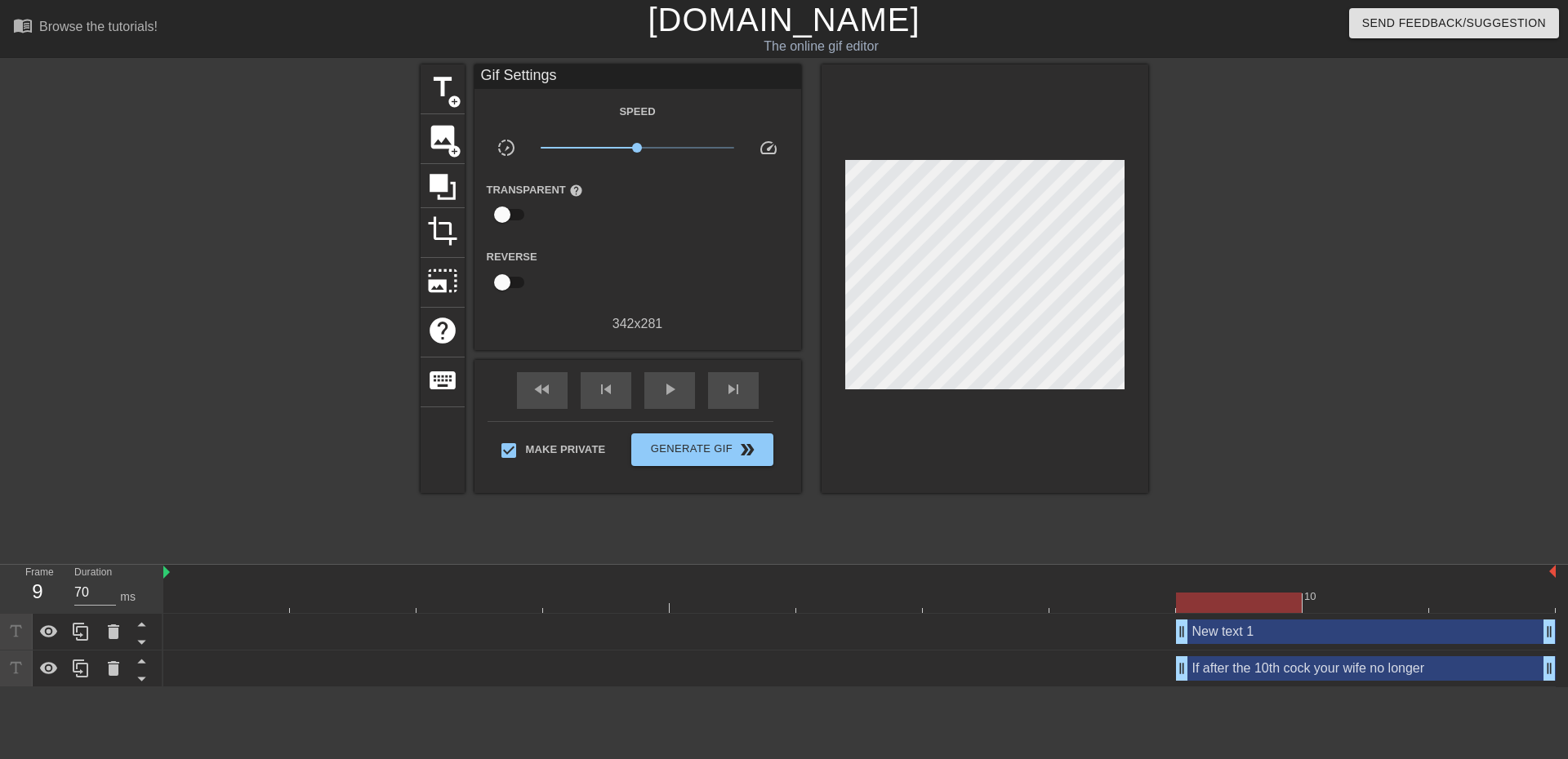
drag, startPoint x: 730, startPoint y: 305, endPoint x: 796, endPoint y: 317, distance: 67.1
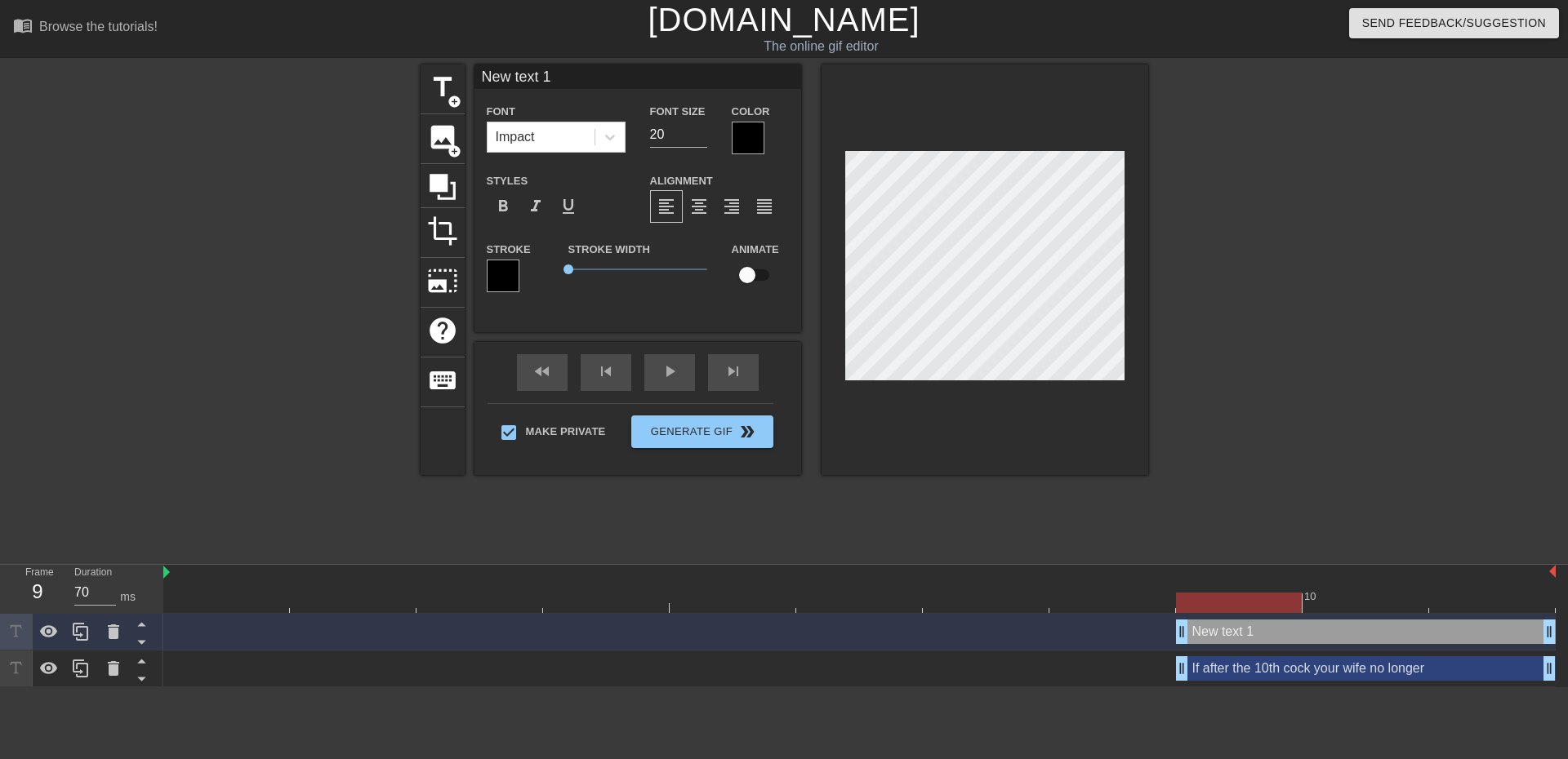
drag, startPoint x: 558, startPoint y: 78, endPoint x: 342, endPoint y: 89, distance: 216.3
click at [342, 89] on div "title add_circle image add_circle crop photo_size_select_large help keyboard Ne…" at bounding box center [784, 310] width 1568 height 490
click at [444, 83] on span "title" at bounding box center [442, 87] width 31 height 31
type input "New text 2"
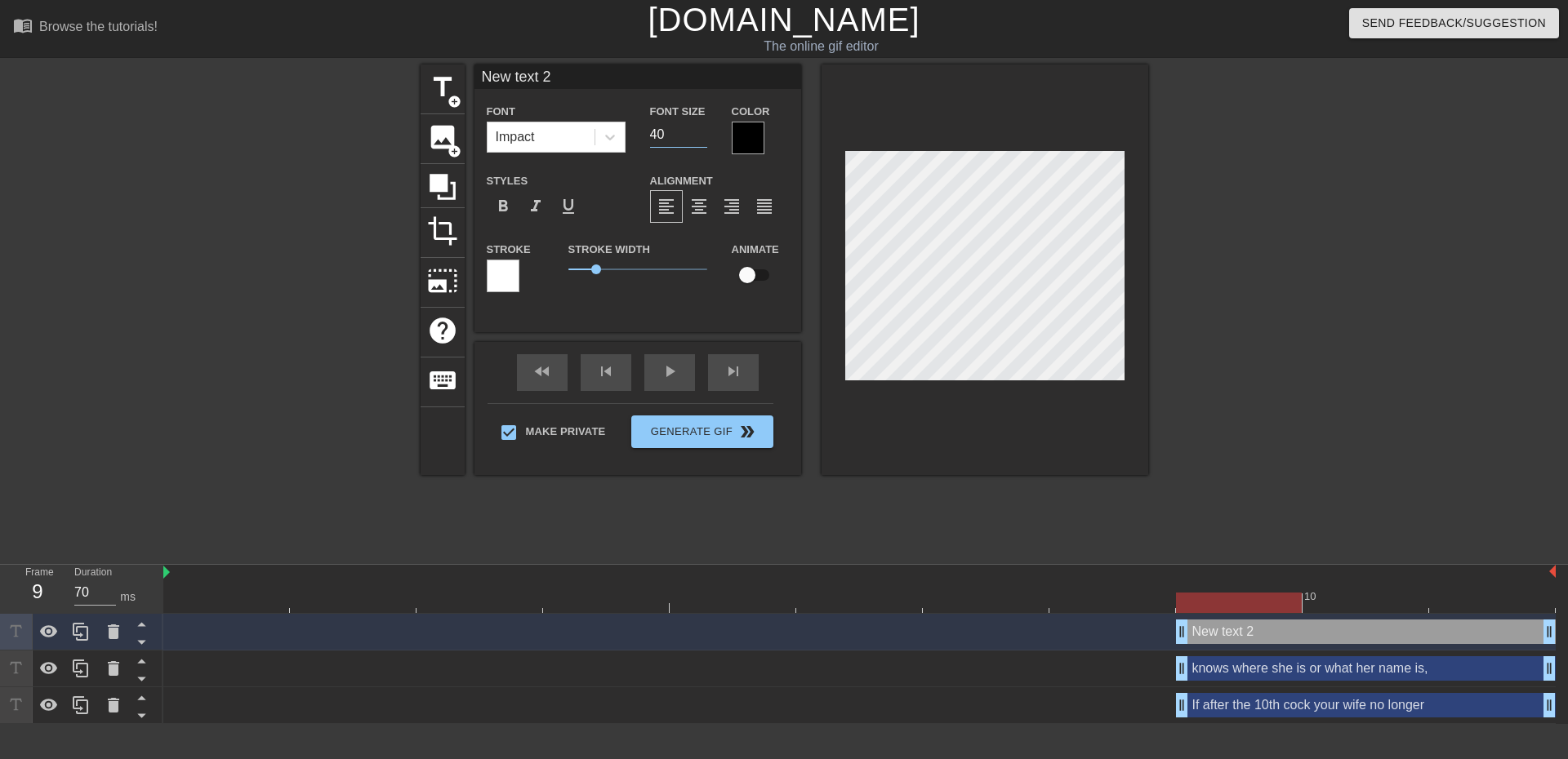
drag, startPoint x: 671, startPoint y: 130, endPoint x: 526, endPoint y: 159, distance: 147.9
click at [526, 161] on div "Font Impact Font Size 40 Color Styles format_bold format_italic format_underlin…" at bounding box center [638, 204] width 303 height 205
type input "20"
click at [499, 269] on div at bounding box center [503, 275] width 32 height 32
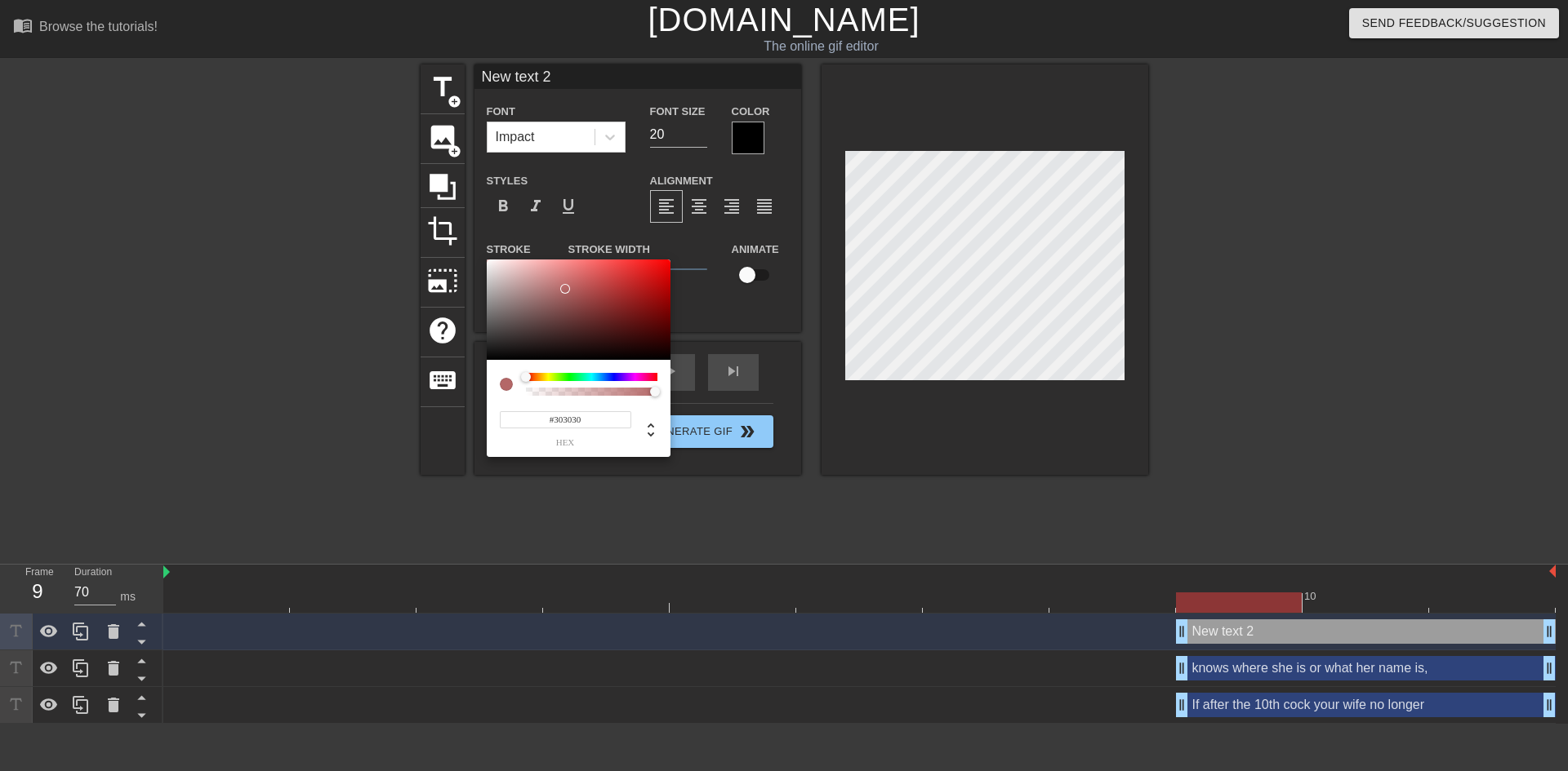
type input "#000000"
drag, startPoint x: 611, startPoint y: 281, endPoint x: 402, endPoint y: 374, distance: 228.8
click at [402, 376] on div "#000000 hex" at bounding box center [784, 386] width 1568 height 771
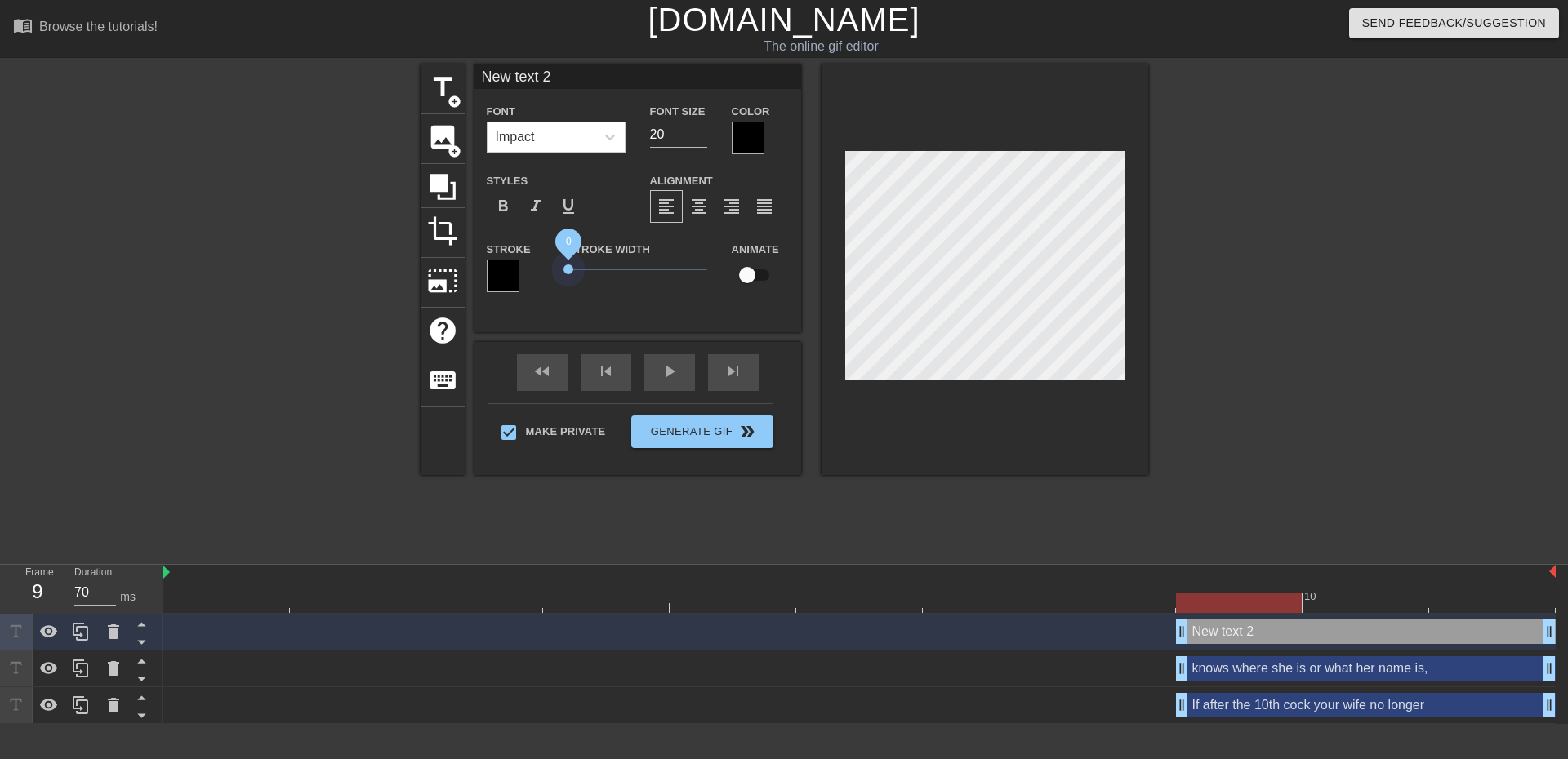
drag, startPoint x: 595, startPoint y: 265, endPoint x: 556, endPoint y: 254, distance: 40.5
click at [556, 254] on div "Stroke Width 0" at bounding box center [638, 274] width 164 height 68
drag, startPoint x: 635, startPoint y: 70, endPoint x: 292, endPoint y: 79, distance: 343.1
click at [297, 76] on div "title add_circle image add_circle crop photo_size_select_large help keyboard Ne…" at bounding box center [784, 310] width 1568 height 490
type input "than it´s your time to finish her off."
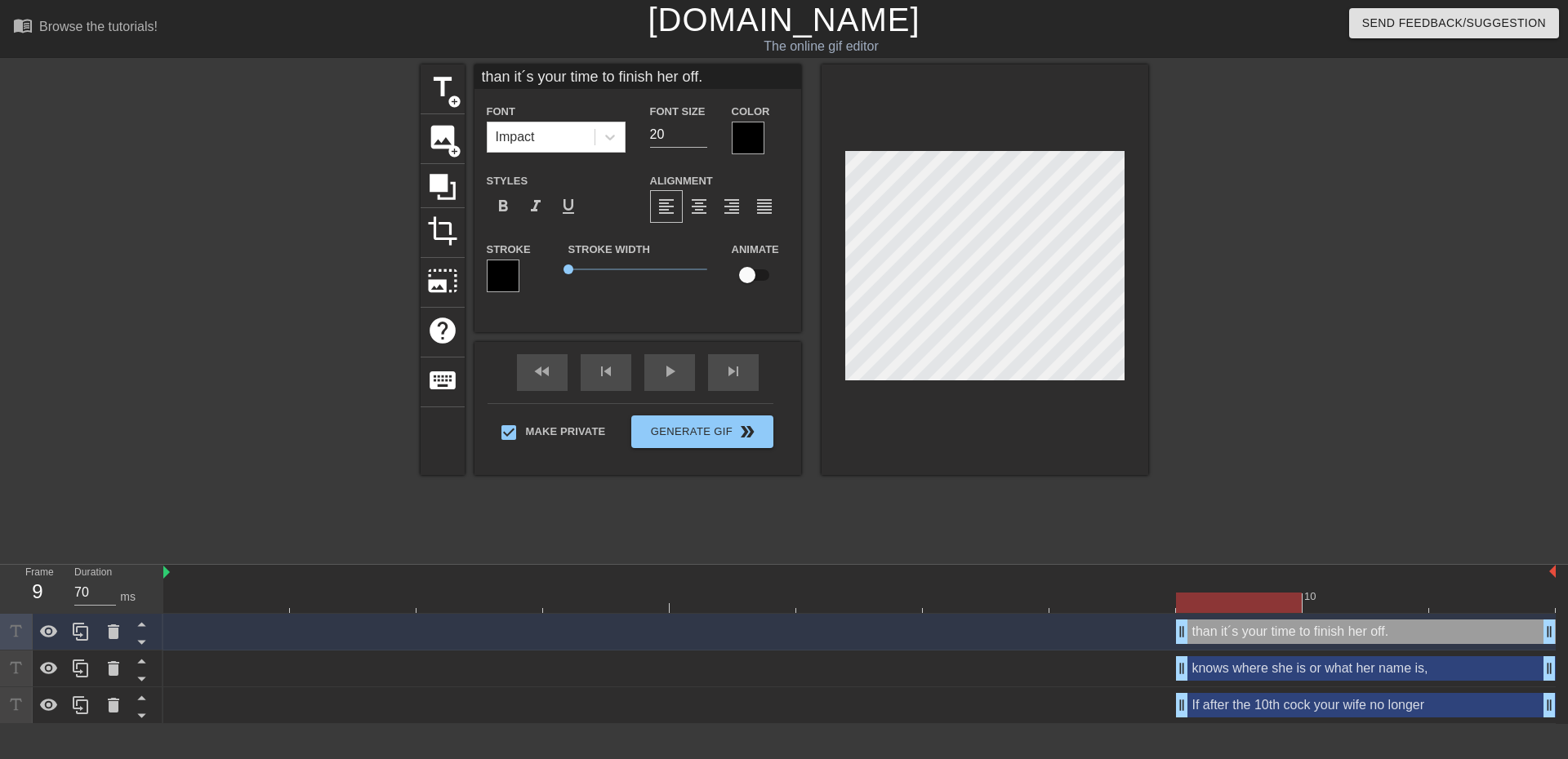
click at [618, 308] on div "than it´s your time to finish her off. Font Impact Font Size 20 Color Styles fo…" at bounding box center [638, 198] width 327 height 268
drag, startPoint x: 714, startPoint y: 321, endPoint x: 724, endPoint y: 315, distance: 11.7
click at [716, 322] on div "than it´s your time to finish her off. Font Impact Font Size 20 Color Styles fo…" at bounding box center [638, 198] width 327 height 268
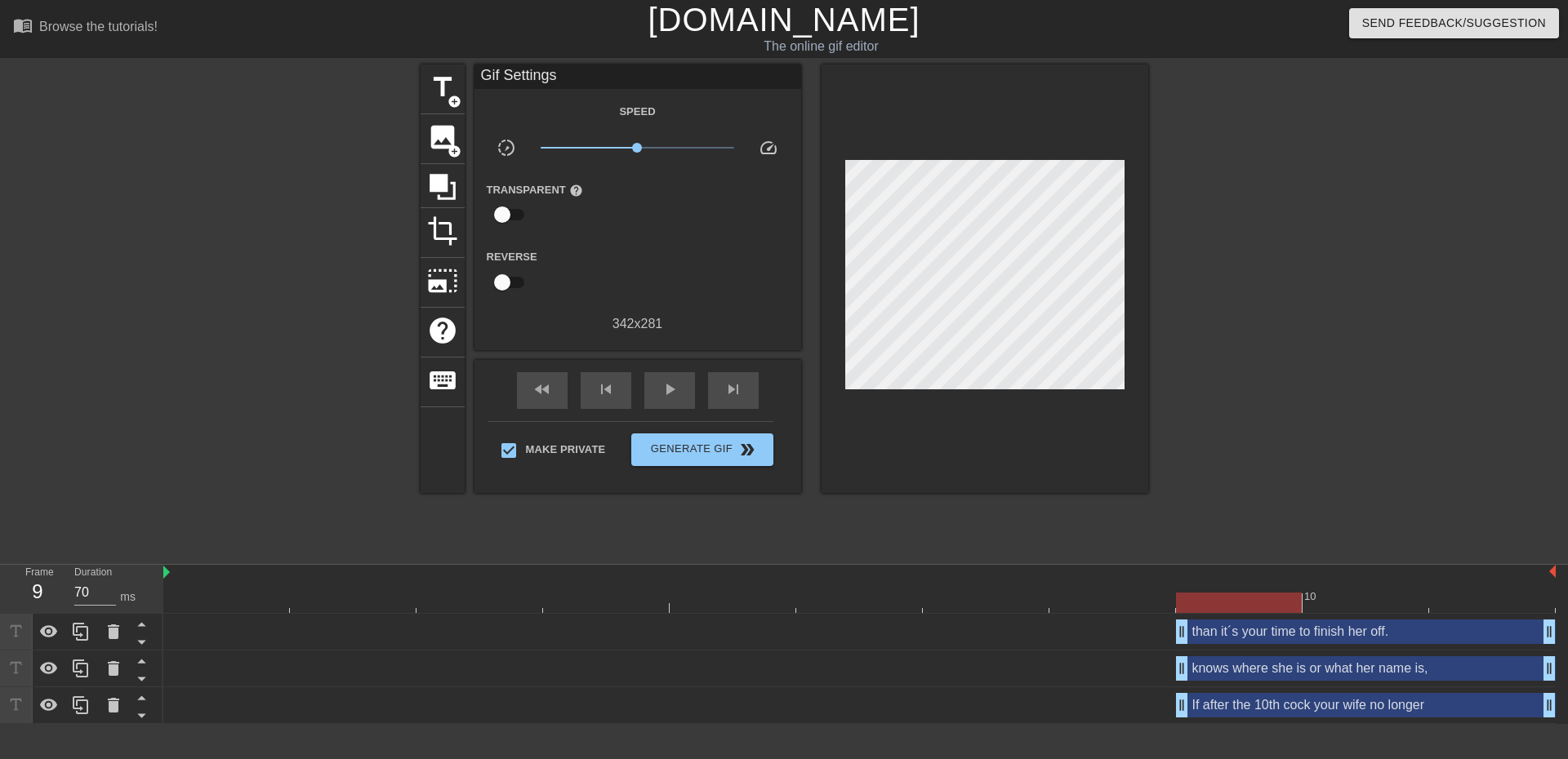
click at [877, 157] on div at bounding box center [985, 279] width 327 height 428
click at [641, 144] on span "x1.10" at bounding box center [640, 147] width 10 height 10
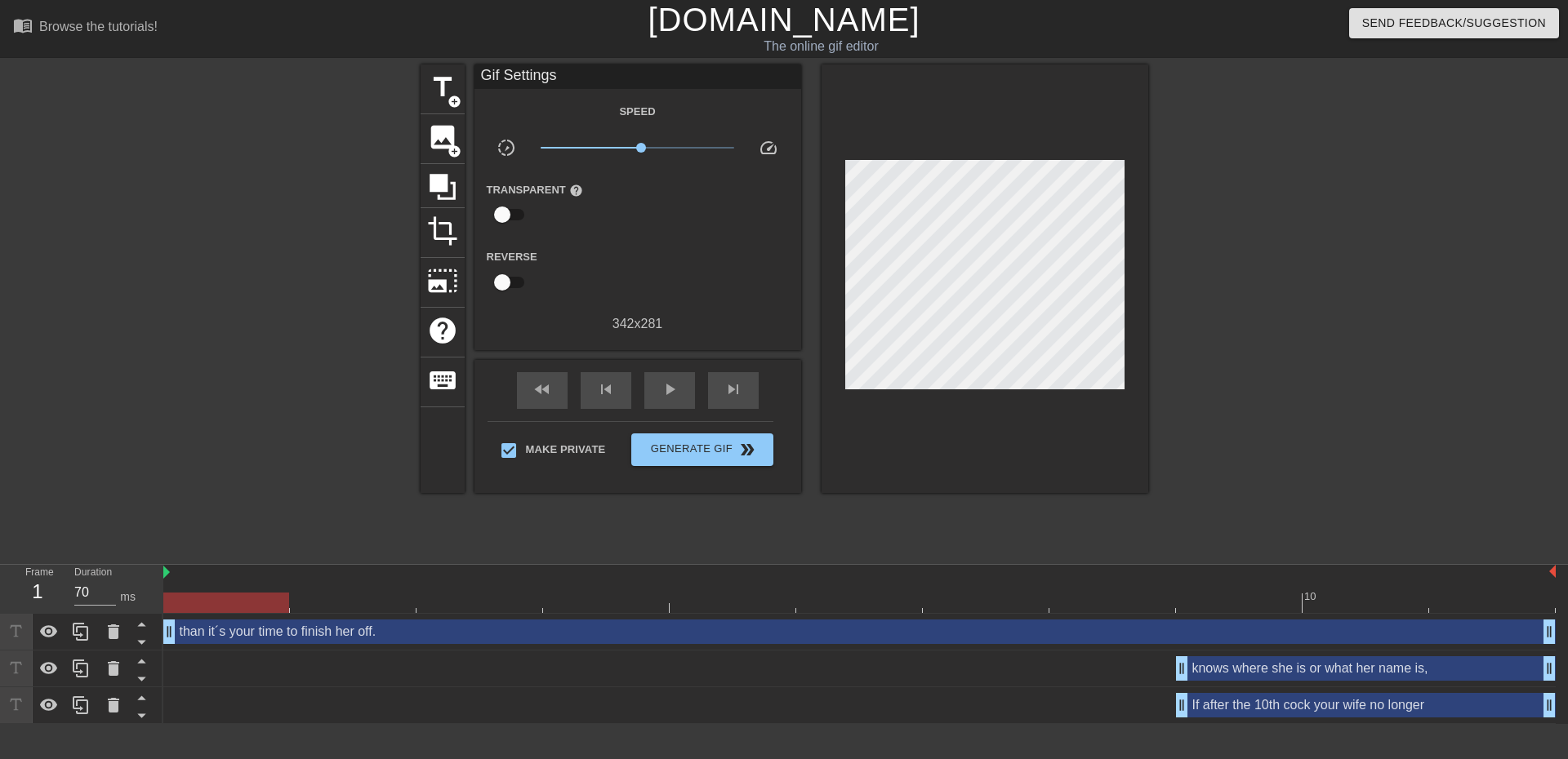
drag, startPoint x: 1178, startPoint y: 629, endPoint x: 166, endPoint y: 644, distance: 1012.1
click at [147, 637] on div "Frame 1 Duration 70 ms 10 than it´s your time to finish her off. drag_handle dr…" at bounding box center [784, 644] width 1568 height 159
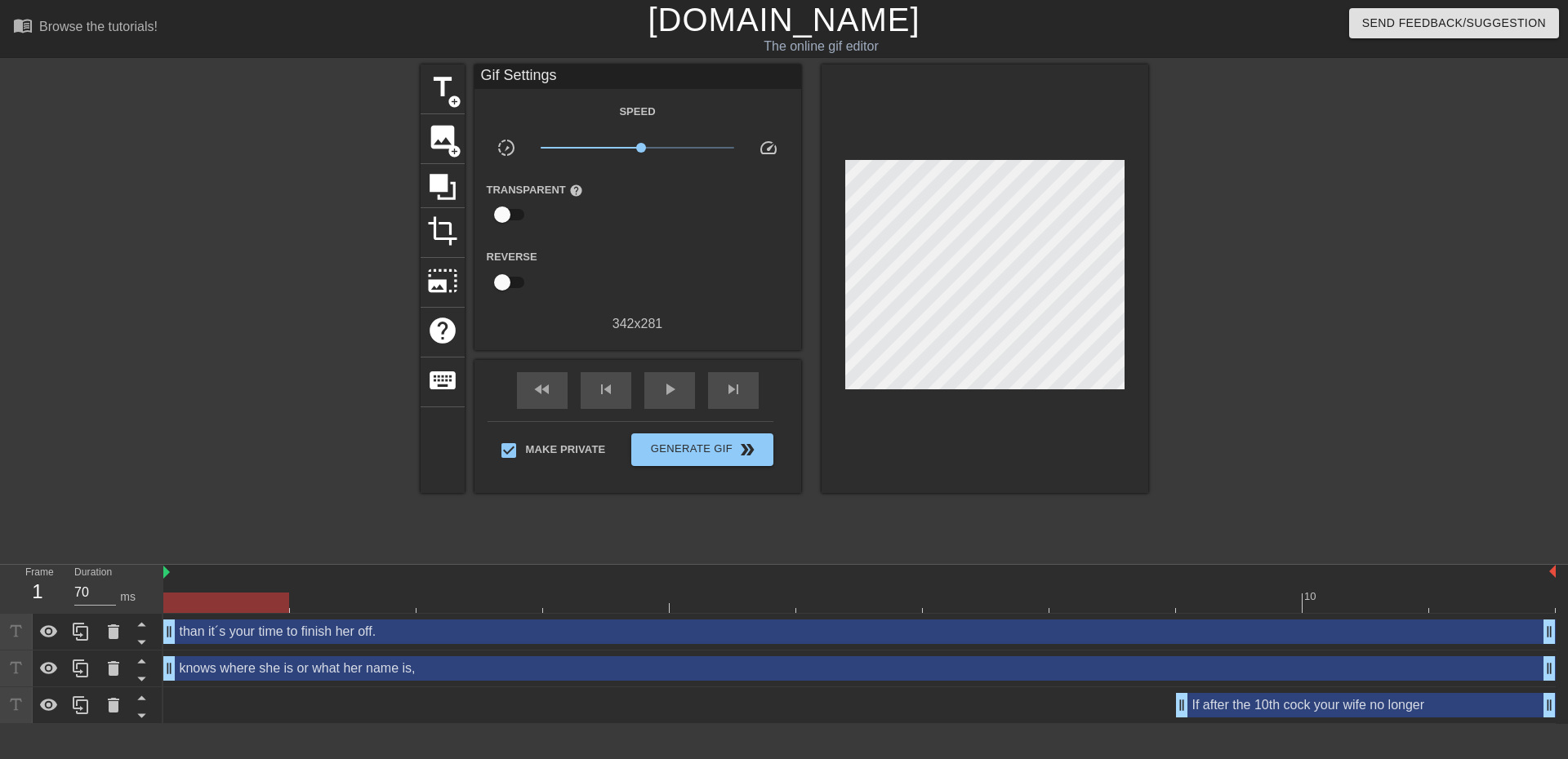
drag, startPoint x: 1179, startPoint y: 665, endPoint x: 171, endPoint y: 686, distance: 1008.2
click at [166, 686] on div "knows where she is or what her name is, drag_handle drag_handle" at bounding box center [860, 669] width 1392 height 37
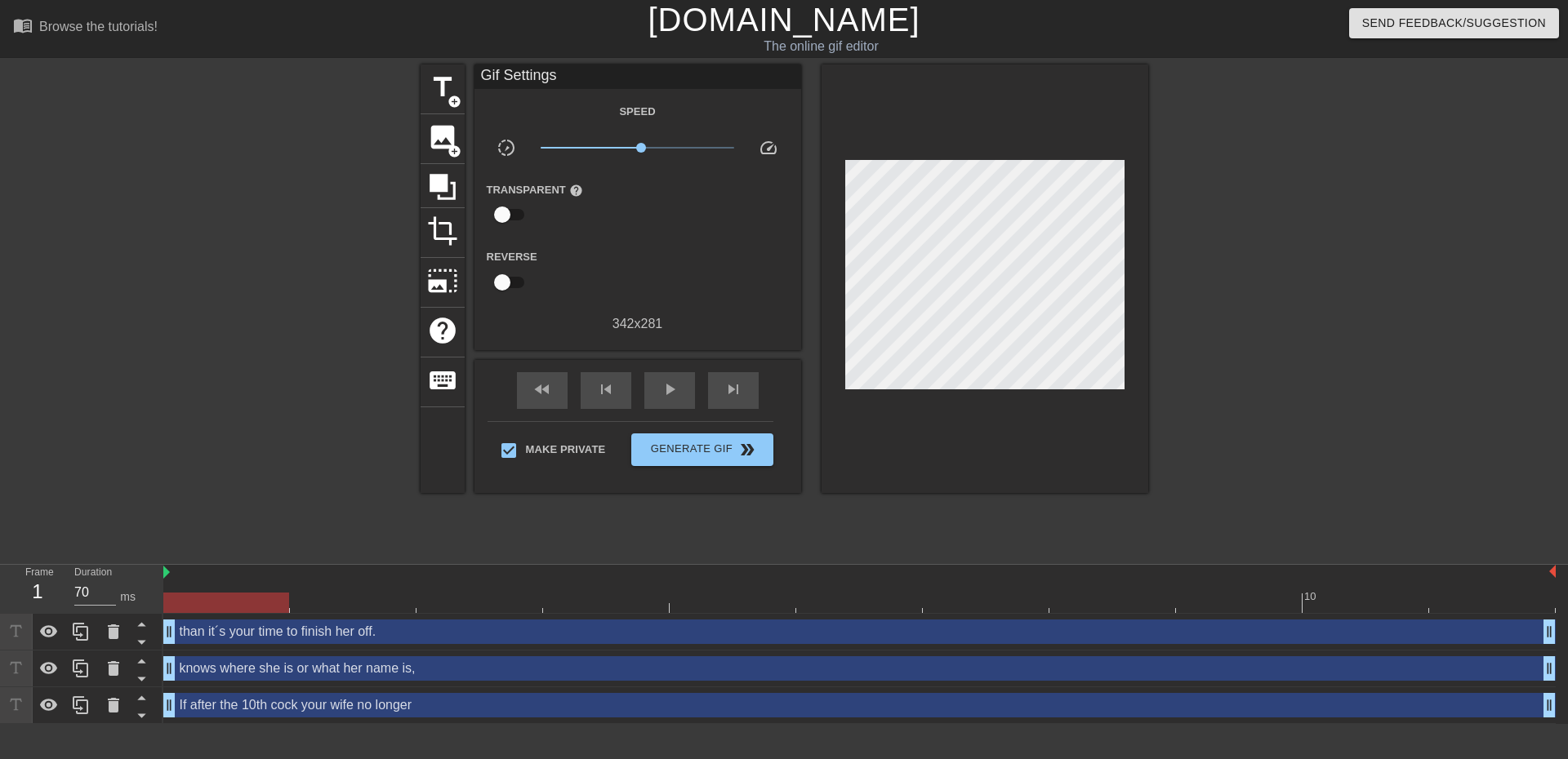
drag, startPoint x: 1186, startPoint y: 705, endPoint x: 352, endPoint y: 718, distance: 834.1
click at [196, 721] on div "If after the 10th cock your wife no longer drag_handle drag_handle" at bounding box center [860, 706] width 1392 height 37
click at [664, 388] on span "play_arrow" at bounding box center [670, 389] width 19 height 19
click at [660, 380] on span "pause" at bounding box center [670, 389] width 19 height 19
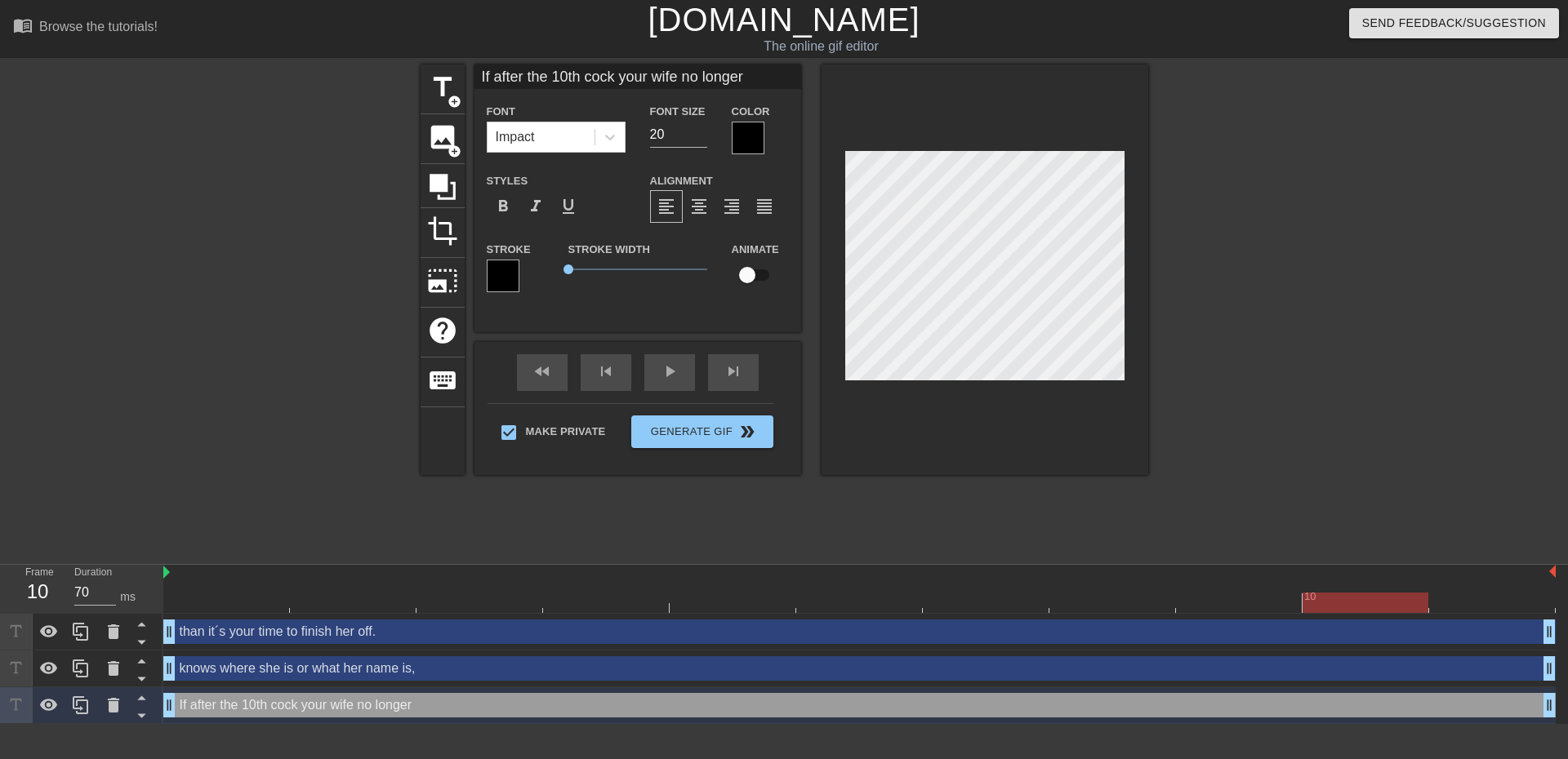
click at [500, 275] on div at bounding box center [503, 275] width 32 height 32
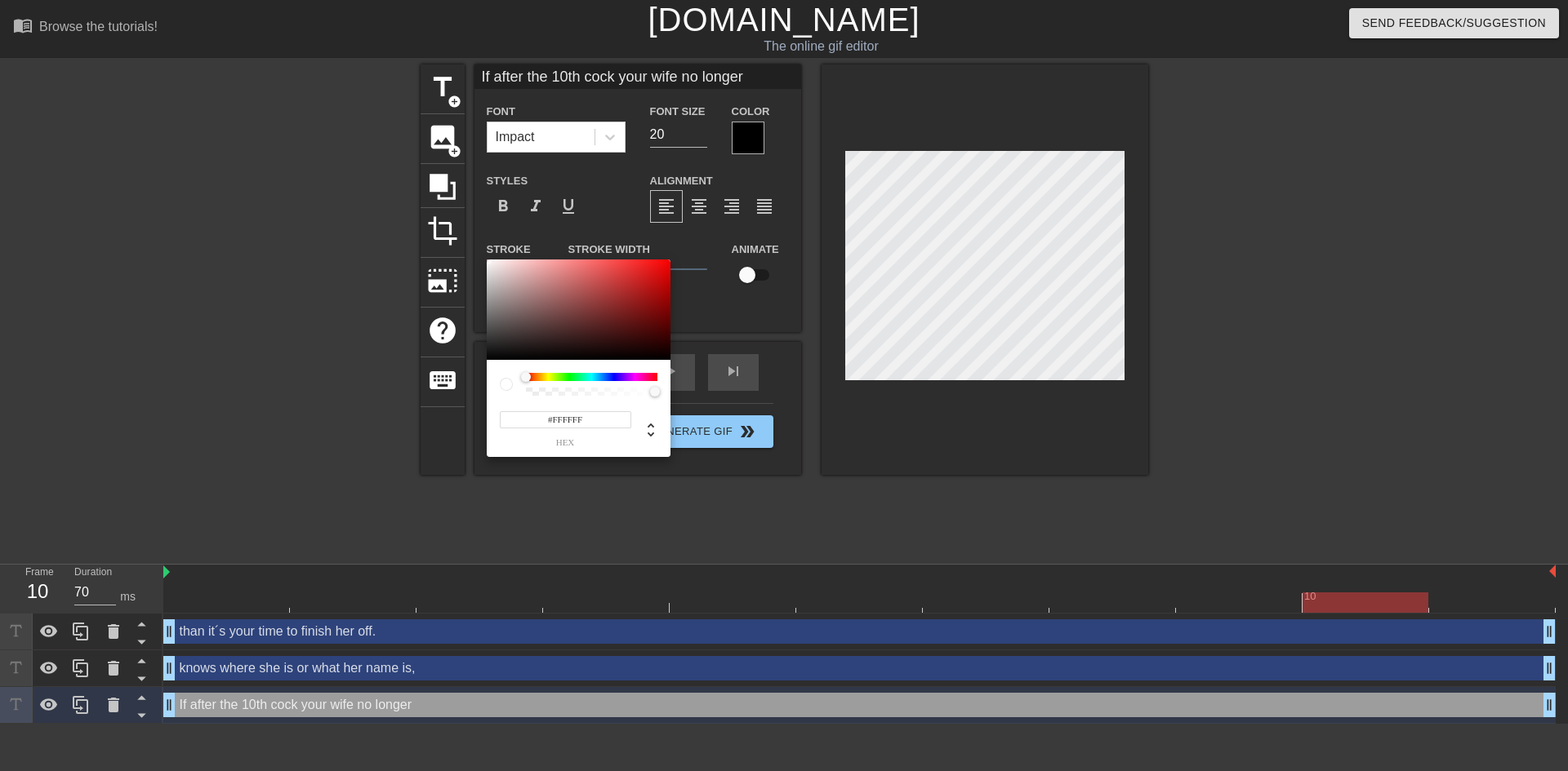
drag, startPoint x: 494, startPoint y: 349, endPoint x: 475, endPoint y: 260, distance: 91.0
click at [473, 257] on div "#FFFFFF hex" at bounding box center [784, 386] width 1568 height 771
type input "#FFC6C6"
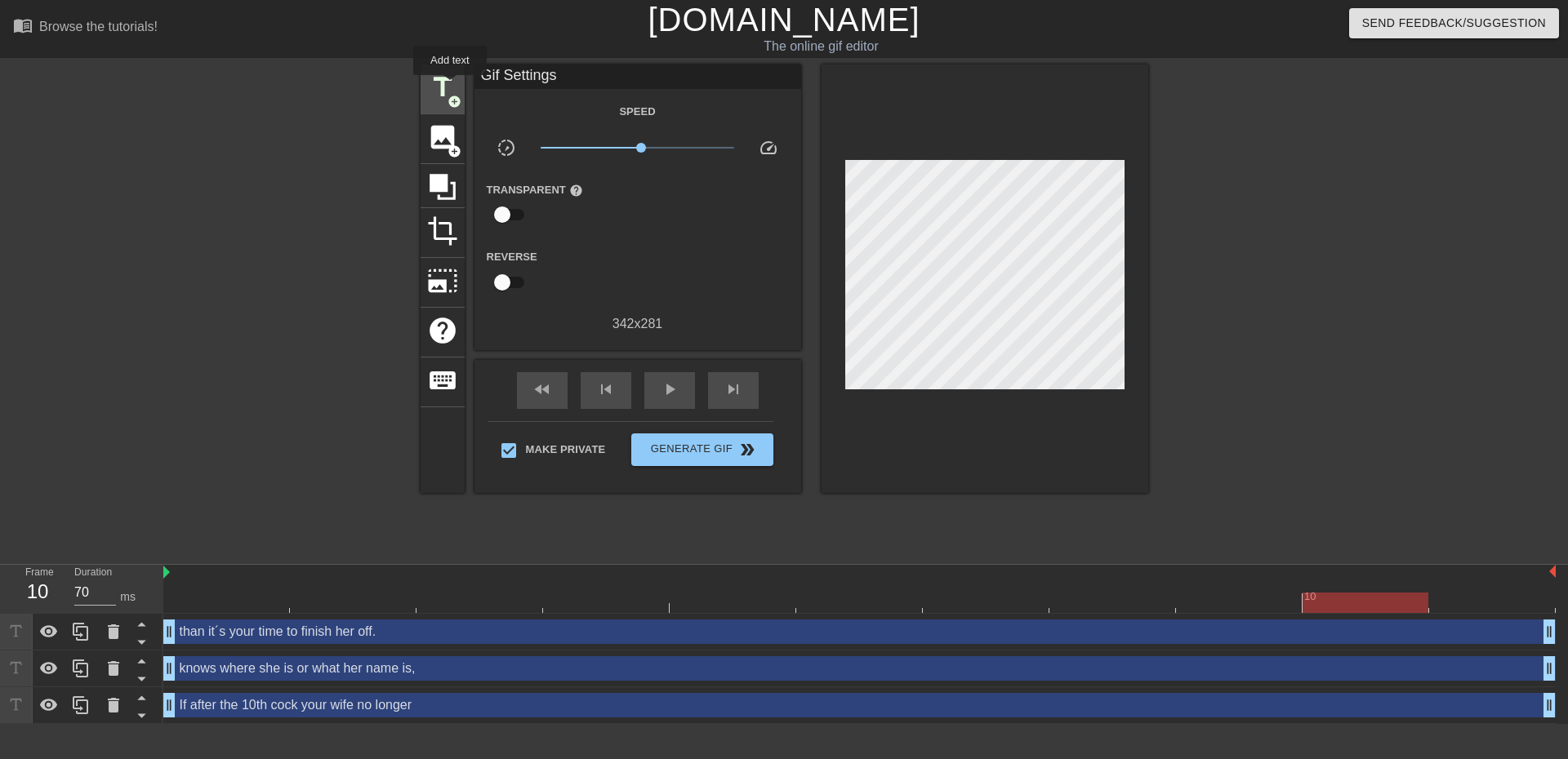
click at [450, 87] on span "title" at bounding box center [442, 87] width 31 height 31
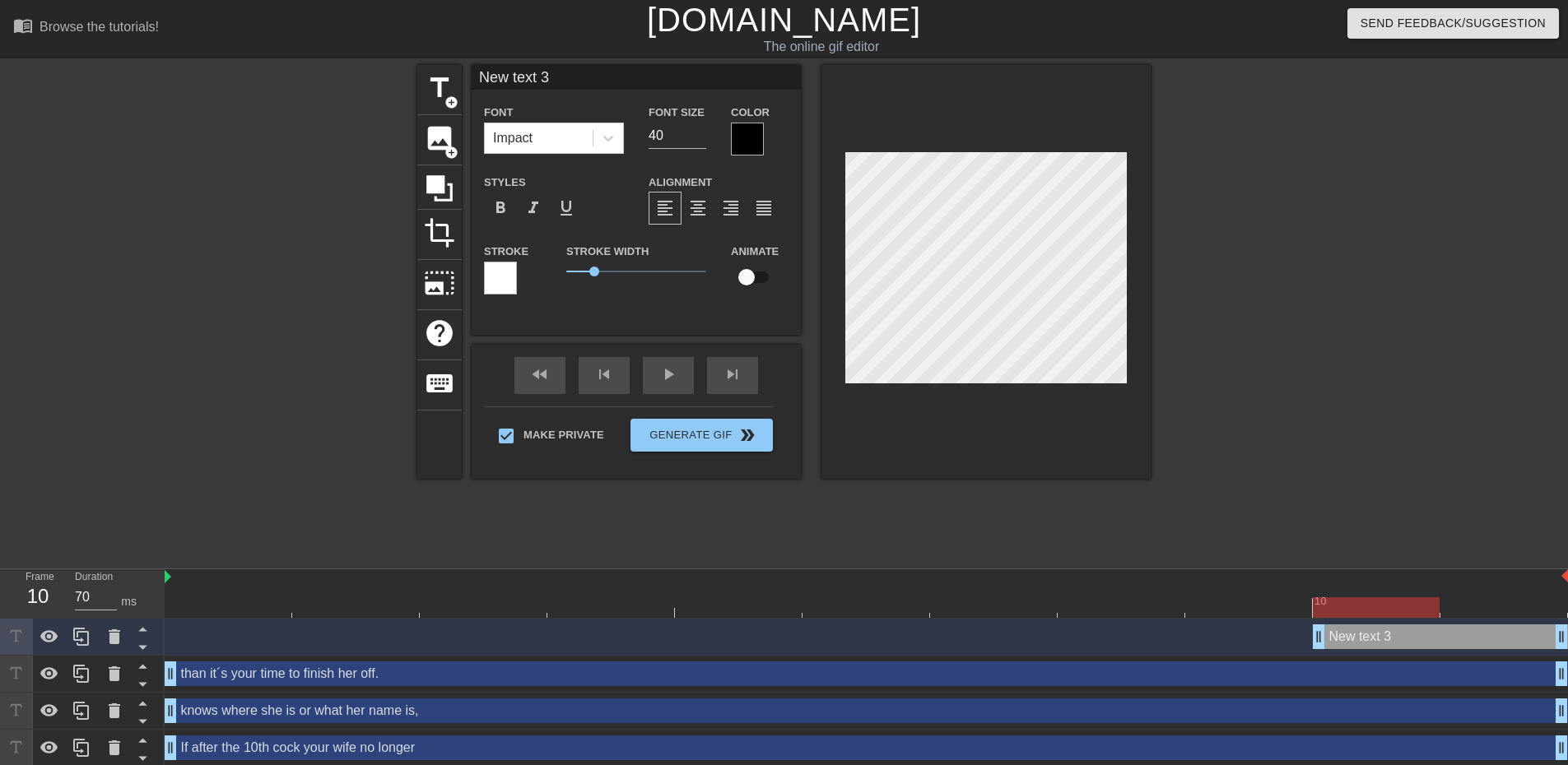
click at [1508, 299] on div "title add_circle image add_circle crop photo_size_select_large help keyboard Ne…" at bounding box center [784, 312] width 1568 height 494
type input "If after the 10th cock your wife no longer"
type input "20"
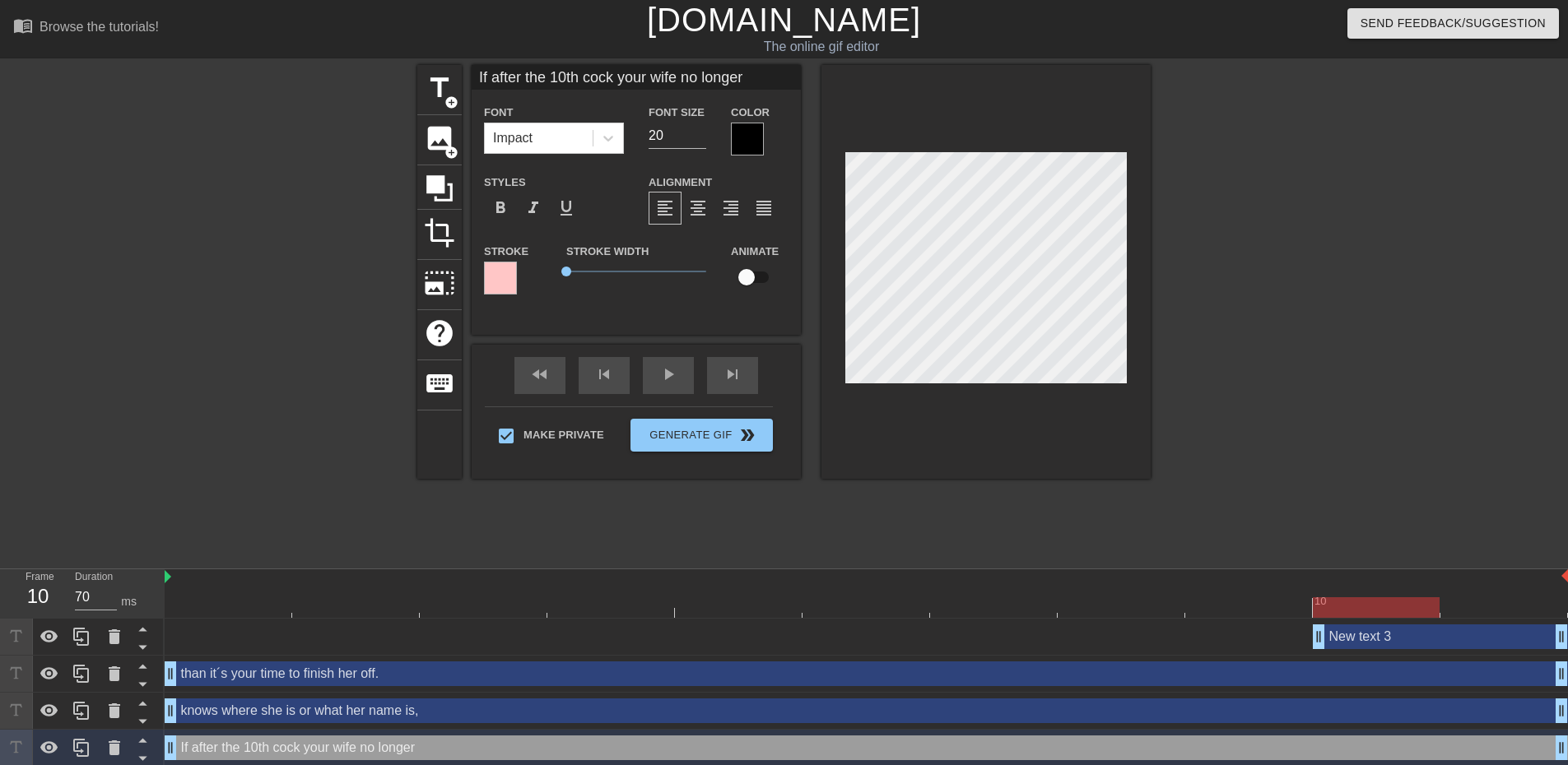
click at [506, 281] on div at bounding box center [500, 278] width 33 height 33
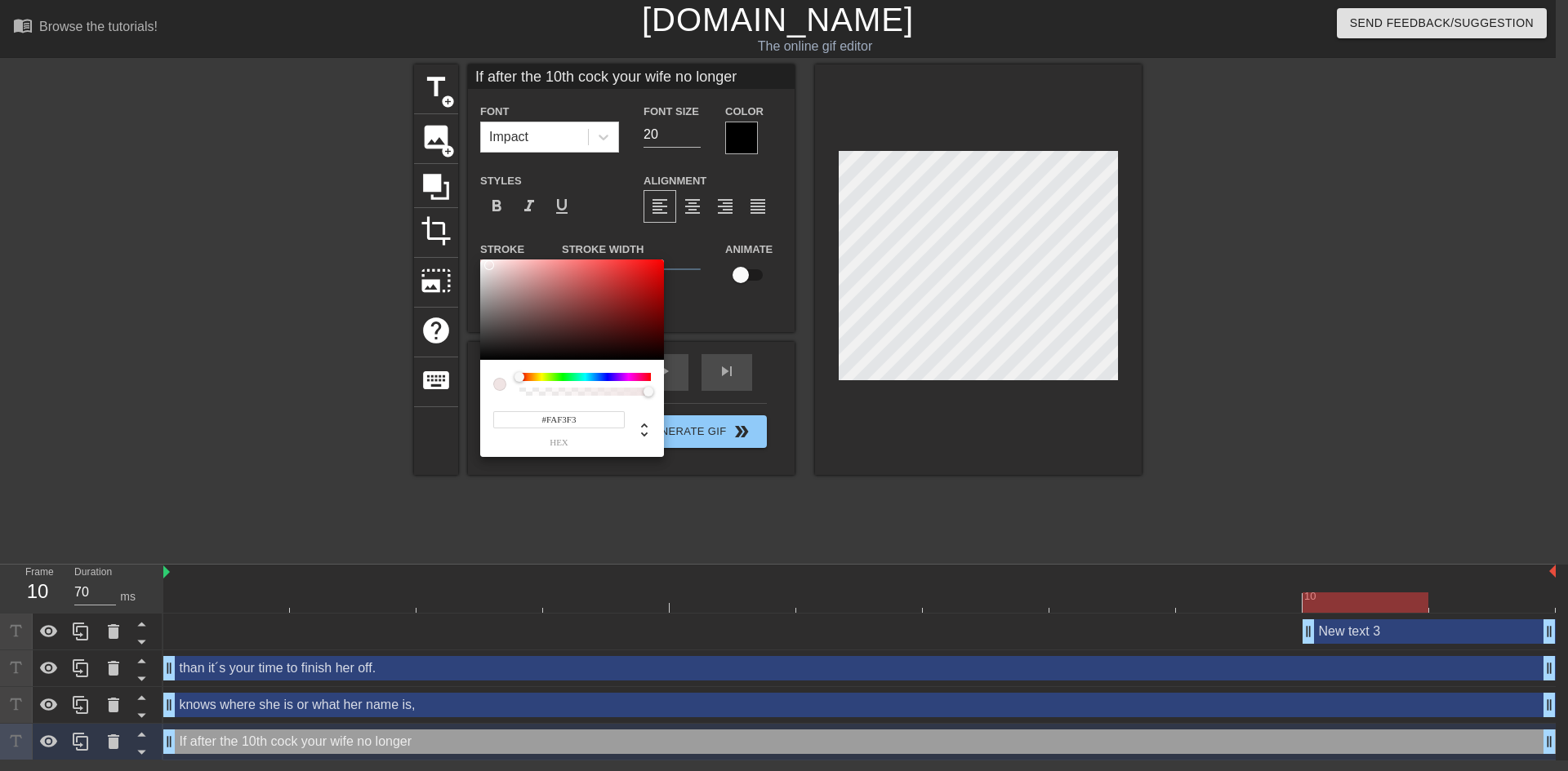
type input "#FFFFFF"
drag, startPoint x: 516, startPoint y: 303, endPoint x: 475, endPoint y: 251, distance: 66.2
click at [475, 251] on div "#FFFFFF hex" at bounding box center [784, 386] width 1568 height 771
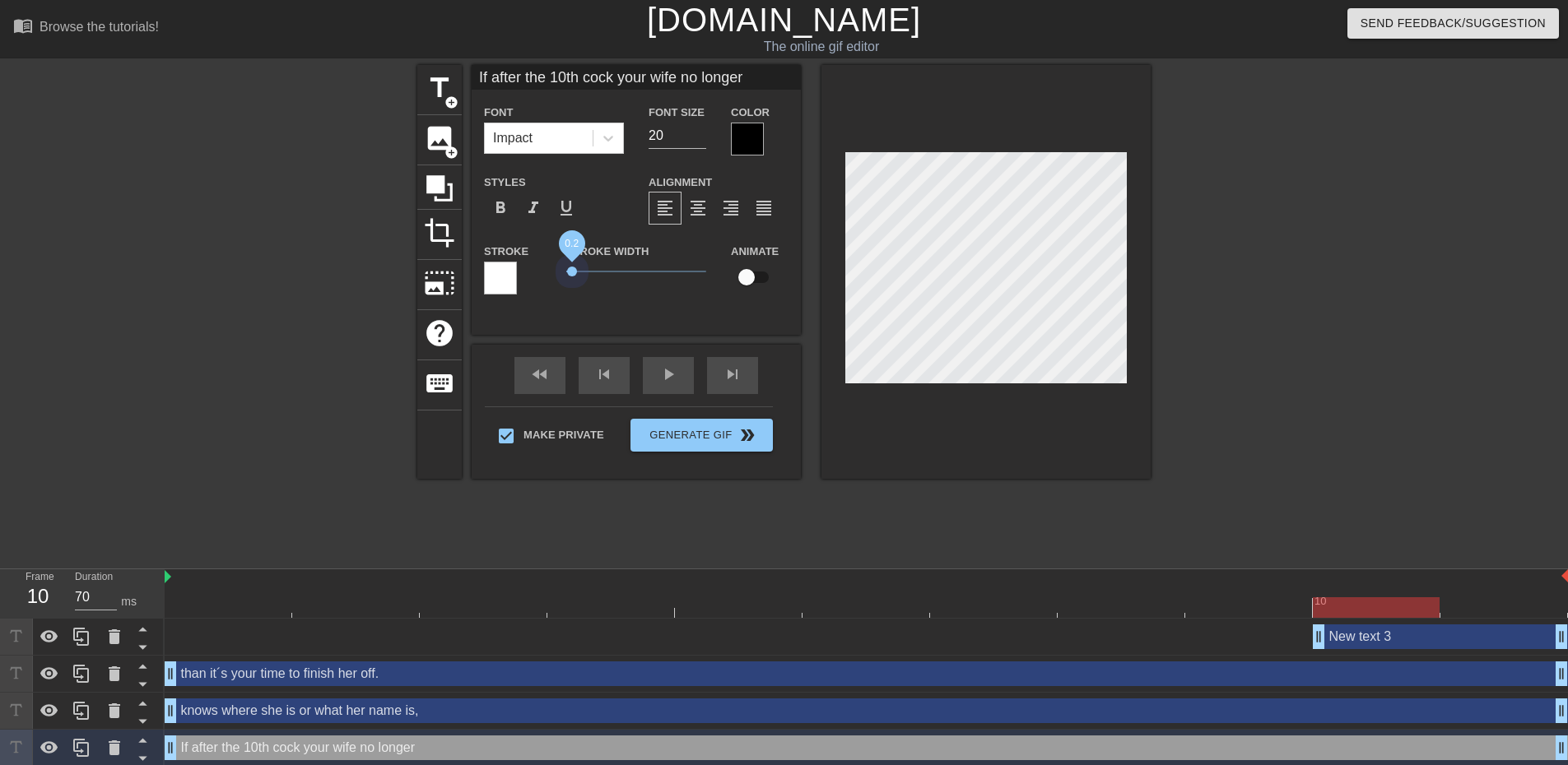
click at [572, 276] on span "0.2" at bounding box center [571, 271] width 10 height 10
click at [578, 269] on span "0.4" at bounding box center [577, 271] width 10 height 10
type input "knows where she is or what her name is,"
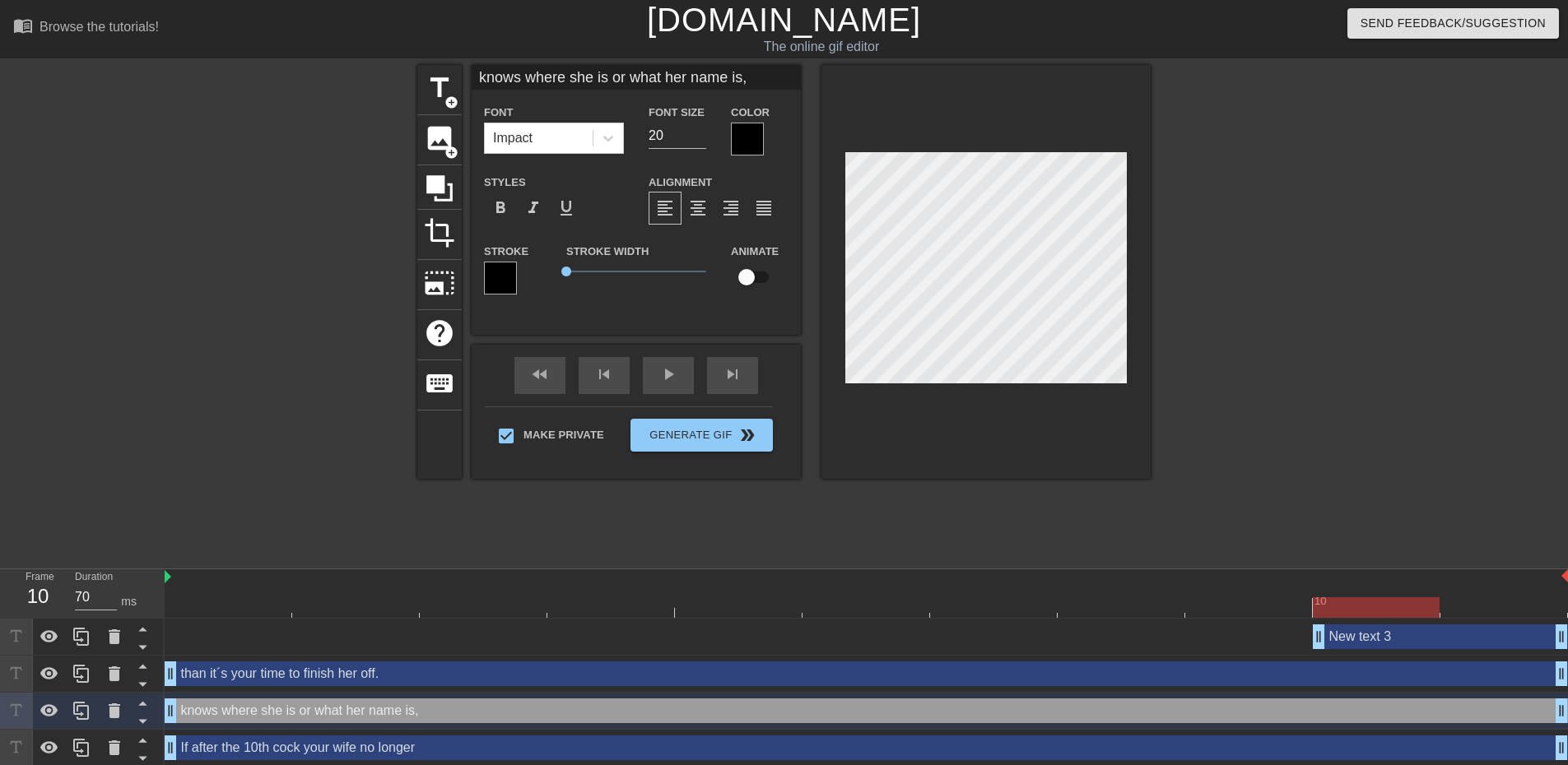
click at [506, 275] on div at bounding box center [500, 278] width 33 height 33
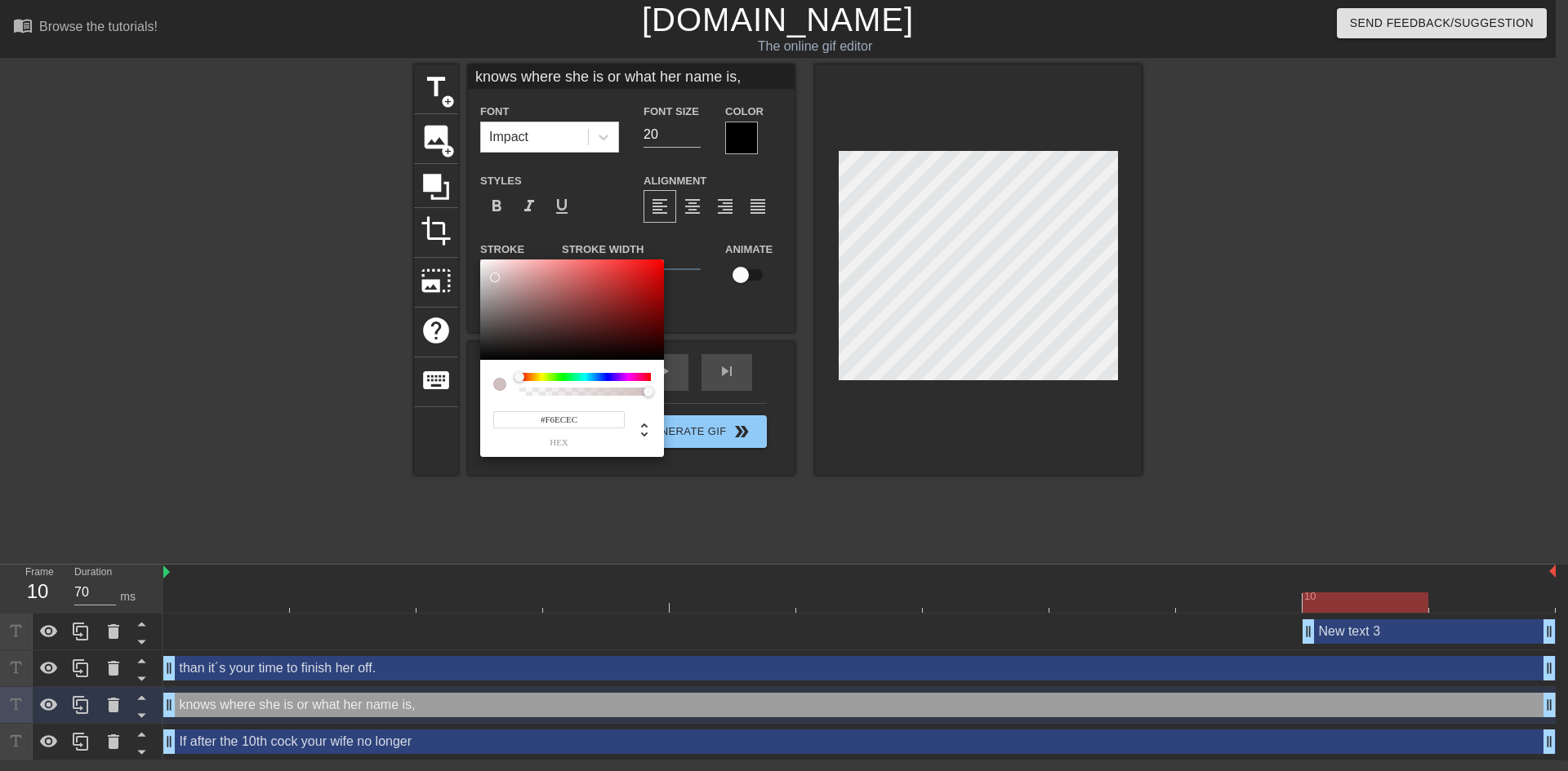
type input "#FFFFFF"
drag, startPoint x: 536, startPoint y: 335, endPoint x: 474, endPoint y: 247, distance: 107.6
click at [474, 247] on div "#FFFFFF hex" at bounding box center [784, 386] width 1568 height 771
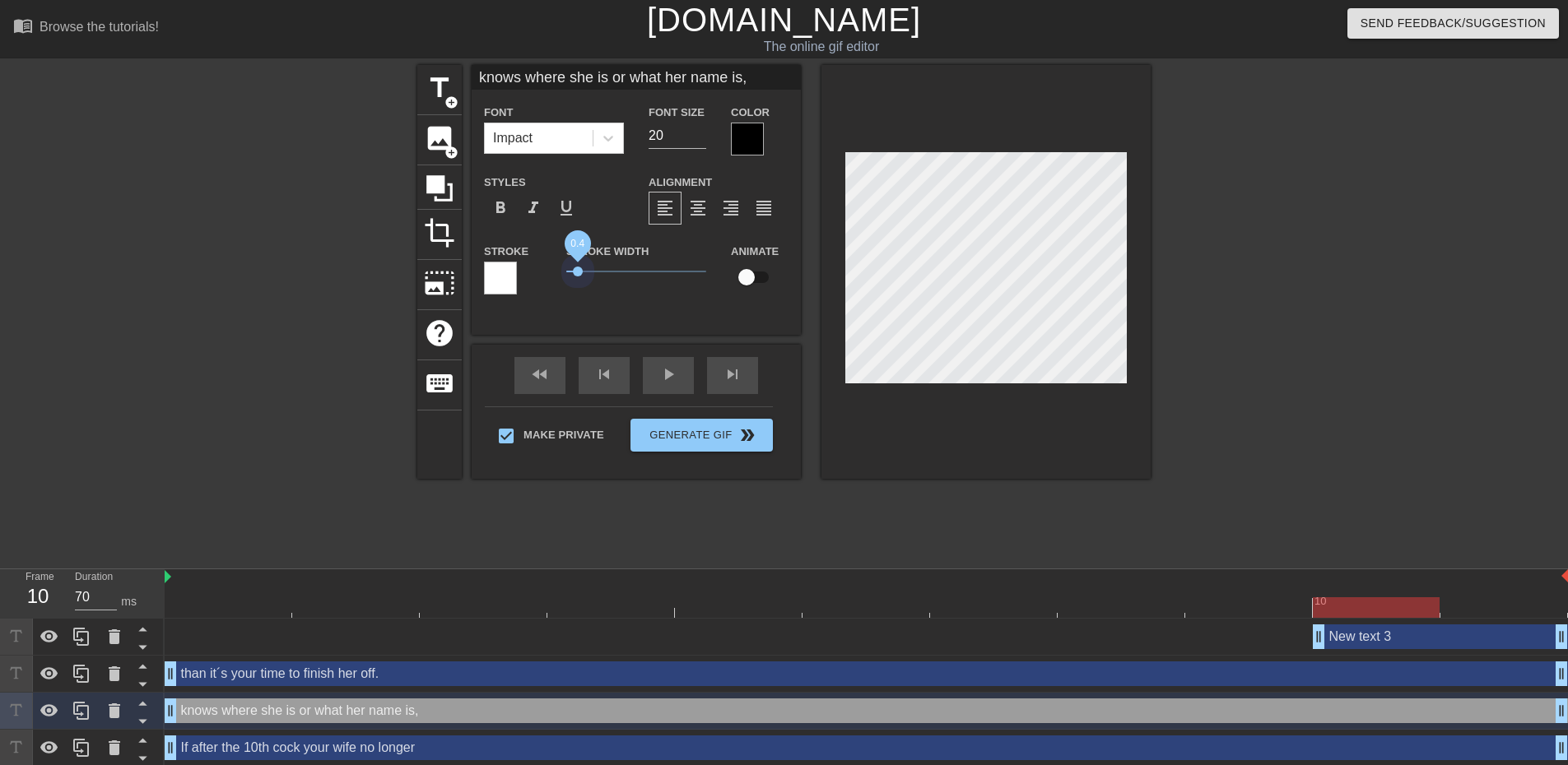
drag, startPoint x: 568, startPoint y: 271, endPoint x: 577, endPoint y: 278, distance: 11.4
click at [577, 278] on span "0.4" at bounding box center [635, 271] width 140 height 19
type input "than it´s your time to finish her off."
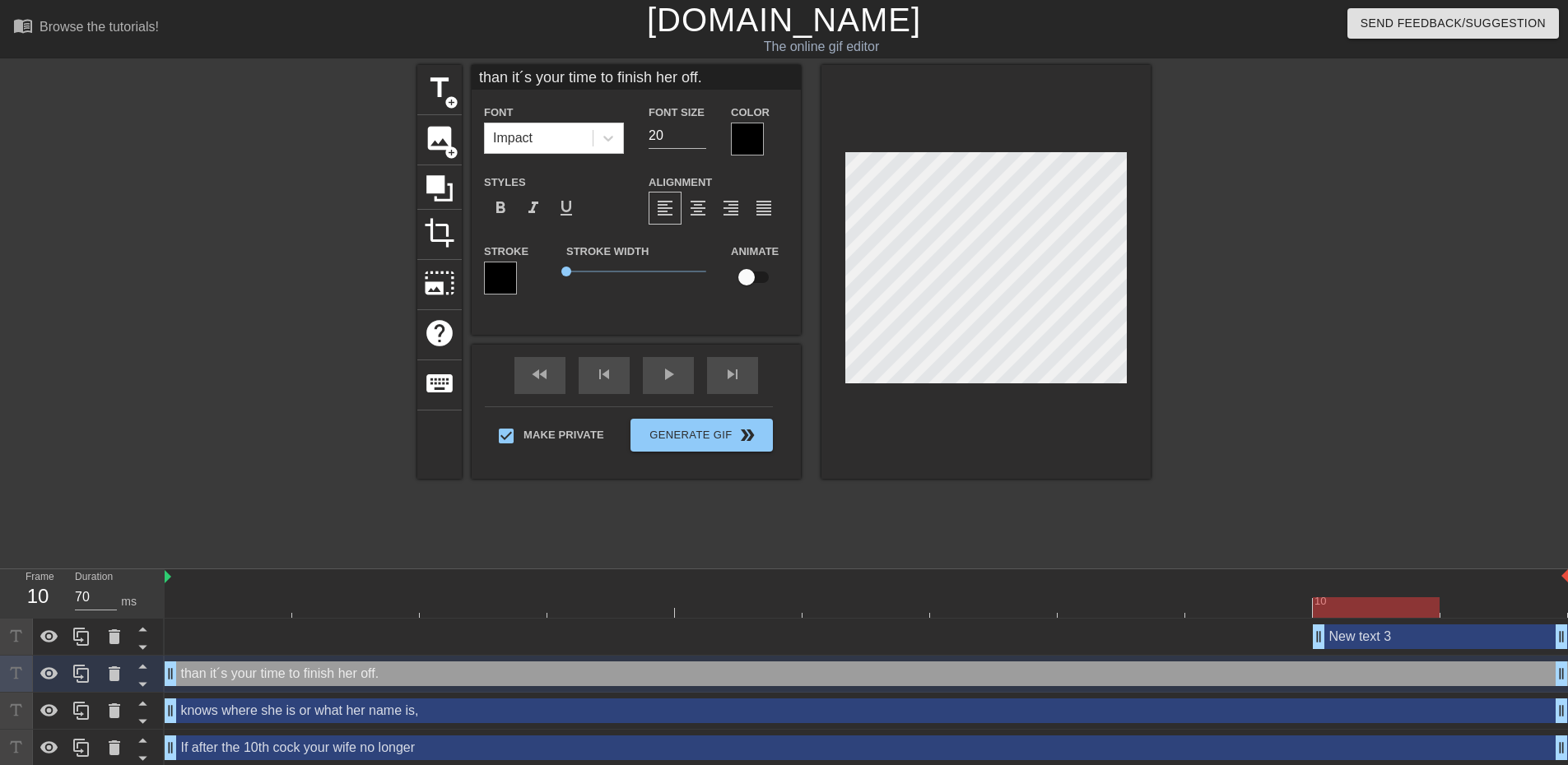
click at [497, 270] on div at bounding box center [500, 278] width 33 height 33
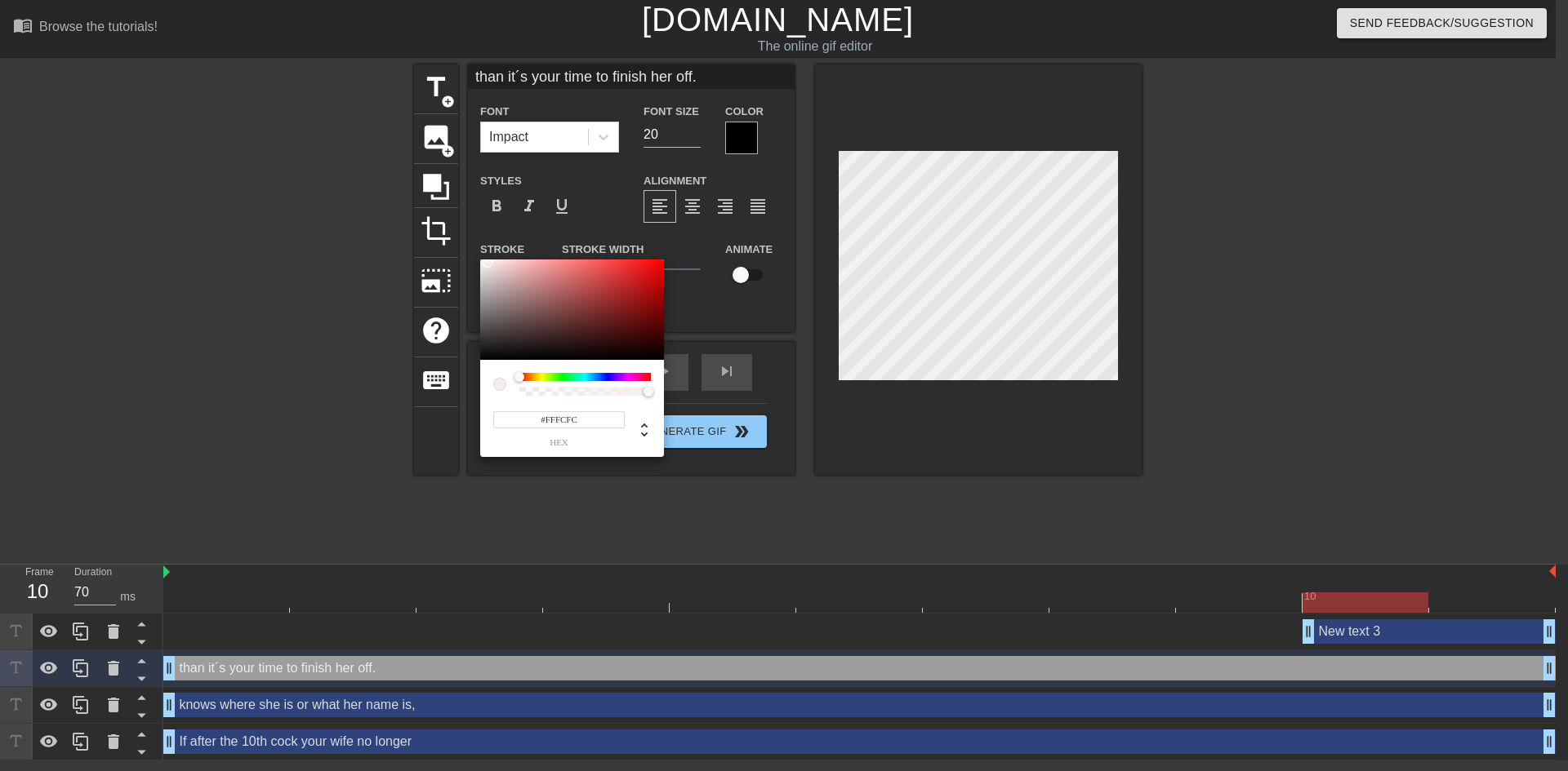
type input "#FFFFFF"
drag, startPoint x: 503, startPoint y: 304, endPoint x: 475, endPoint y: 253, distance: 58.2
click at [475, 253] on div "#FFFFFF hex" at bounding box center [784, 386] width 1568 height 771
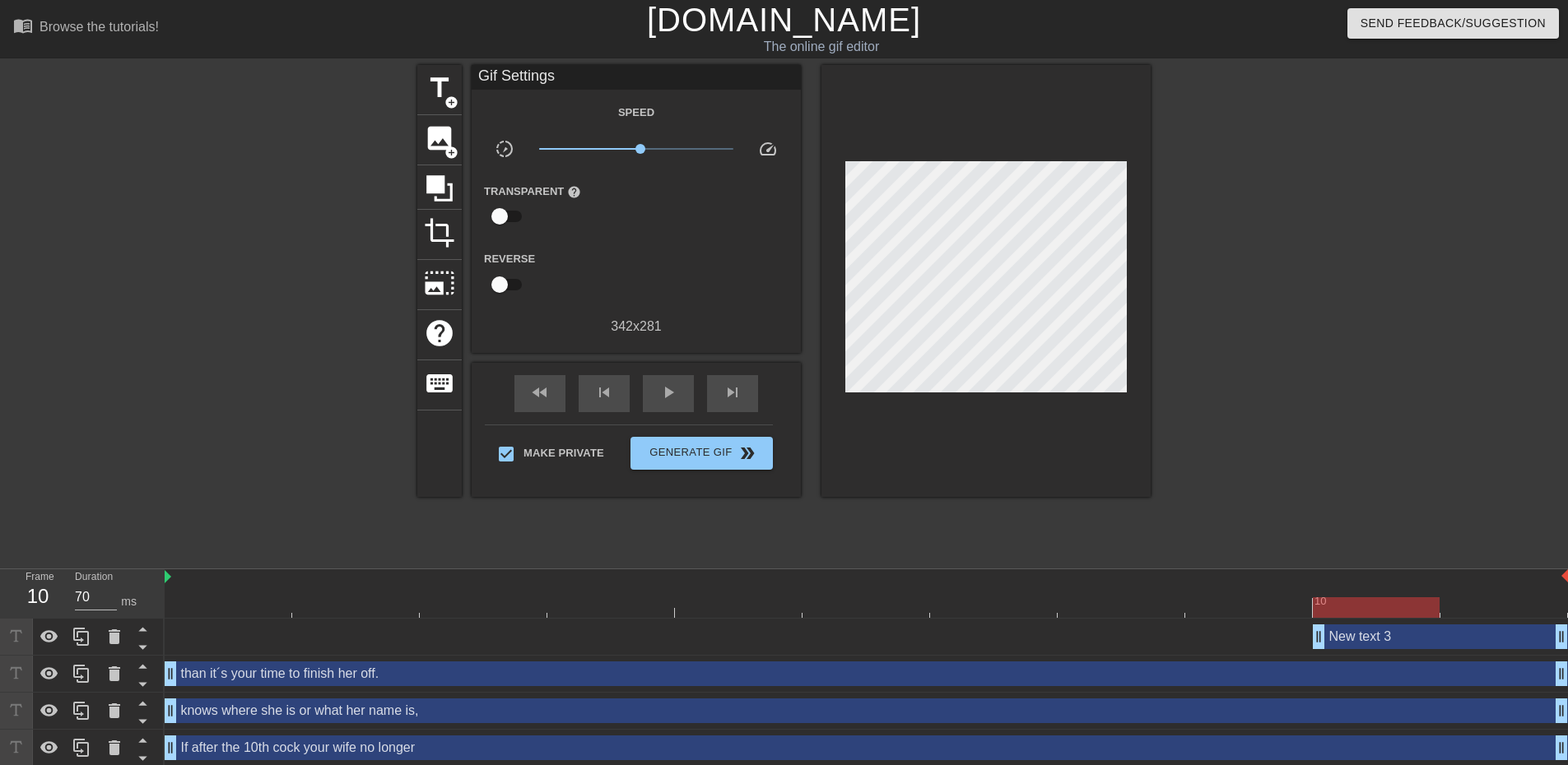
click at [907, 385] on div at bounding box center [986, 281] width 330 height 432
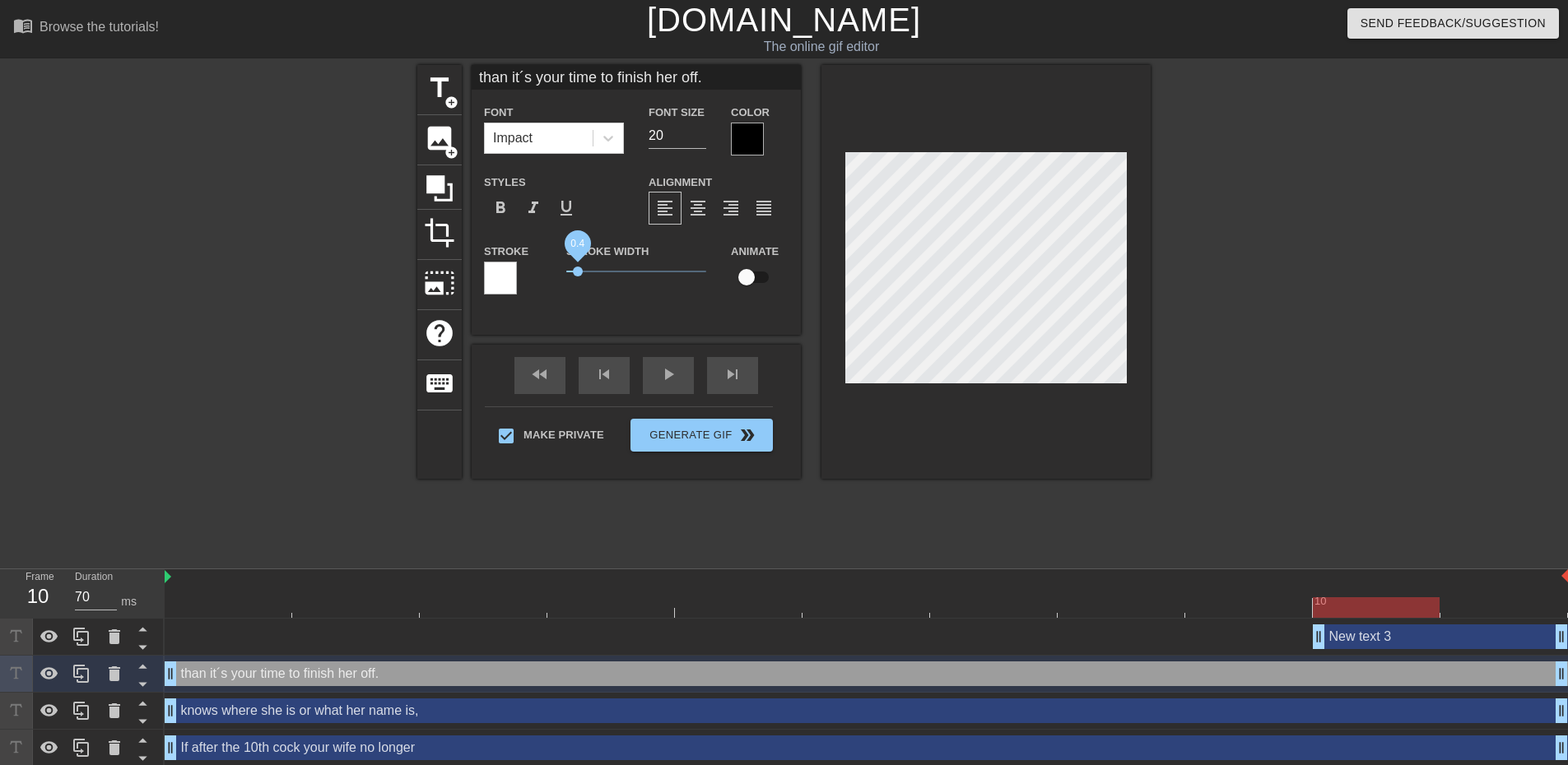
drag, startPoint x: 566, startPoint y: 267, endPoint x: 578, endPoint y: 271, distance: 12.6
click at [578, 271] on span "0.4" at bounding box center [577, 271] width 10 height 10
click at [578, 270] on span "0.4" at bounding box center [577, 271] width 10 height 10
click at [583, 301] on div "Stroke Width 0.4" at bounding box center [635, 276] width 165 height 69
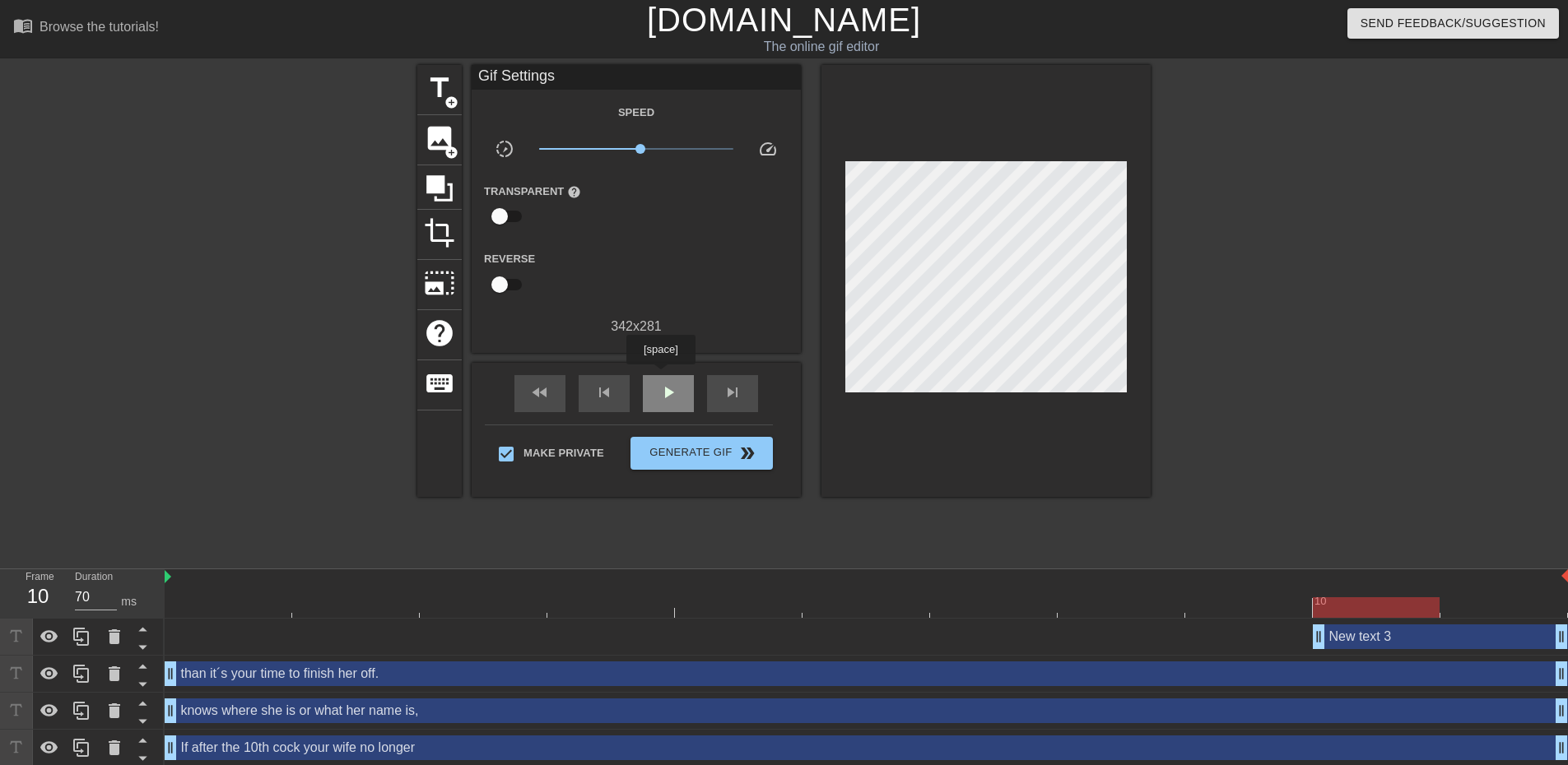
click at [660, 376] on div "play_arrow" at bounding box center [668, 394] width 51 height 37
click at [671, 447] on span "Generate Gif double_arrow" at bounding box center [702, 453] width 130 height 19
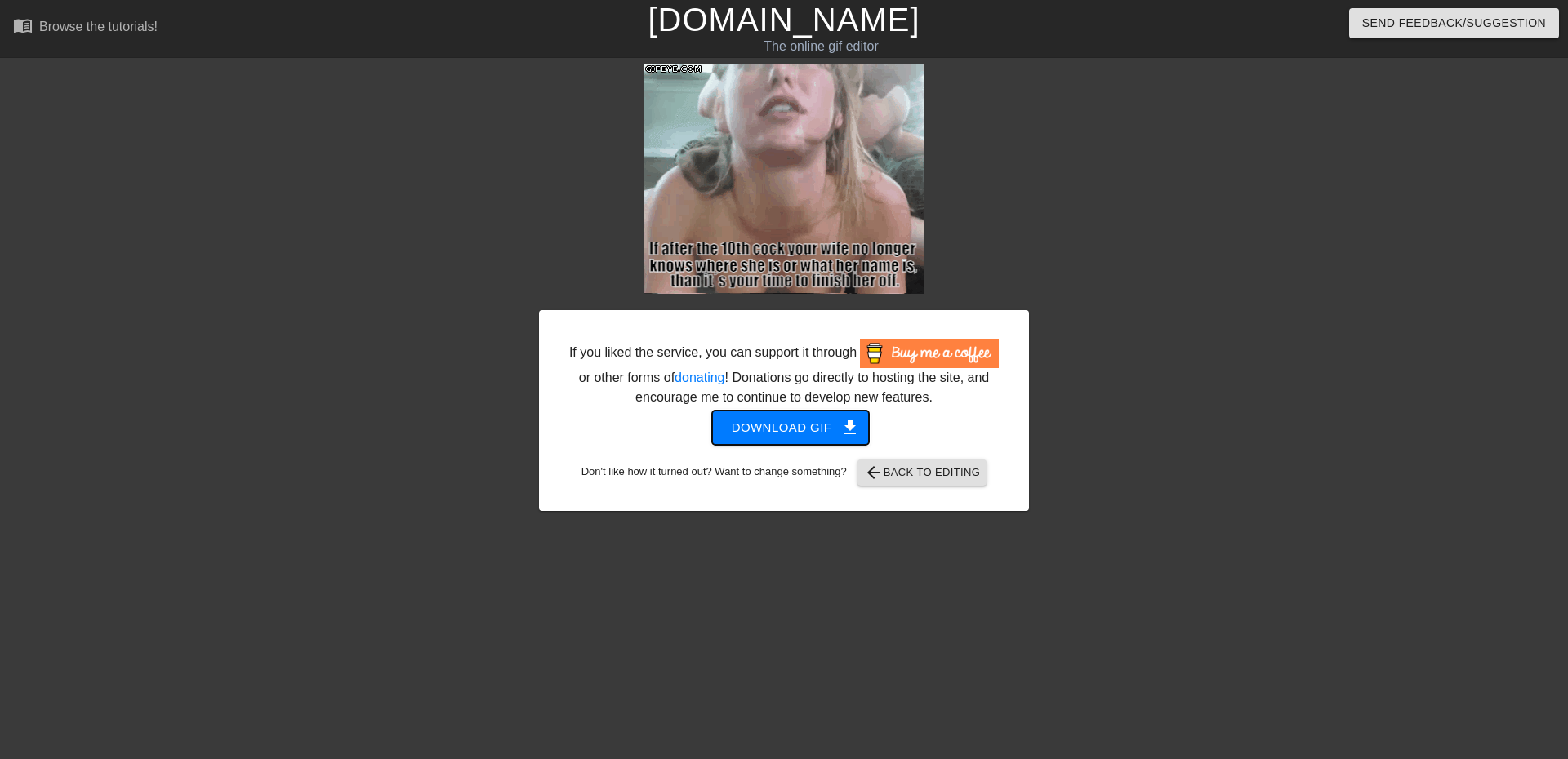
click at [822, 435] on span "Download gif get_app" at bounding box center [791, 428] width 118 height 21
